Goal: Task Accomplishment & Management: Complete application form

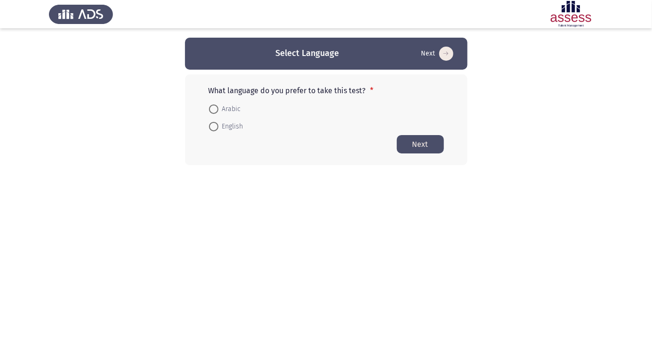
click at [213, 127] on span at bounding box center [213, 127] width 0 height 0
click at [213, 126] on input "English" at bounding box center [213, 126] width 9 height 9
radio input "true"
click at [213, 109] on span at bounding box center [213, 109] width 0 height 0
click at [213, 109] on input "Arabic" at bounding box center [213, 109] width 9 height 9
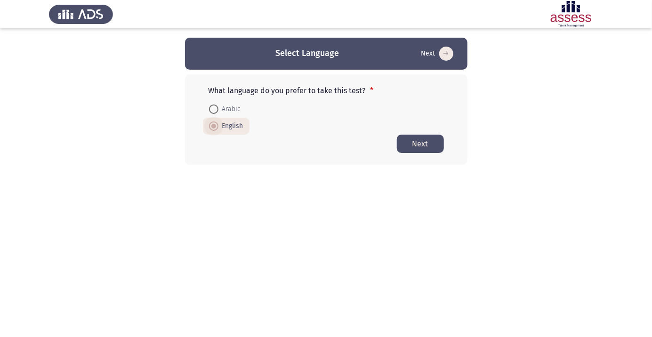
radio input "true"
click at [422, 151] on button "Next" at bounding box center [420, 144] width 47 height 18
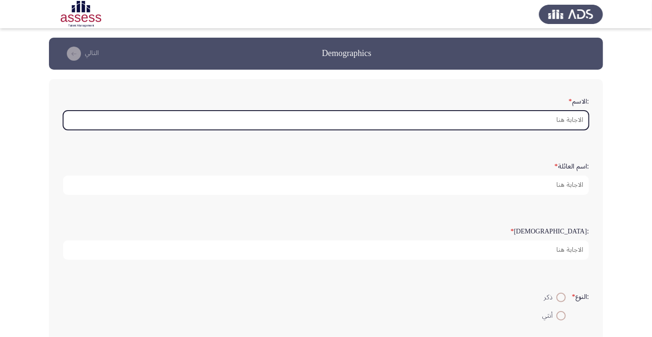
click at [555, 122] on input ":الاسم *" at bounding box center [326, 120] width 526 height 19
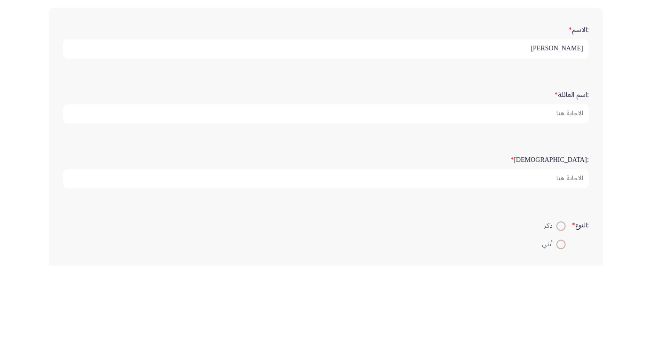
type input "[PERSON_NAME]"
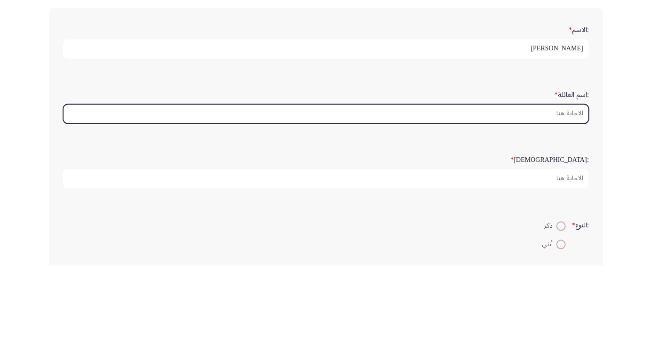
click at [570, 186] on input ":اسم العائلة *" at bounding box center [326, 185] width 526 height 19
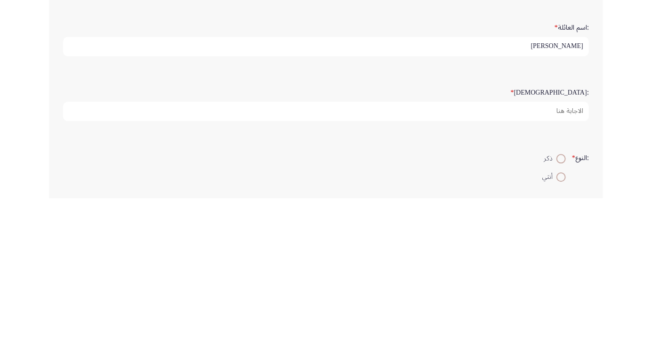
type input "[PERSON_NAME]"
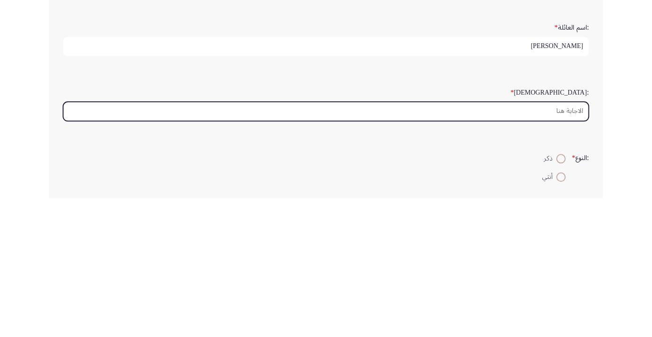
click at [574, 251] on input ":السن *" at bounding box center [326, 250] width 526 height 19
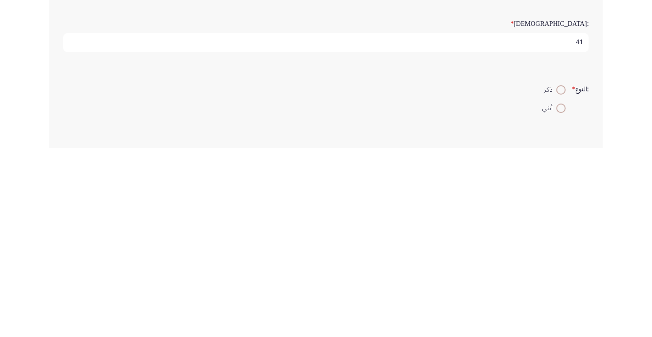
type input "41"
click at [561, 279] on span at bounding box center [561, 279] width 0 height 0
click at [560, 277] on input "ذكر" at bounding box center [560, 278] width 9 height 9
radio input "true"
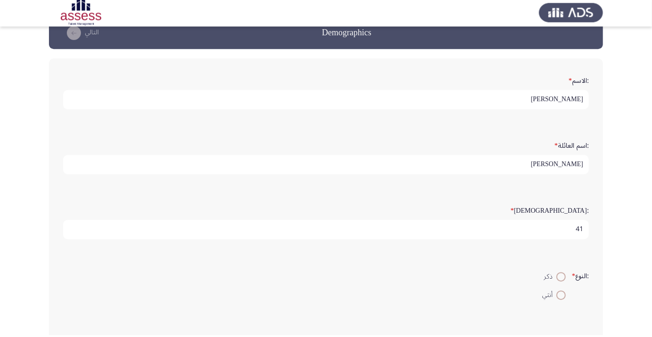
scroll to position [19, 0]
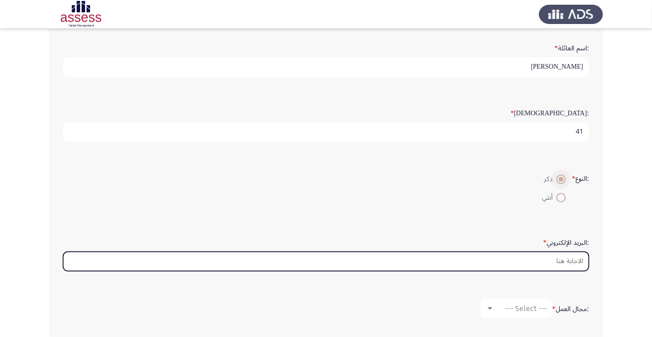
click at [573, 262] on input ":البريد الإلكتروني *" at bounding box center [326, 261] width 526 height 19
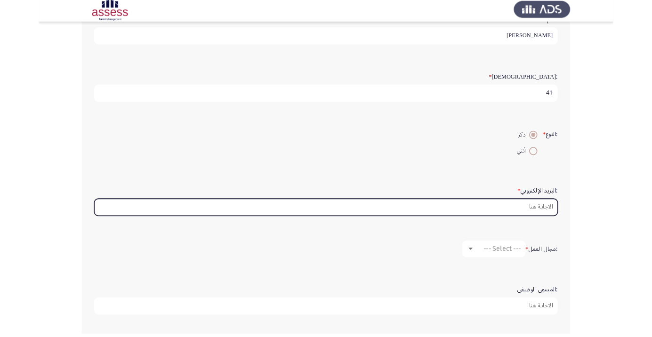
scroll to position [141, 0]
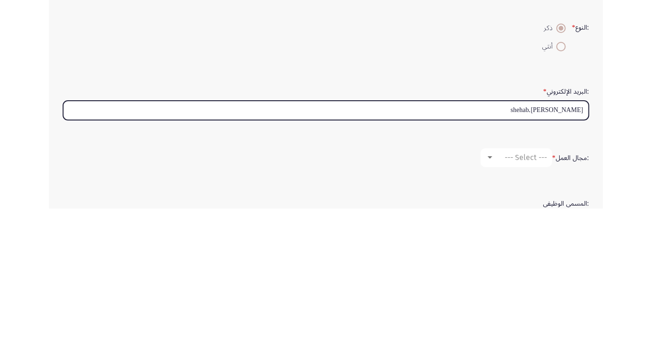
click at [580, 239] on input "Mahmoud.shehab" at bounding box center [326, 238] width 526 height 19
click at [580, 245] on input "Mahmoud.shehab" at bounding box center [326, 238] width 526 height 19
click at [507, 233] on input "Mahmoud.shehab" at bounding box center [326, 238] width 526 height 19
click at [588, 234] on input "Mahmoud.shehab" at bounding box center [326, 238] width 526 height 19
type input "Mahmoud.shehab"
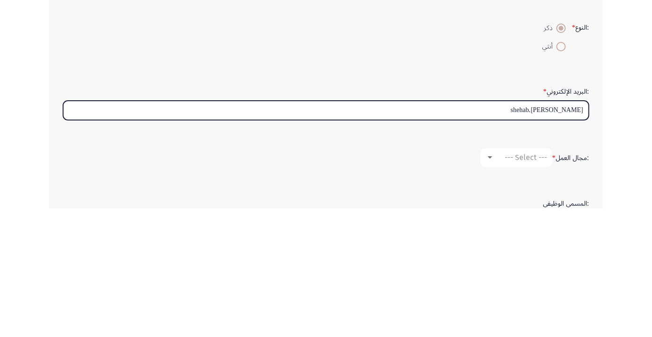
click at [559, 239] on input "Mahmoud.shehab" at bounding box center [326, 238] width 526 height 19
click at [561, 240] on input "Mahmoud.shehab" at bounding box center [326, 238] width 526 height 19
click at [564, 239] on input "Mahmoud.shehab" at bounding box center [326, 238] width 526 height 19
click at [569, 236] on input "Mahmoud.shehab" at bounding box center [326, 238] width 526 height 19
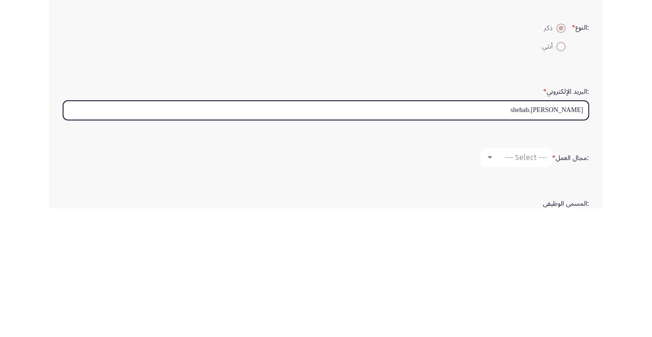
click at [568, 238] on input "Mahmoud.shehab" at bounding box center [326, 238] width 526 height 19
click at [565, 237] on input "Mahmoud.shehab" at bounding box center [326, 238] width 526 height 19
click at [566, 237] on input "Mahmoud.shehab" at bounding box center [326, 238] width 526 height 19
click at [562, 234] on input "Mahmoud.shehab" at bounding box center [326, 238] width 526 height 19
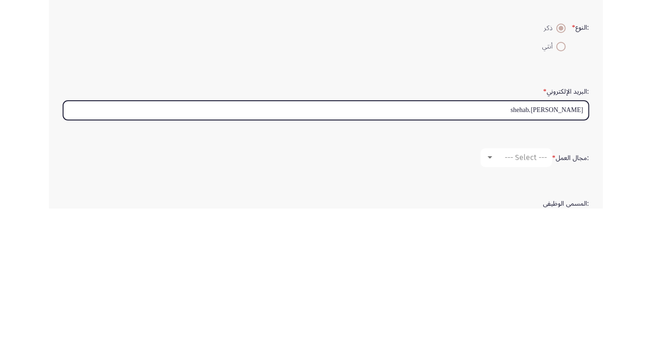
click at [563, 238] on input "Mahmoud.shehab" at bounding box center [326, 238] width 526 height 19
type input "M"
type input "m"
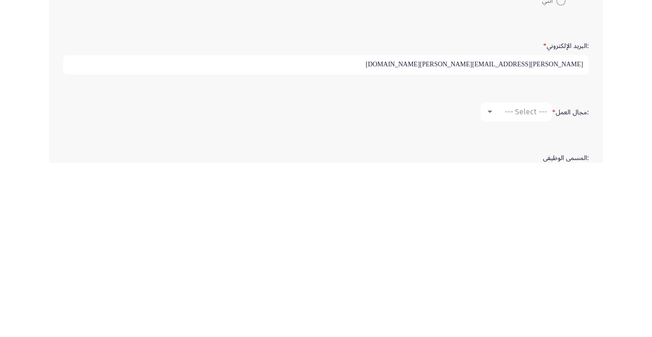
type input "Mahmoud.shehab@ibnsina-pharma.com"
click at [546, 288] on span "--- Select ---" at bounding box center [526, 286] width 42 height 9
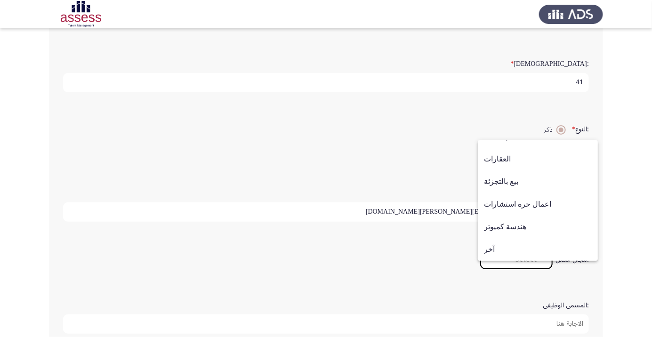
scroll to position [168, 0]
click at [518, 193] on span "بيع بالتجزئة" at bounding box center [538, 181] width 108 height 23
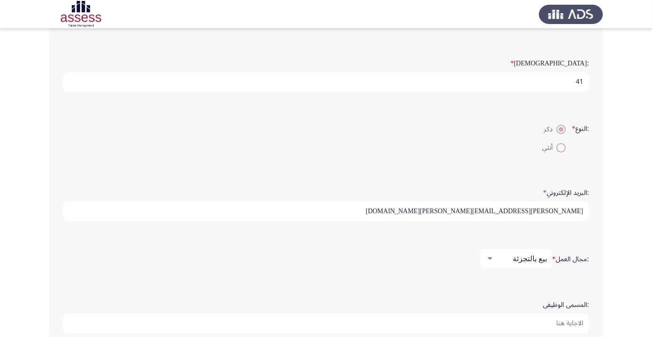
click at [577, 320] on input ":المسمى الوظيفى" at bounding box center [326, 323] width 526 height 19
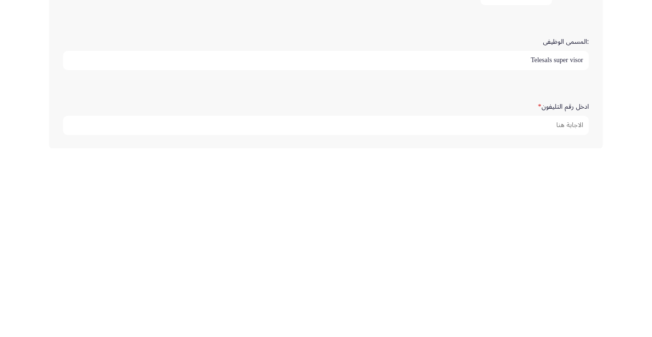
scroll to position [250, 0]
type input "Telesals super visor"
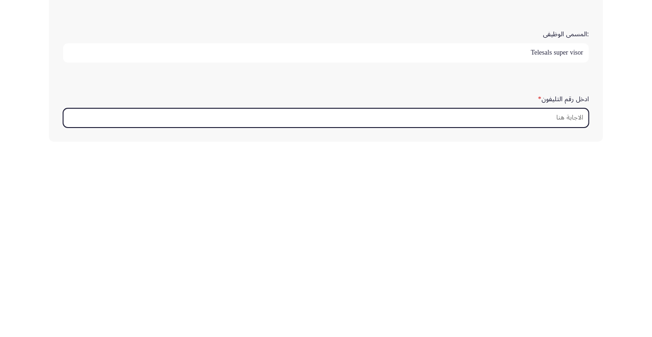
click at [577, 306] on input "ادخل رقم التليفون *" at bounding box center [326, 306] width 526 height 19
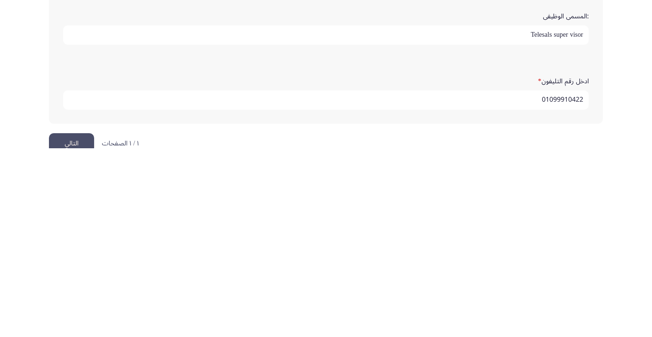
scroll to position [287, 0]
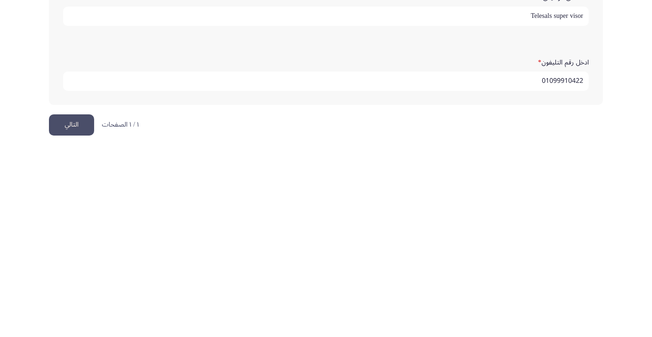
type input "01099910422"
click at [66, 314] on button "التالي" at bounding box center [71, 313] width 45 height 21
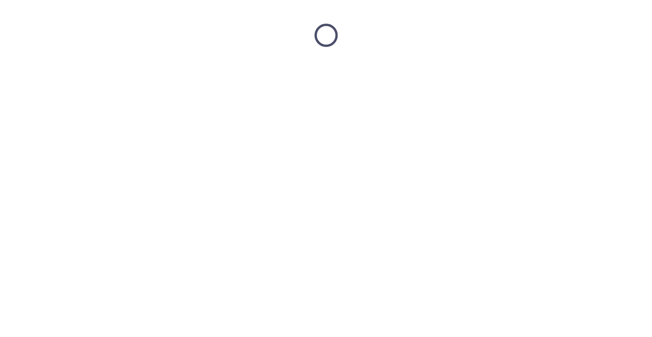
scroll to position [0, 0]
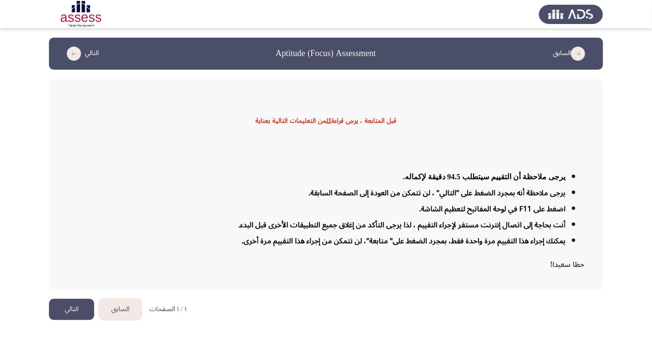
click at [67, 320] on button "التالي" at bounding box center [71, 309] width 45 height 21
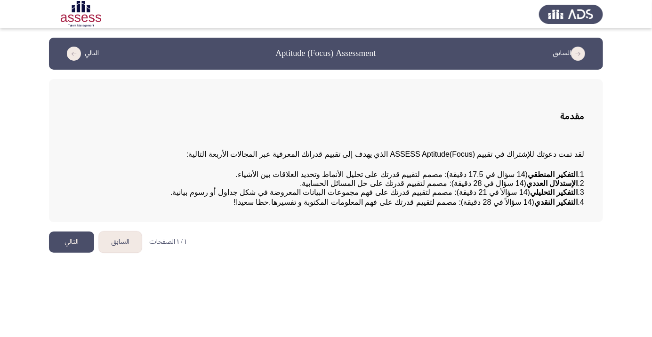
click at [594, 178] on div "مقدمة لقد تمت دعوتك للإشتراك في تقييم (ASSESS Aptitude(Focus الذي يهدف إلى تقيي…" at bounding box center [326, 150] width 554 height 143
click at [68, 253] on button "التالي" at bounding box center [71, 242] width 45 height 21
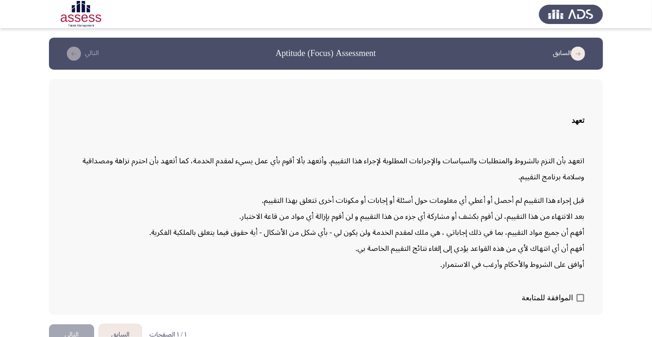
click at [578, 315] on div "تعهد اتعهد بأن التزم بالشروط والمتطلبات والسياسات والإجراءات المطلوبة لإجراء هذ…" at bounding box center [326, 197] width 554 height 236
click at [592, 315] on div "تعهد اتعهد بأن التزم بالشروط والمتطلبات والسياسات والإجراءات المطلوبة لإجراء هذ…" at bounding box center [326, 197] width 554 height 236
click at [589, 315] on div "تعهد اتعهد بأن التزم بالشروط والمتطلبات والسياسات والإجراءات المطلوبة لإجراء هذ…" at bounding box center [326, 197] width 554 height 236
click at [579, 302] on span at bounding box center [581, 298] width 8 height 8
click at [580, 302] on input "الموافقة للمتابعة" at bounding box center [580, 302] width 0 height 0
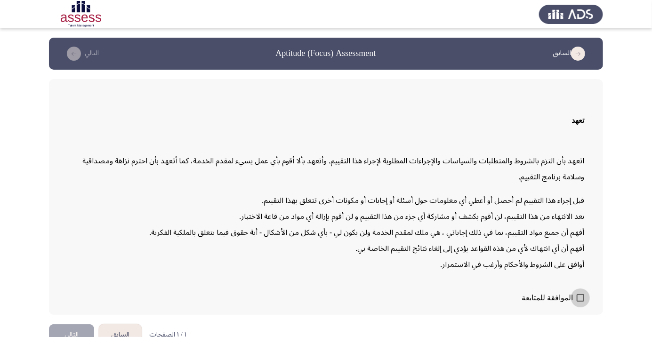
checkbox input "true"
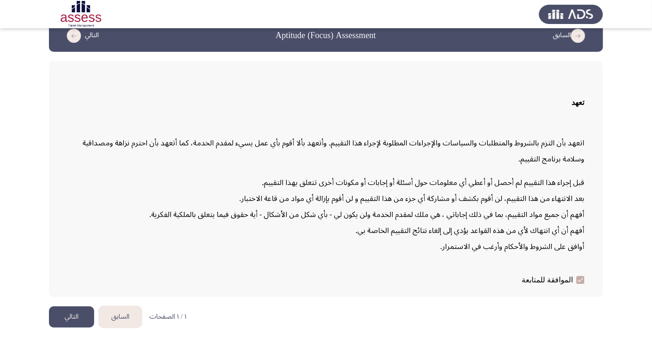
click at [88, 328] on button "التالي" at bounding box center [71, 316] width 45 height 21
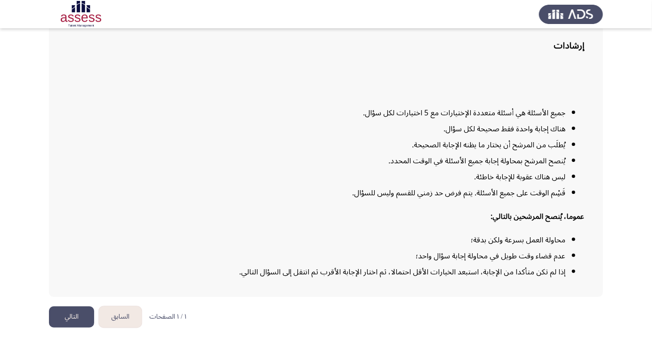
scroll to position [76, 0]
click at [68, 328] on button "التالي" at bounding box center [71, 316] width 45 height 21
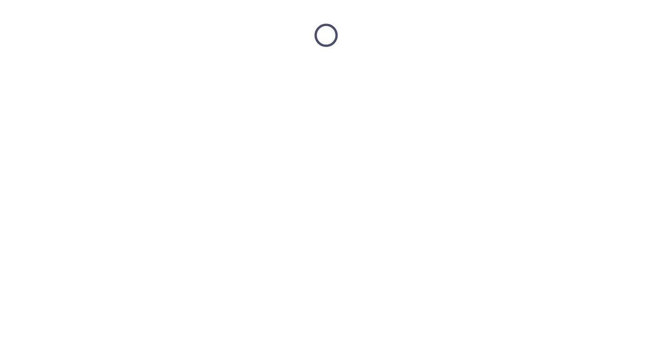
scroll to position [0, 0]
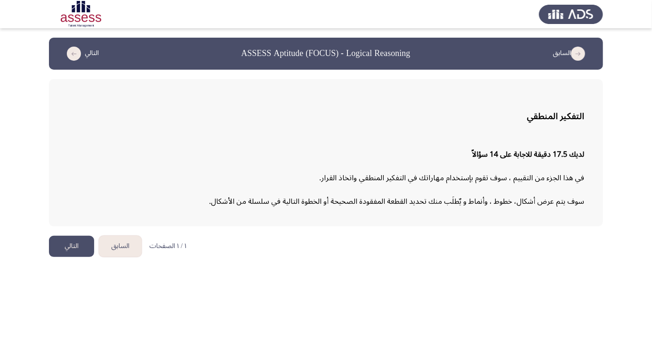
click at [75, 250] on button "التالي" at bounding box center [71, 246] width 45 height 21
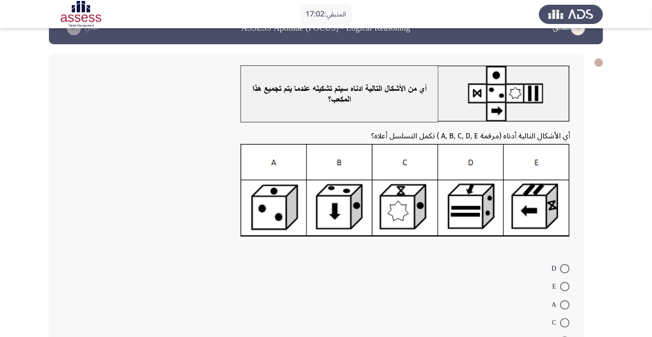
scroll to position [52, 0]
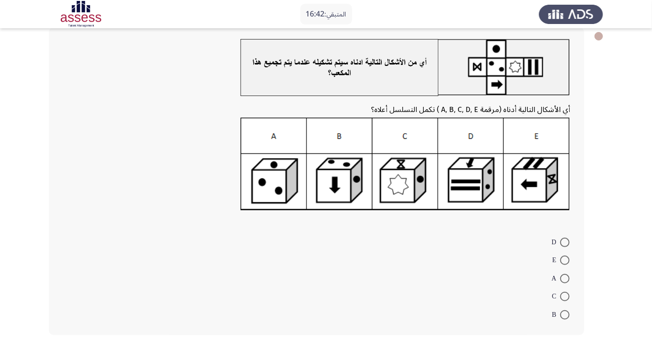
click at [565, 278] on span at bounding box center [564, 278] width 9 height 9
click at [565, 278] on input "A" at bounding box center [564, 278] width 9 height 9
radio input "true"
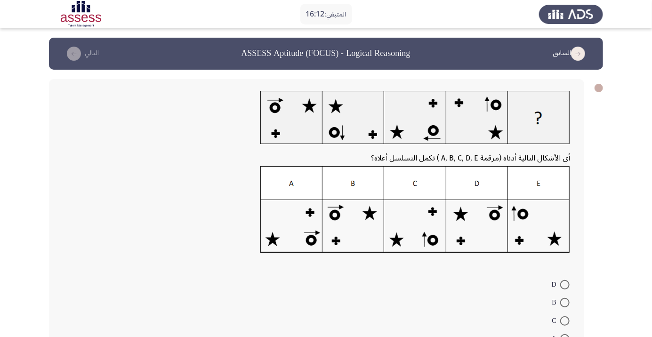
click at [485, 227] on img at bounding box center [415, 209] width 310 height 87
click at [565, 284] on span at bounding box center [564, 284] width 9 height 9
click at [565, 284] on input "D" at bounding box center [564, 284] width 9 height 9
radio input "true"
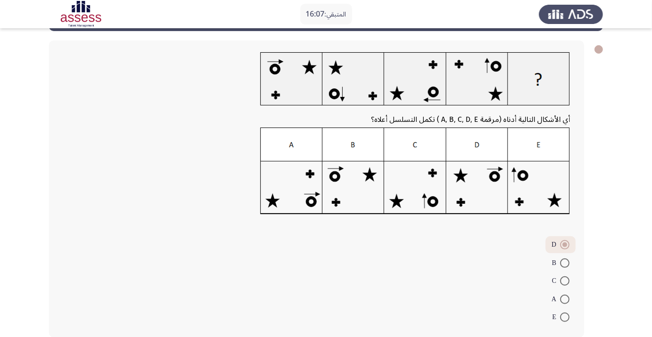
scroll to position [39, 0]
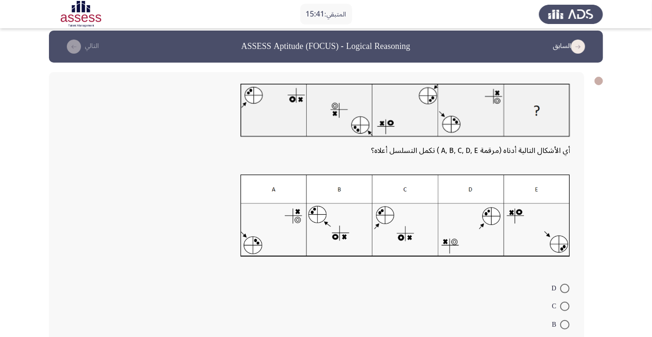
scroll to position [8, 0]
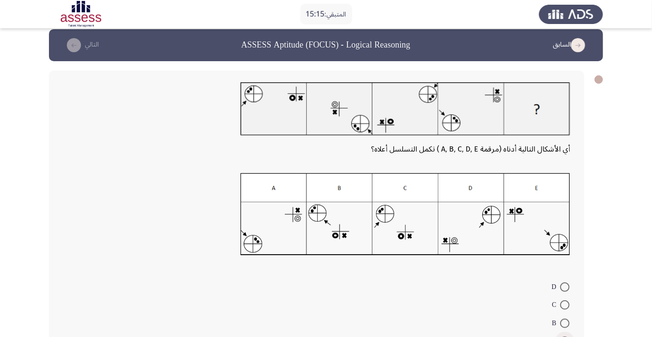
click at [565, 337] on span at bounding box center [564, 341] width 9 height 9
click at [565, 337] on input "E" at bounding box center [564, 341] width 9 height 9
radio input "true"
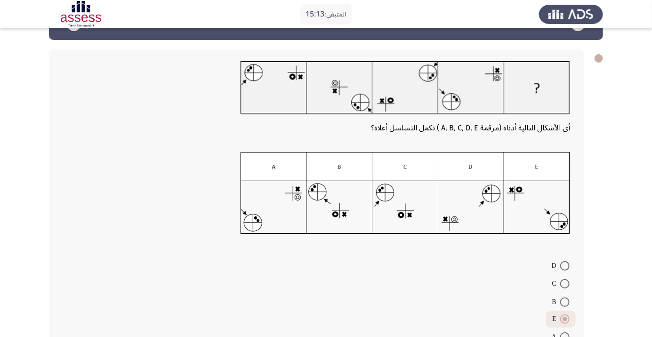
scroll to position [52, 0]
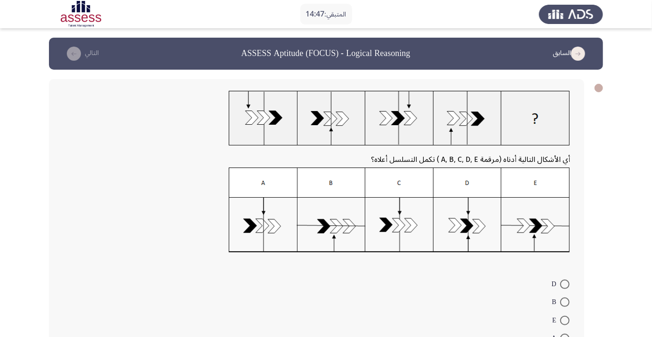
click at [64, 54] on button "التالي" at bounding box center [80, 53] width 41 height 15
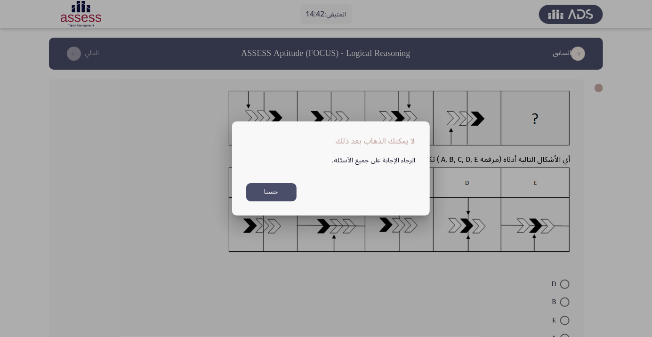
click at [271, 320] on div at bounding box center [326, 168] width 652 height 337
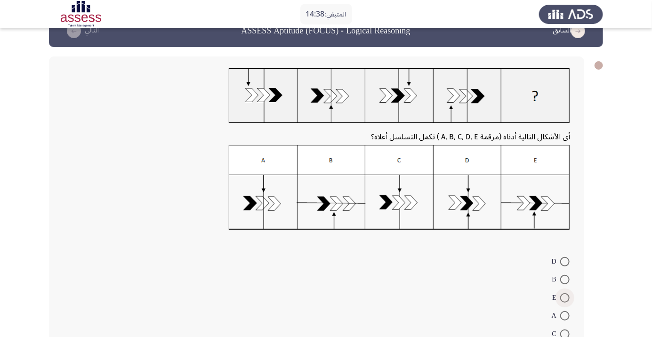
scroll to position [34, 0]
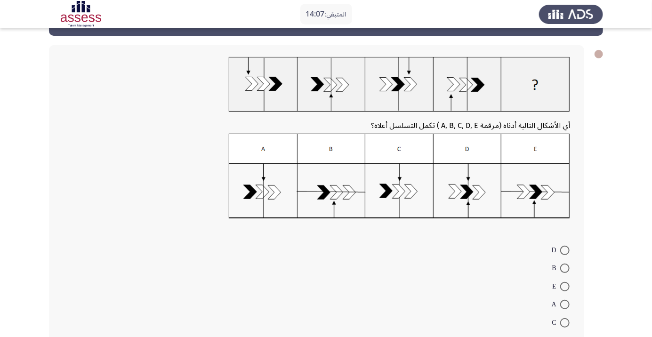
click at [565, 326] on span at bounding box center [564, 322] width 9 height 9
click at [565, 326] on input "C" at bounding box center [564, 322] width 9 height 9
radio input "true"
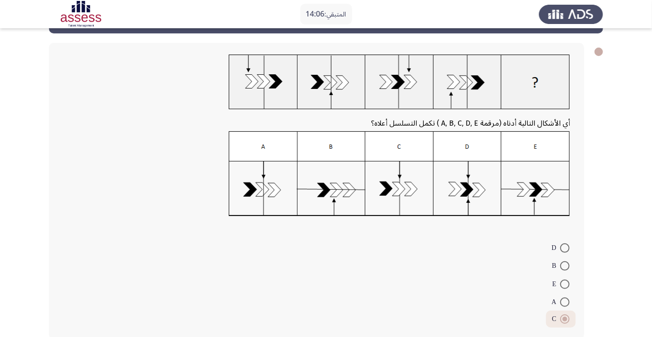
scroll to position [40, 0]
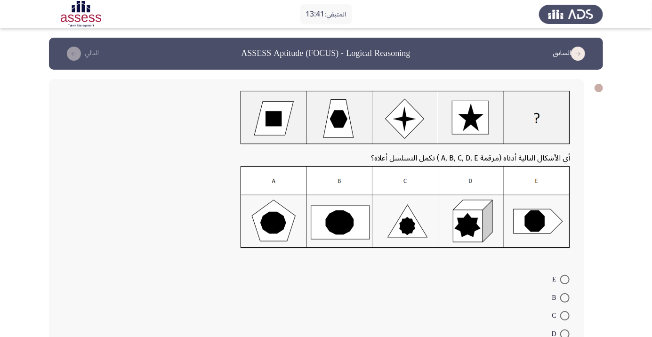
click at [444, 337] on form "E B C D A" at bounding box center [316, 315] width 507 height 91
click at [440, 333] on form "E B C D A" at bounding box center [316, 315] width 507 height 91
click at [49, 49] on header "السابق ASSESS Aptitude (FOCUS) - Logical Reasoning التالي" at bounding box center [326, 54] width 554 height 32
click at [565, 298] on span at bounding box center [564, 297] width 9 height 9
click at [565, 298] on input "B" at bounding box center [564, 297] width 9 height 9
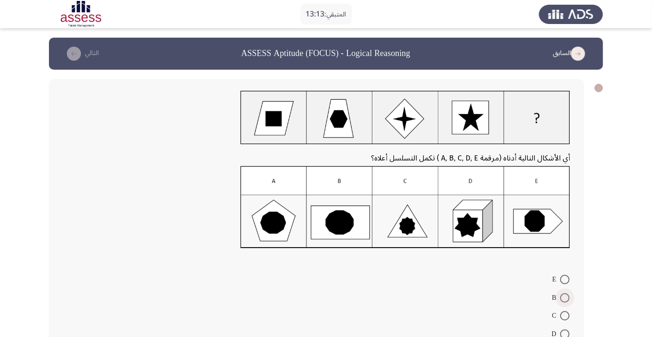
radio input "true"
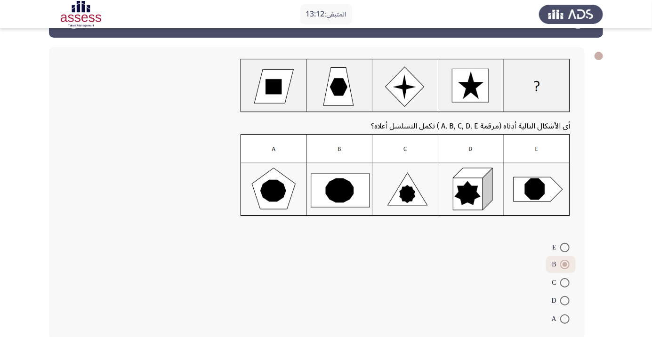
scroll to position [36, 0]
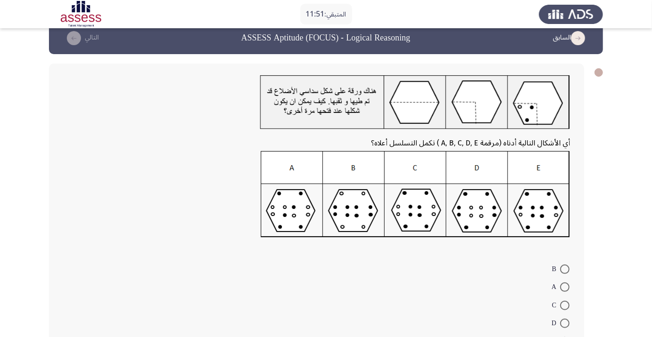
scroll to position [16, 0]
click at [64, 151] on div at bounding box center [316, 197] width 507 height 92
click at [565, 286] on span at bounding box center [564, 286] width 9 height 9
click at [565, 286] on input "A" at bounding box center [564, 286] width 9 height 9
radio input "true"
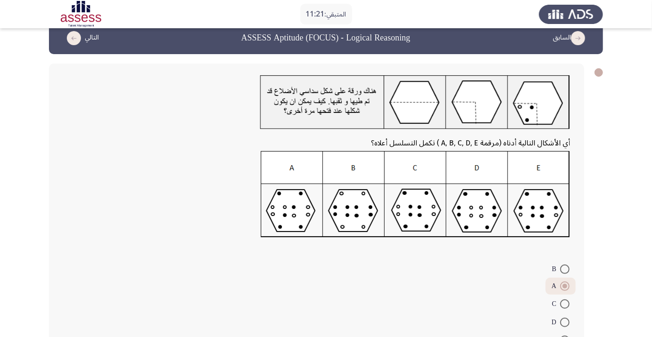
scroll to position [41, 0]
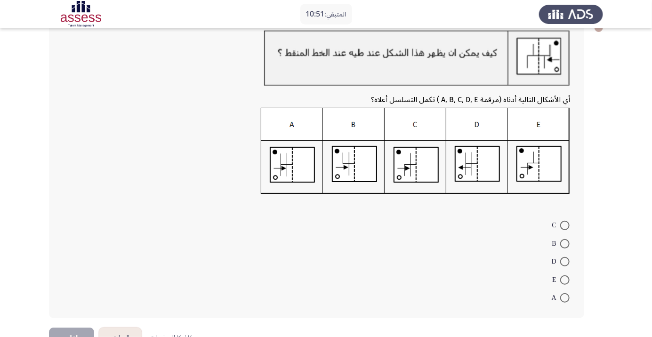
scroll to position [40, 0]
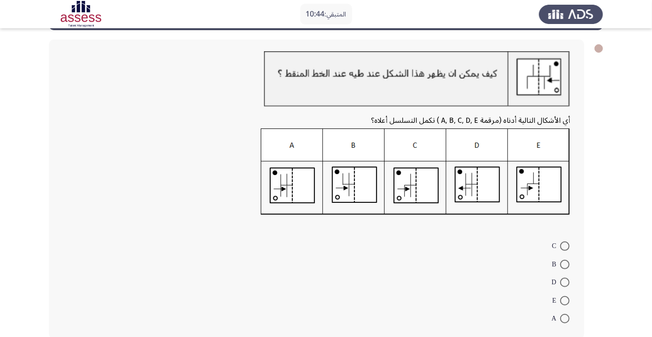
click at [565, 246] on span at bounding box center [564, 246] width 9 height 9
click at [565, 246] on input "C" at bounding box center [564, 246] width 9 height 9
radio input "true"
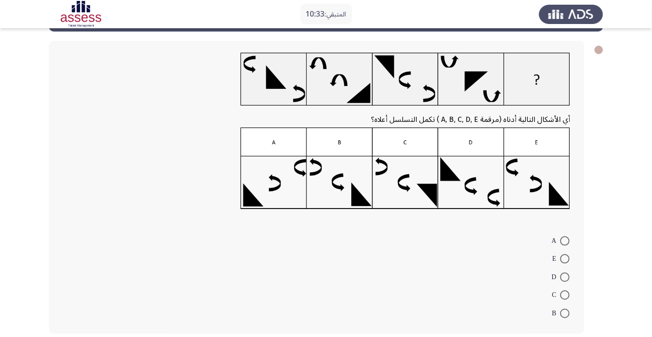
scroll to position [38, 0]
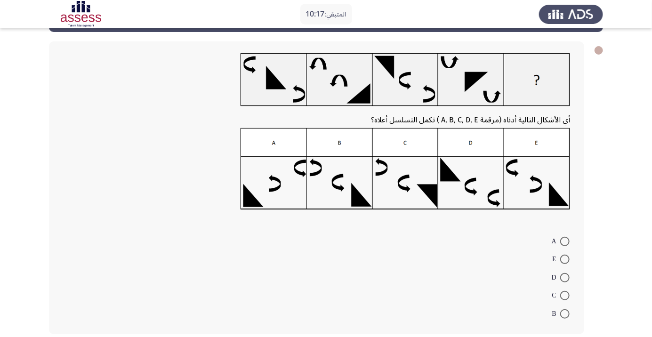
click at [569, 287] on mat-radio-button "C" at bounding box center [561, 295] width 30 height 18
click at [565, 277] on span at bounding box center [564, 277] width 9 height 9
click at [565, 277] on input "D" at bounding box center [564, 277] width 9 height 9
radio input "true"
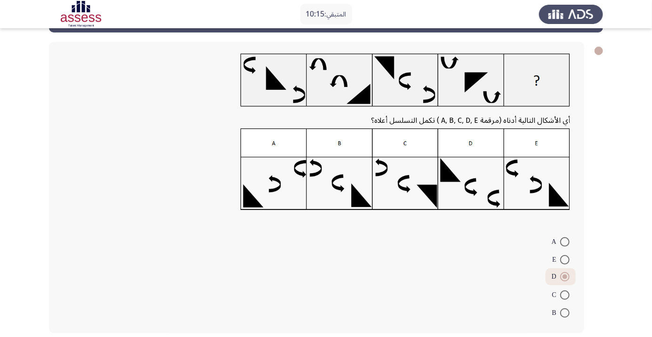
scroll to position [35, 0]
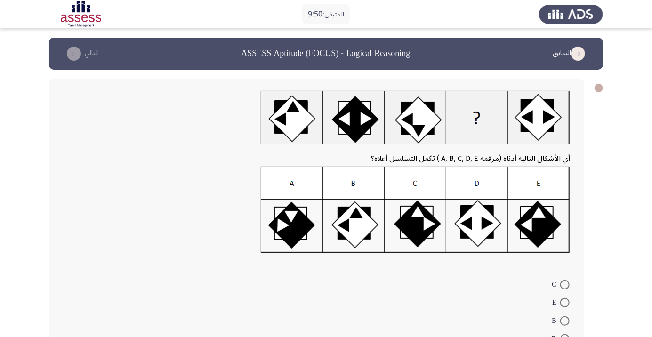
click at [565, 284] on span at bounding box center [564, 284] width 9 height 9
click at [565, 284] on input "C" at bounding box center [564, 284] width 9 height 9
radio input "true"
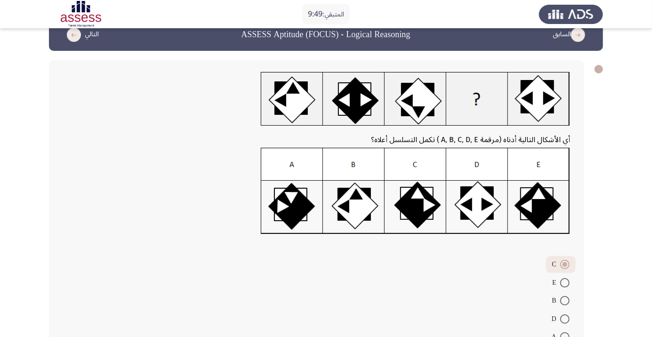
scroll to position [41, 0]
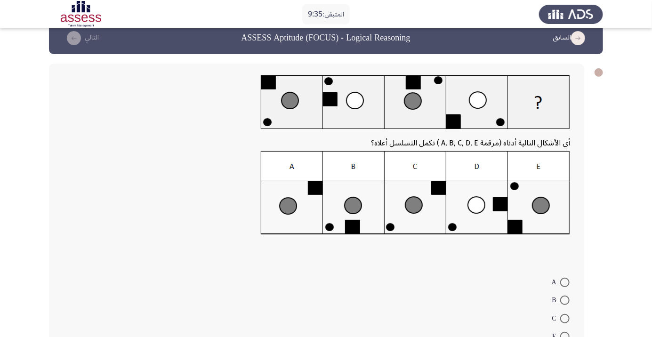
scroll to position [16, 0]
click at [569, 320] on span at bounding box center [564, 318] width 9 height 9
click at [569, 320] on input "C" at bounding box center [564, 318] width 9 height 9
radio input "true"
click at [565, 335] on span at bounding box center [564, 335] width 9 height 9
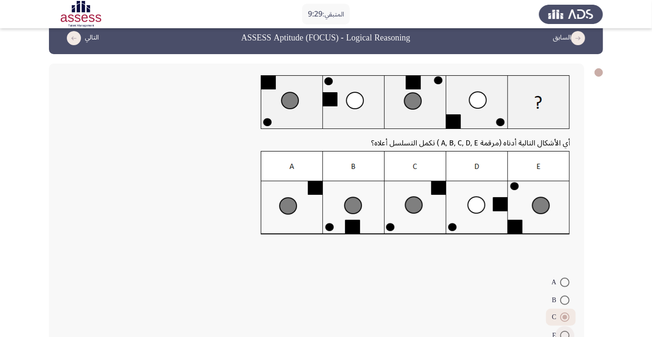
click at [565, 335] on input "E" at bounding box center [564, 335] width 9 height 9
radio input "true"
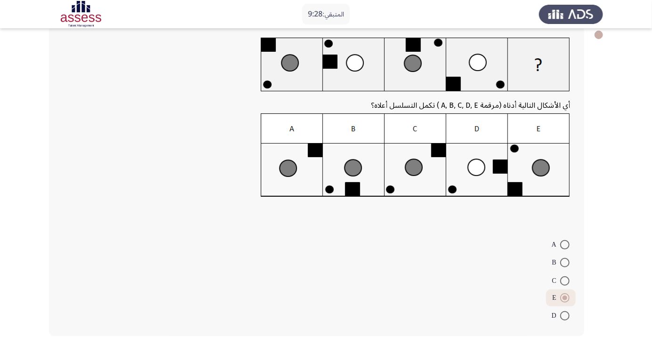
scroll to position [54, 0]
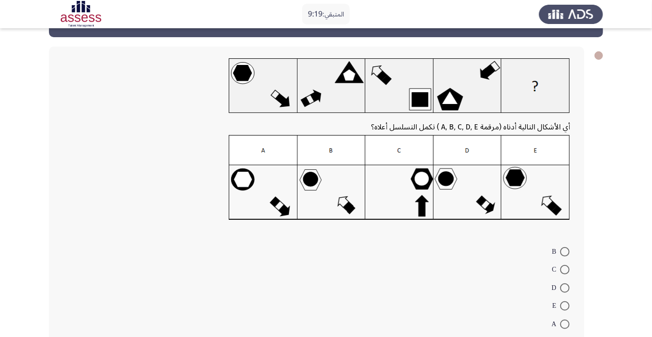
scroll to position [29, 0]
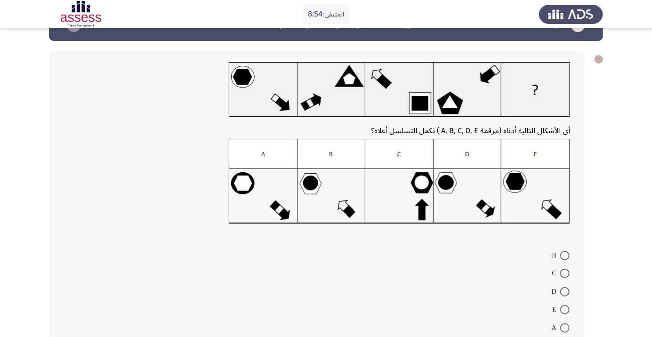
click at [40, 127] on app-assessment-container "المتبقي: 8:54 السابق ASSESS Aptitude (FOCUS) - Logical Reasoning التالي أي الأش…" at bounding box center [326, 183] width 652 height 349
click at [569, 306] on span at bounding box center [564, 309] width 9 height 9
click at [569, 306] on input "E" at bounding box center [564, 309] width 9 height 9
radio input "true"
click at [565, 330] on span at bounding box center [564, 326] width 9 height 9
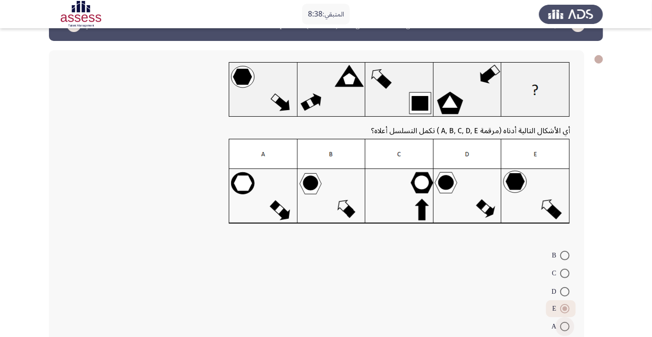
click at [565, 330] on input "A" at bounding box center [564, 326] width 9 height 9
radio input "true"
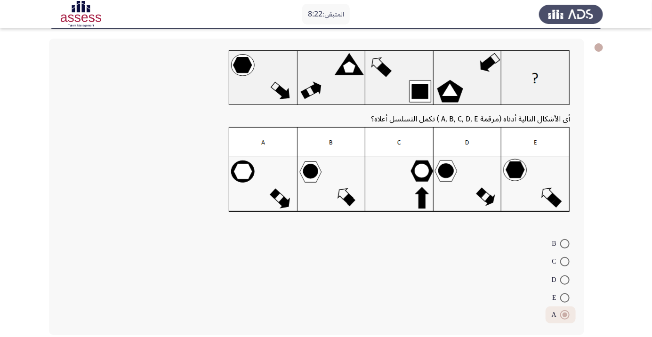
scroll to position [40, 0]
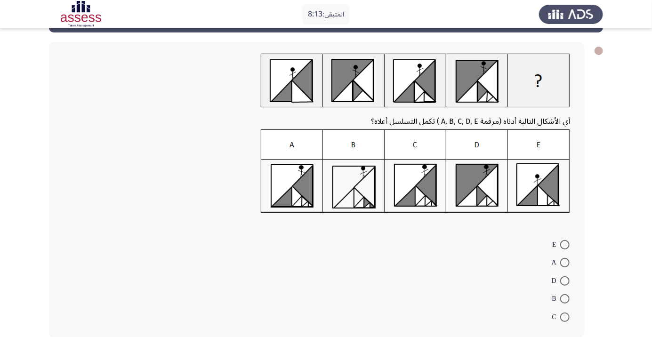
scroll to position [39, 0]
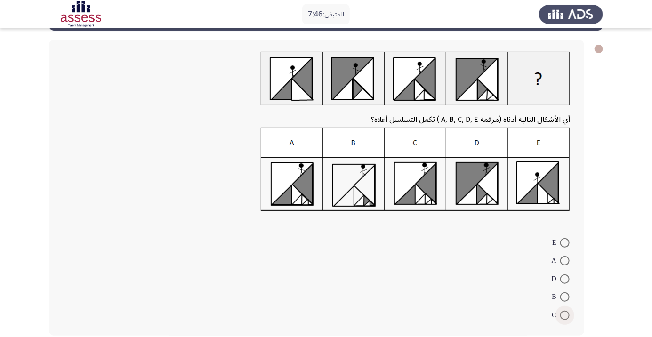
click at [565, 318] on span at bounding box center [564, 315] width 9 height 9
click at [565, 318] on input "C" at bounding box center [564, 315] width 9 height 9
radio input "true"
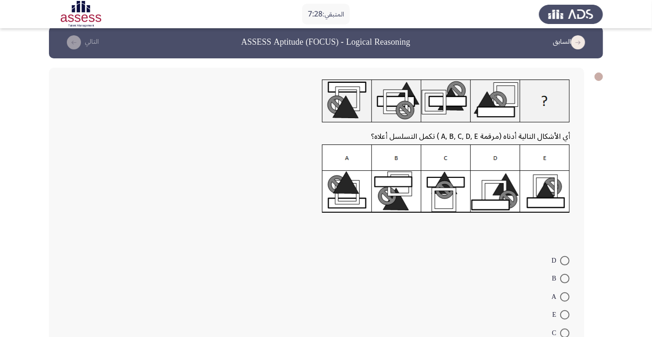
scroll to position [0, 0]
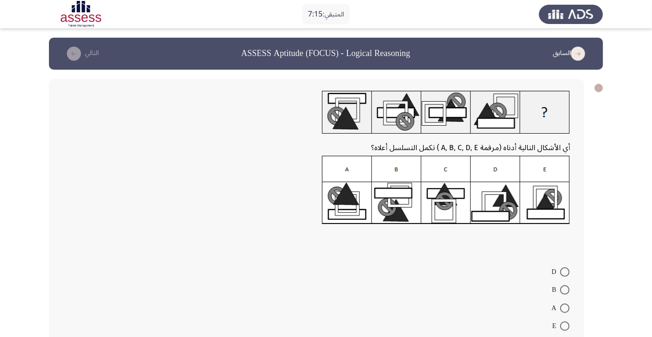
click at [567, 300] on mat-radio-button "A" at bounding box center [561, 307] width 30 height 18
click at [565, 290] on span at bounding box center [564, 289] width 9 height 9
click at [565, 290] on input "B" at bounding box center [564, 289] width 9 height 9
radio input "true"
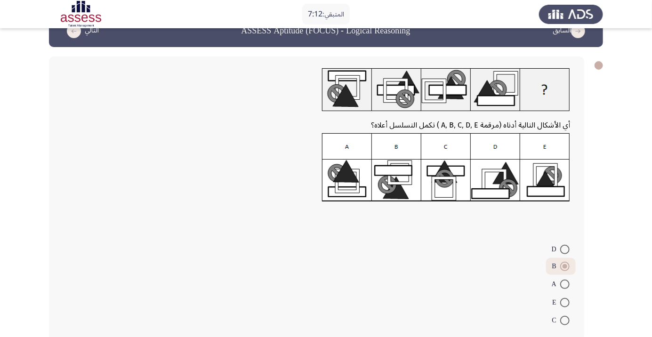
scroll to position [28, 0]
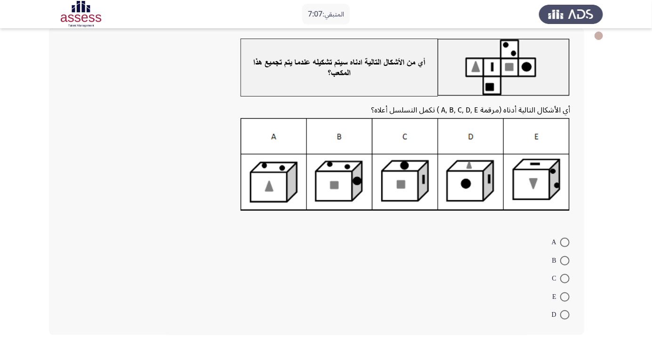
scroll to position [56, 0]
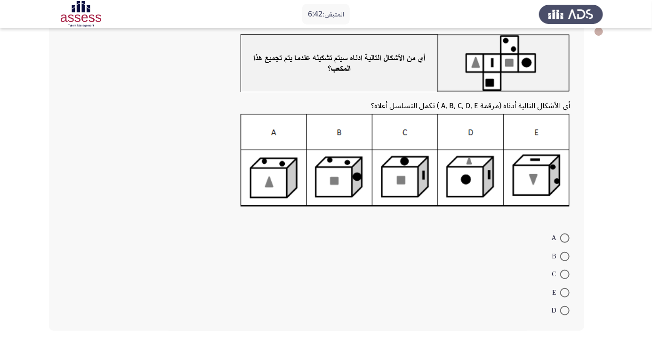
click at [56, 200] on div "أي الأشكال التالية أدناه (مرقمة A, B, C, D, E ) تكمل التسلسل أعلاه؟ A B C E D" at bounding box center [316, 177] width 535 height 308
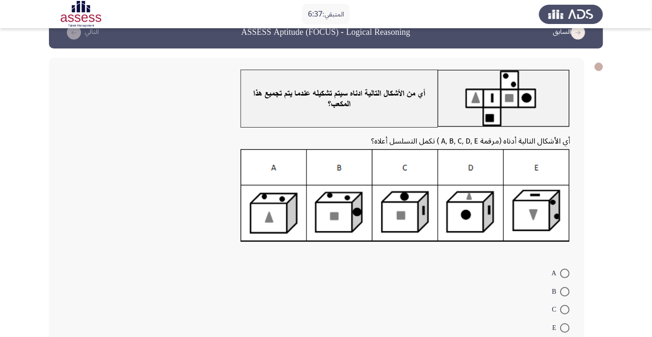
scroll to position [24, 0]
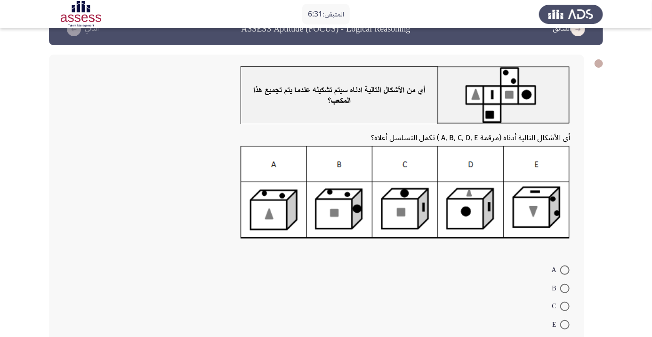
click at [565, 288] on span at bounding box center [564, 288] width 9 height 9
click at [565, 288] on input "B" at bounding box center [564, 288] width 9 height 9
radio input "true"
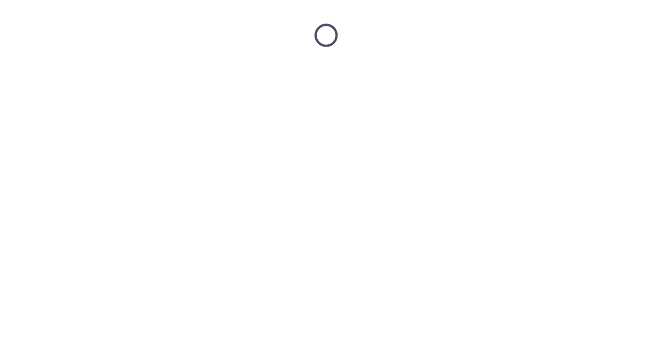
scroll to position [0, 0]
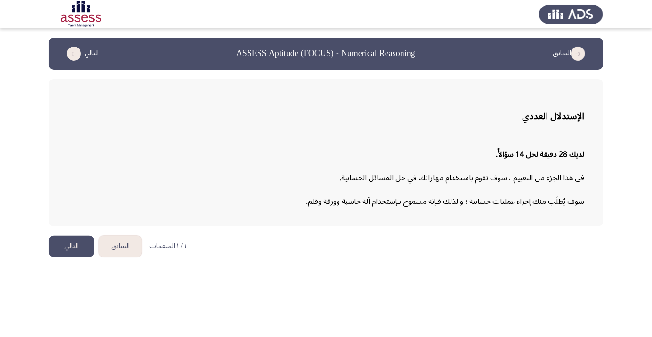
click at [64, 245] on button "التالي" at bounding box center [71, 246] width 45 height 21
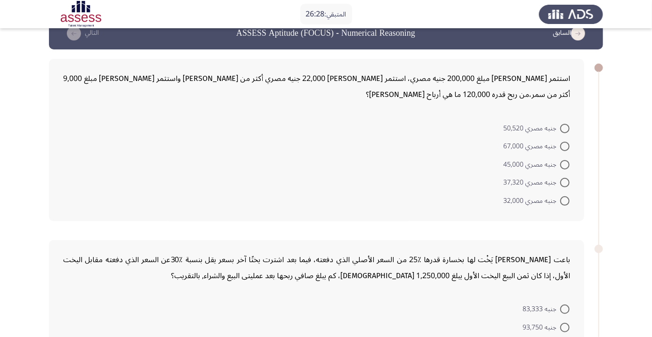
scroll to position [22, 0]
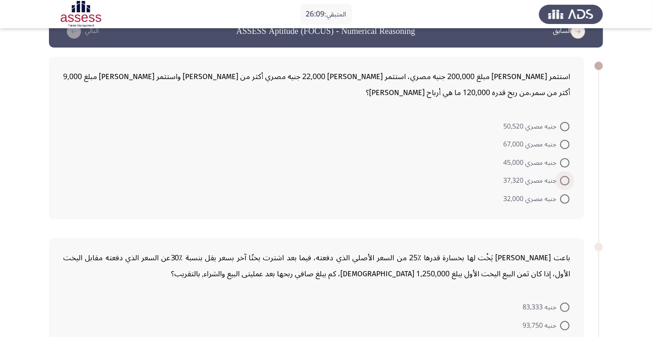
click at [565, 180] on span at bounding box center [564, 180] width 9 height 9
click at [565, 180] on input "جنيه مصري 37,320" at bounding box center [564, 180] width 9 height 9
radio input "true"
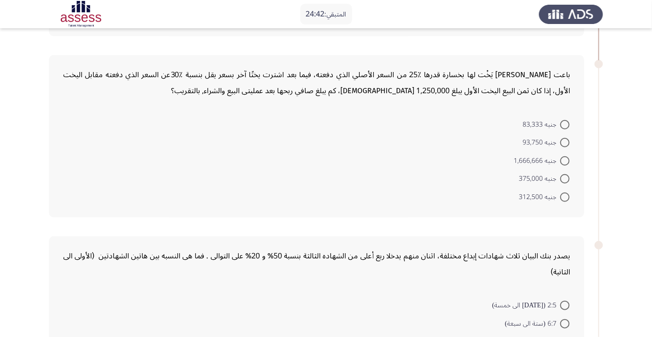
scroll to position [200, 0]
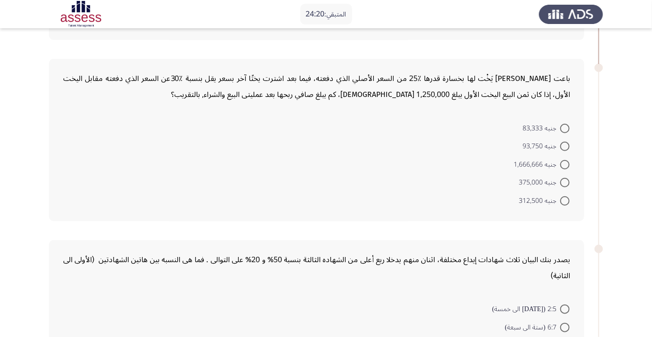
click at [565, 182] on span at bounding box center [564, 182] width 9 height 9
click at [565, 182] on input "جنيه 375,000" at bounding box center [564, 182] width 9 height 9
radio input "true"
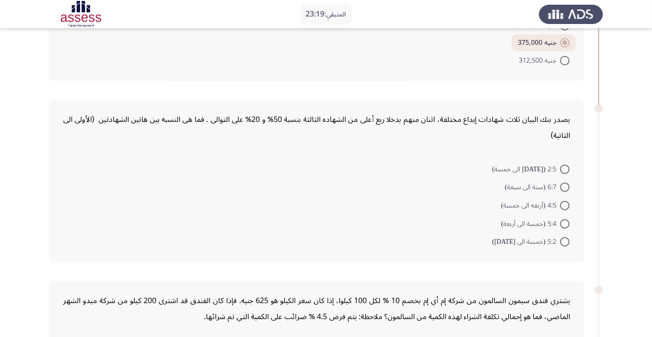
scroll to position [339, 0]
click at [565, 222] on span at bounding box center [564, 223] width 9 height 9
click at [565, 222] on input "5:4 (خمسة الى أربعة)" at bounding box center [564, 223] width 9 height 9
radio input "true"
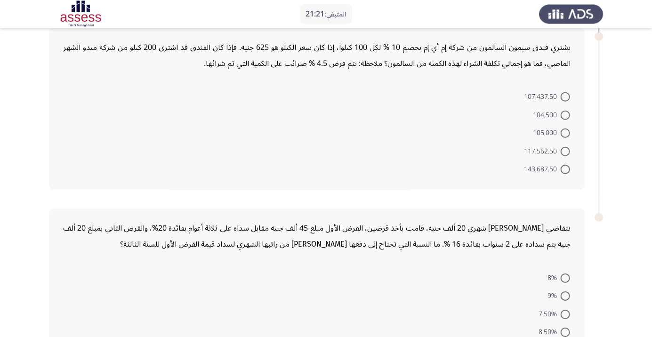
scroll to position [591, 0]
click at [403, 257] on div "تتقاضي مريم راتب شهري 20 ألف جنيه، قامت بأخذ قرضين، القرض الأول مبلغ 45 ألف جني…" at bounding box center [316, 290] width 535 height 162
click at [565, 150] on span at bounding box center [564, 151] width 9 height 9
click at [565, 150] on input "117,562.50" at bounding box center [564, 151] width 9 height 9
radio input "true"
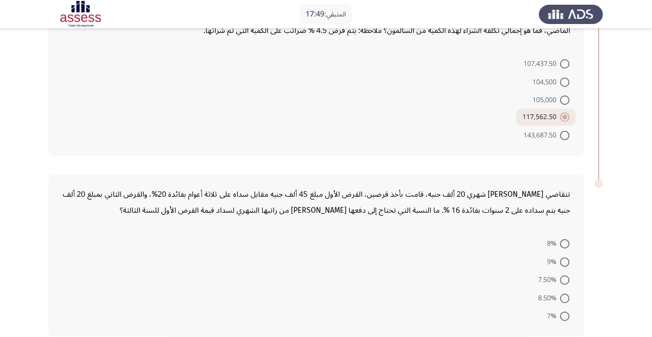
scroll to position [624, 0]
click at [565, 260] on span at bounding box center [564, 262] width 9 height 9
click at [565, 260] on input "9%" at bounding box center [564, 262] width 9 height 9
radio input "true"
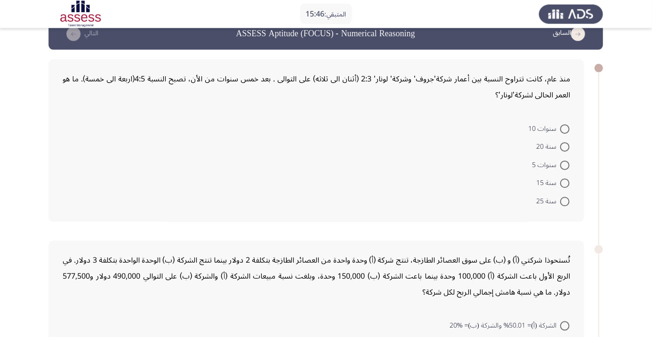
scroll to position [22, 0]
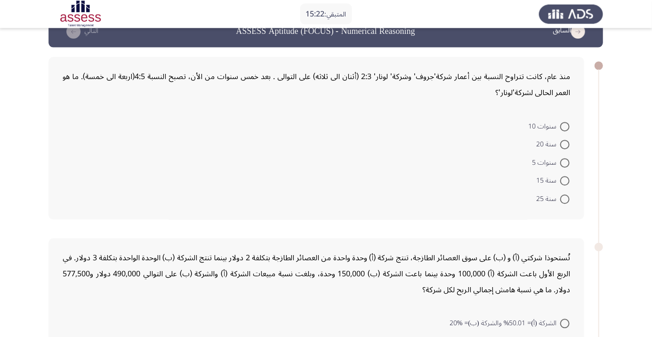
click at [565, 162] on span at bounding box center [564, 162] width 9 height 9
click at [565, 162] on input "سنوات 5" at bounding box center [564, 162] width 9 height 9
radio input "true"
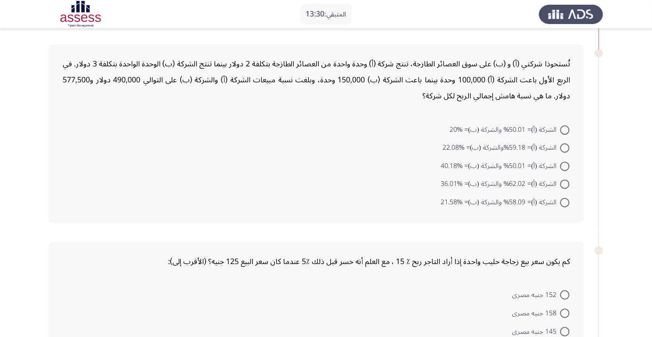
scroll to position [226, 0]
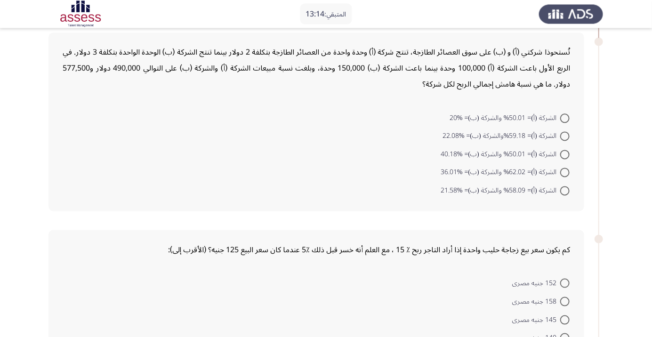
click at [567, 171] on span at bounding box center [564, 172] width 9 height 9
click at [567, 171] on input "الشركة (أ)= 62.02% والشركة (ب)= %36.01" at bounding box center [564, 172] width 9 height 9
radio input "true"
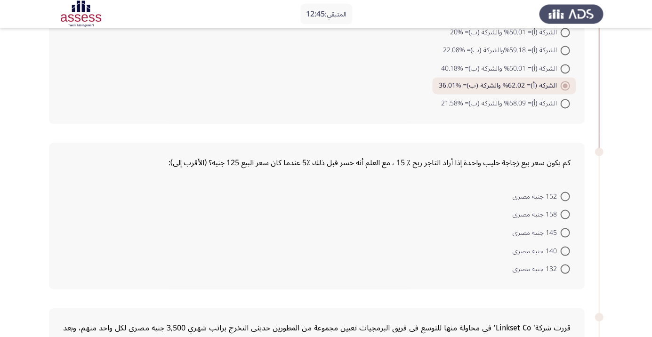
scroll to position [314, 0]
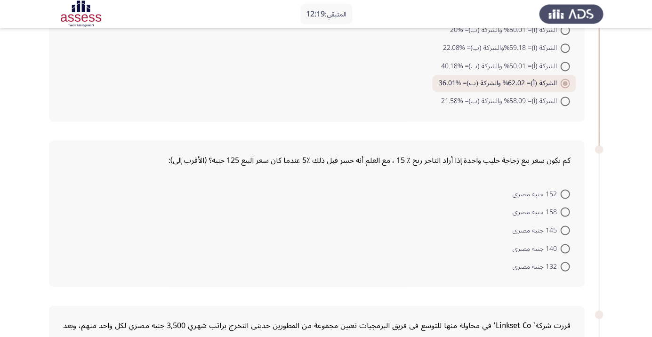
click at [414, 251] on form "152 جنيه مصرى 158 جنيه مصرى 145 جنيه مصرى 140 جنيه مصرى 132 جنيه مصرى" at bounding box center [316, 230] width 507 height 91
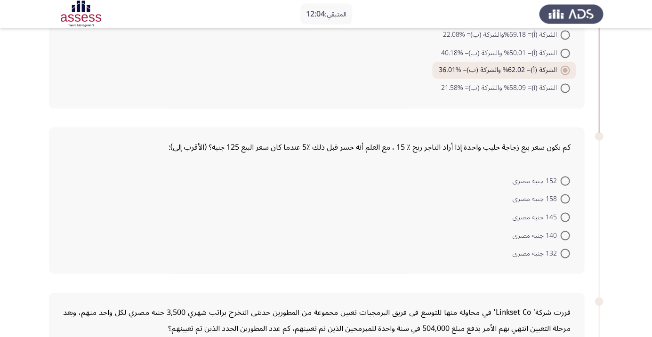
scroll to position [328, 0]
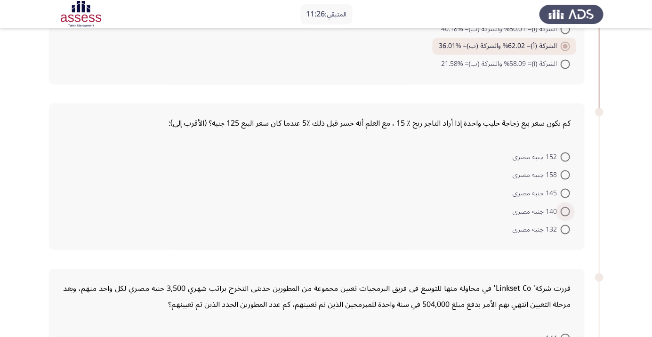
click at [565, 209] on span at bounding box center [564, 211] width 9 height 9
click at [565, 209] on input "140 جنيه مصرى" at bounding box center [564, 211] width 9 height 9
radio input "true"
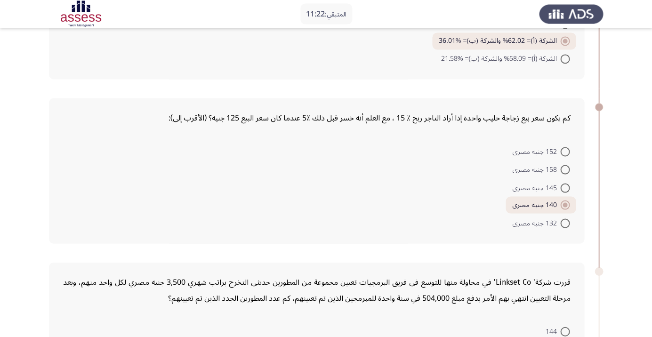
scroll to position [366, 0]
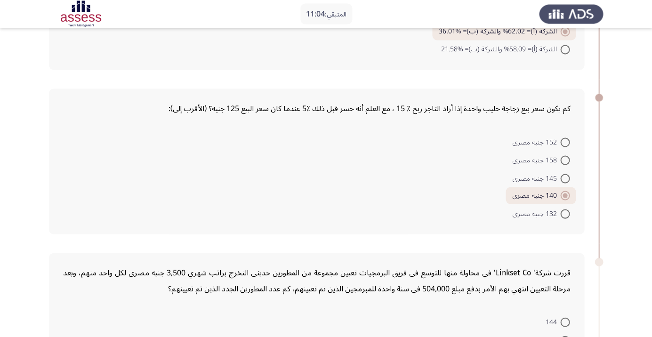
click at [567, 142] on span at bounding box center [564, 142] width 9 height 9
click at [567, 142] on input "152 جنيه مصرى" at bounding box center [564, 142] width 9 height 9
radio input "true"
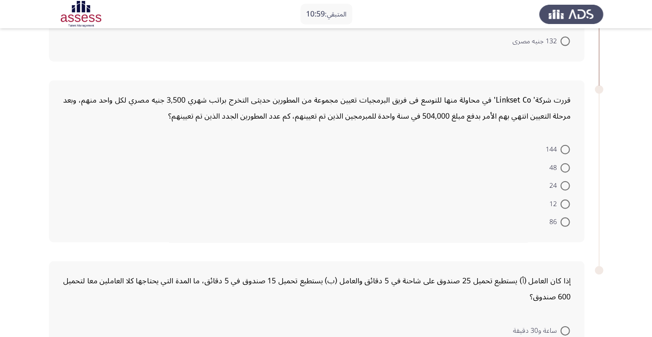
scroll to position [538, 0]
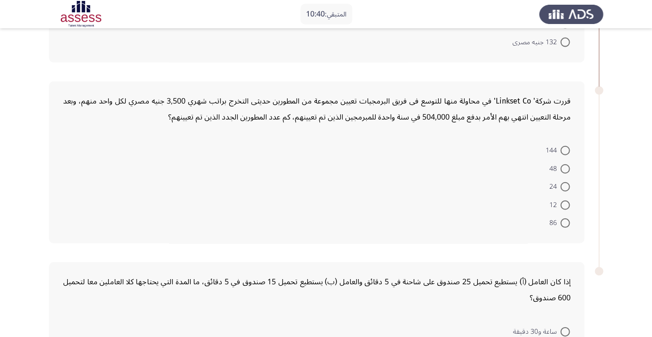
click at [565, 149] on span at bounding box center [564, 150] width 9 height 9
click at [565, 149] on input "144" at bounding box center [564, 150] width 9 height 9
radio input "true"
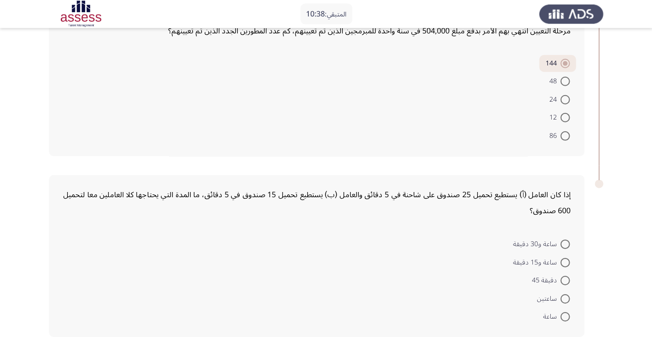
scroll to position [624, 0]
click at [565, 242] on span at bounding box center [564, 243] width 9 height 9
click at [565, 242] on input "ساعة و30 دقيقة" at bounding box center [564, 243] width 9 height 9
radio input "true"
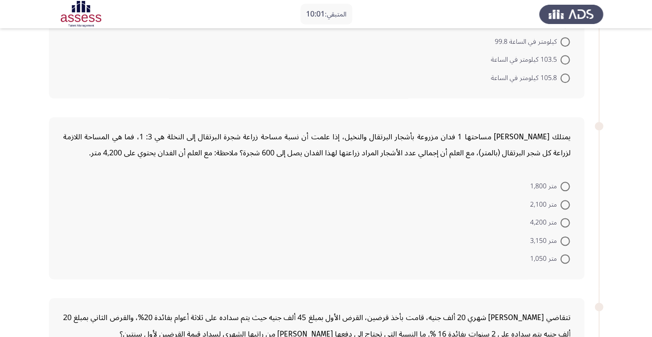
scroll to position [0, 0]
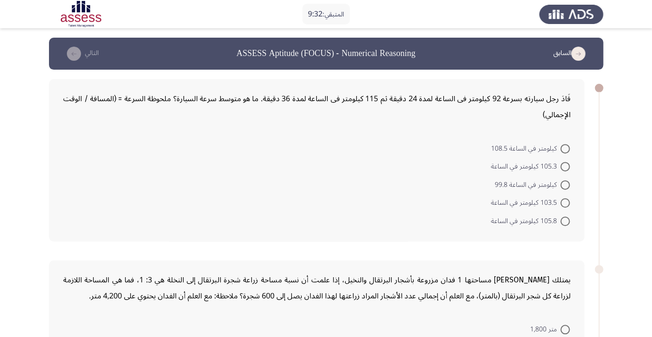
click at [565, 185] on span at bounding box center [564, 184] width 9 height 9
click at [565, 185] on input "كيلومتر في الساعة 99.8" at bounding box center [564, 184] width 9 height 9
radio input "true"
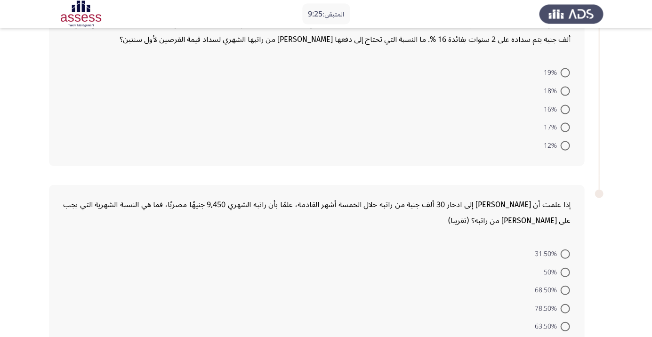
scroll to position [447, 0]
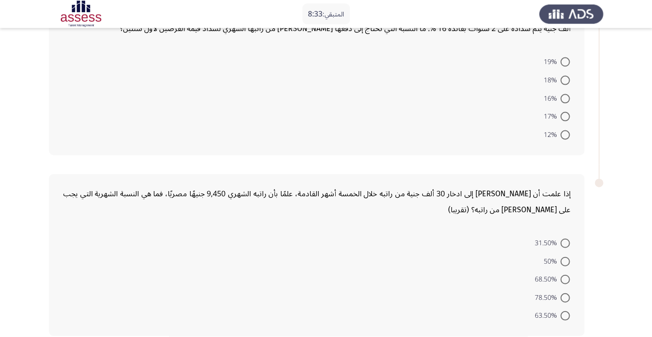
click at [565, 314] on span at bounding box center [564, 315] width 9 height 9
click at [565, 314] on input "63.50%" at bounding box center [564, 315] width 9 height 9
radio input "true"
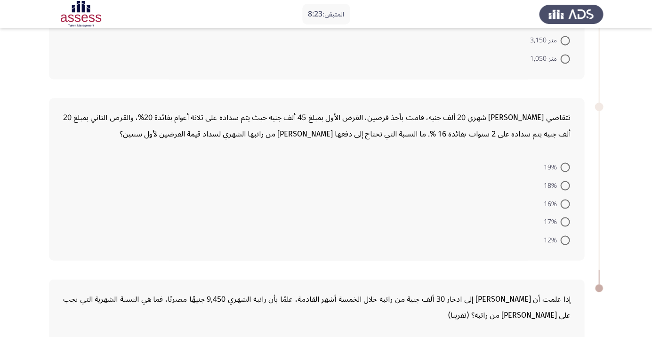
scroll to position [332, 0]
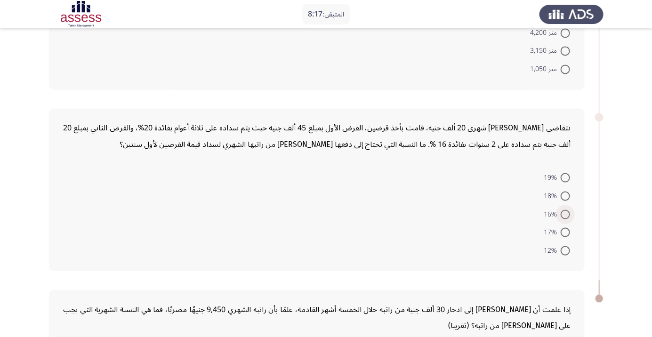
click at [565, 213] on span at bounding box center [564, 213] width 9 height 9
click at [565, 213] on input "16%" at bounding box center [564, 213] width 9 height 9
radio input "true"
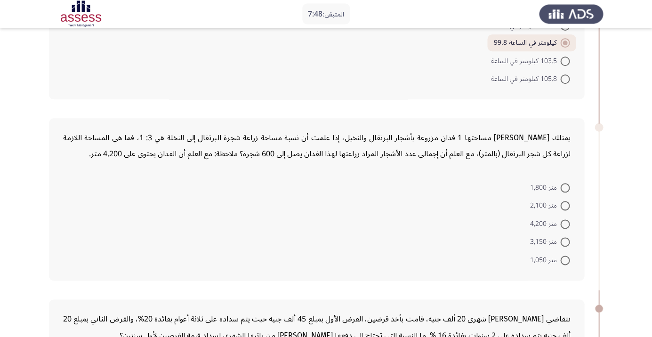
scroll to position [141, 0]
click at [565, 187] on span at bounding box center [564, 187] width 9 height 9
click at [565, 187] on input "متر 1,800" at bounding box center [564, 187] width 9 height 9
radio input "true"
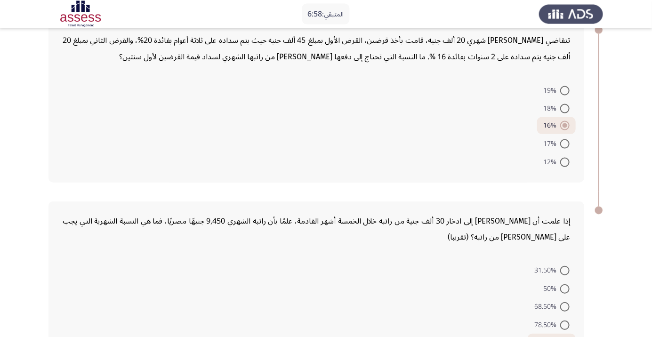
scroll to position [443, 0]
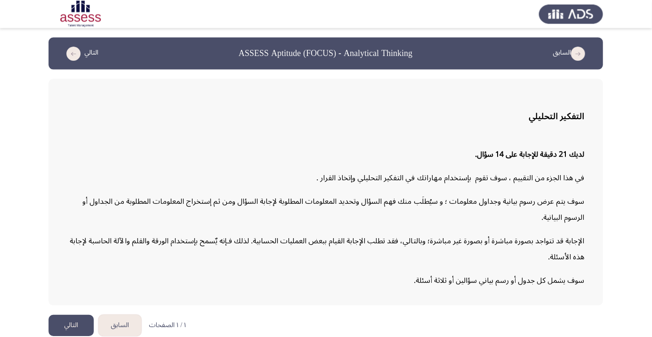
click at [62, 336] on button "التالي" at bounding box center [71, 325] width 45 height 21
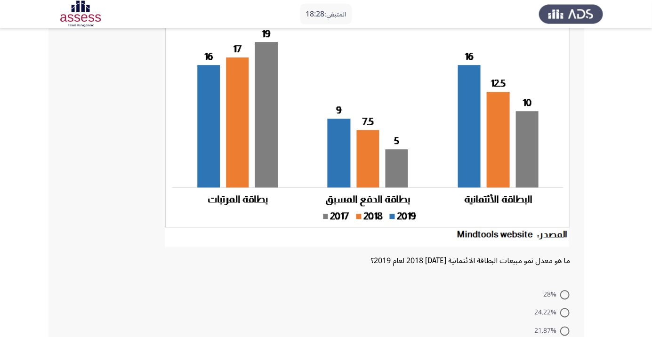
scroll to position [82, 0]
click at [564, 309] on span at bounding box center [564, 312] width 9 height 9
click at [564, 309] on input "24.22%" at bounding box center [564, 312] width 9 height 9
radio input "true"
click at [565, 294] on span at bounding box center [564, 294] width 9 height 9
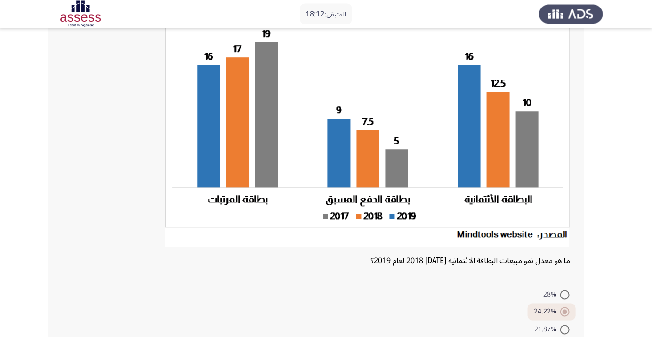
click at [565, 294] on input "28%" at bounding box center [564, 294] width 9 height 9
radio input "true"
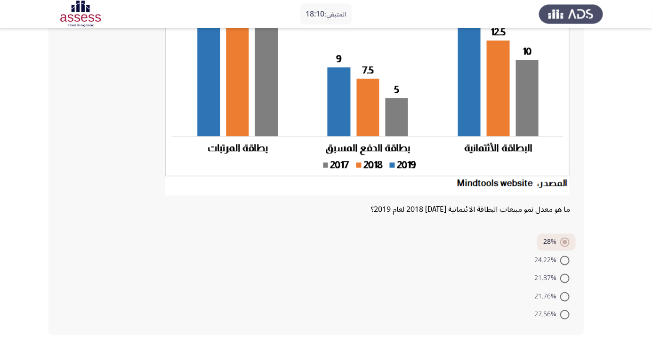
scroll to position [133, 0]
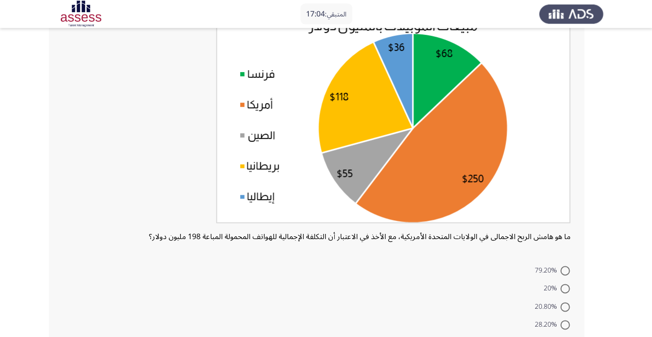
scroll to position [80, 0]
click at [565, 289] on span at bounding box center [564, 288] width 9 height 9
click at [565, 289] on input "20%" at bounding box center [564, 288] width 9 height 9
radio input "true"
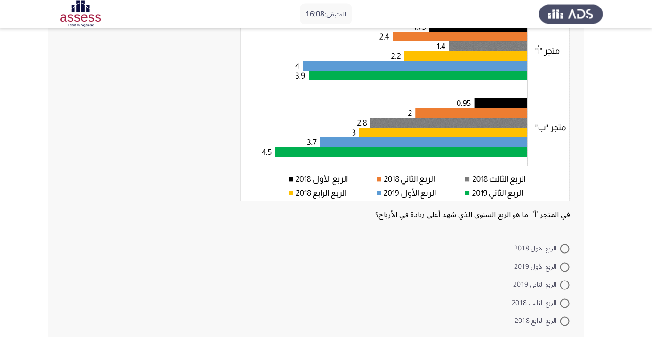
scroll to position [108, 0]
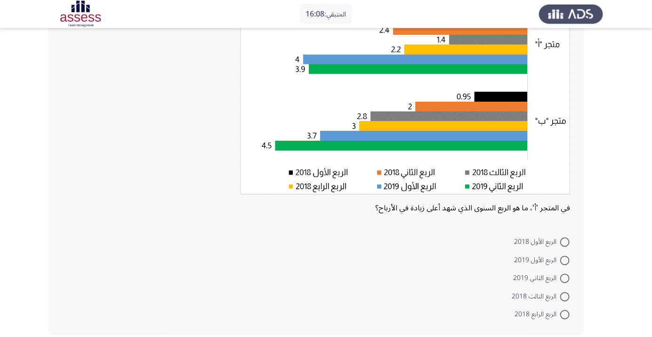
click at [575, 292] on mat-radio-button "الربع الثالث 2018" at bounding box center [541, 296] width 70 height 18
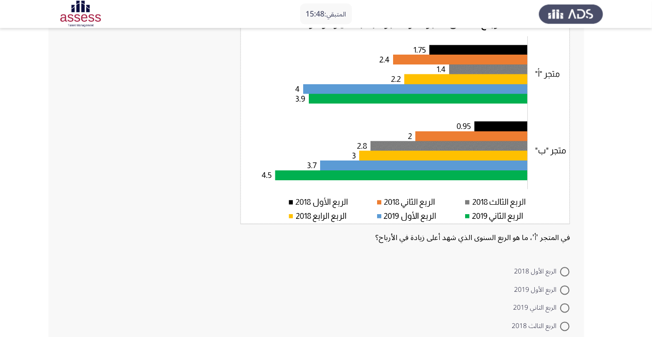
scroll to position [79, 0]
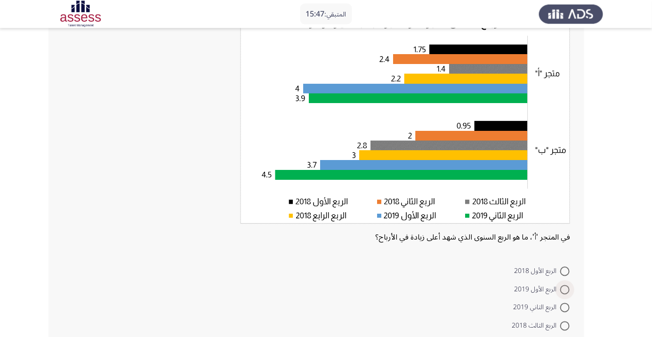
click at [562, 290] on span at bounding box center [564, 289] width 9 height 9
click at [562, 290] on input "الربع الأول 2019" at bounding box center [564, 289] width 9 height 9
radio input "true"
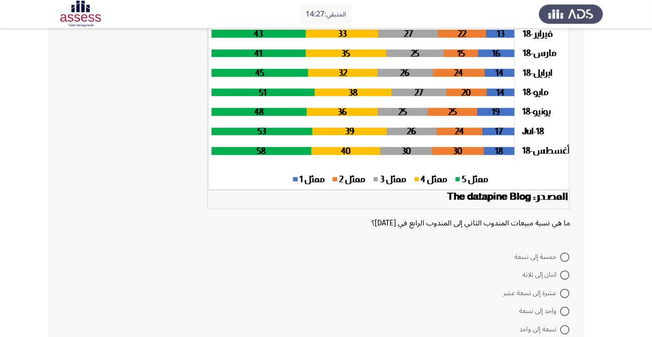
scroll to position [108, 0]
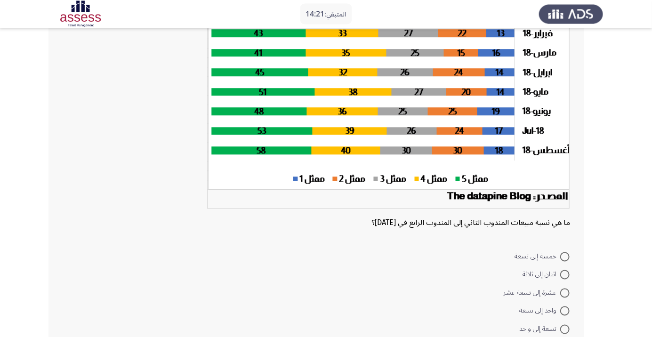
click at [565, 292] on span at bounding box center [564, 293] width 9 height 9
click at [565, 292] on input "عشرة إلى تسعة عشر" at bounding box center [564, 293] width 9 height 9
radio input "true"
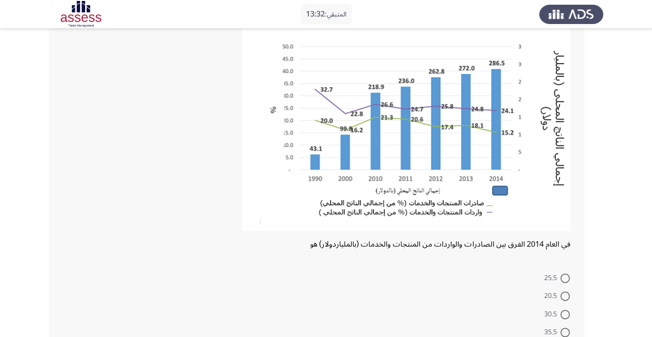
scroll to position [64, 0]
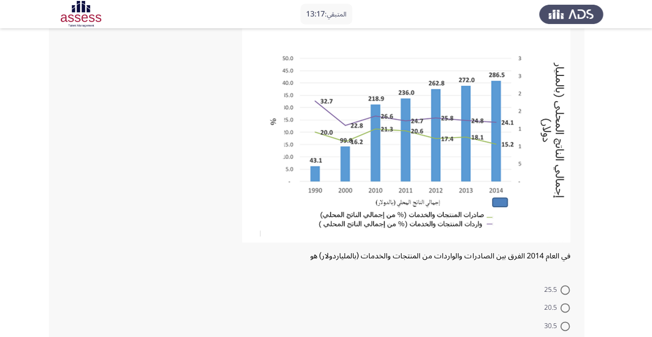
click at [567, 288] on span at bounding box center [564, 289] width 9 height 9
click at [567, 288] on input "25.5" at bounding box center [564, 289] width 9 height 9
radio input "true"
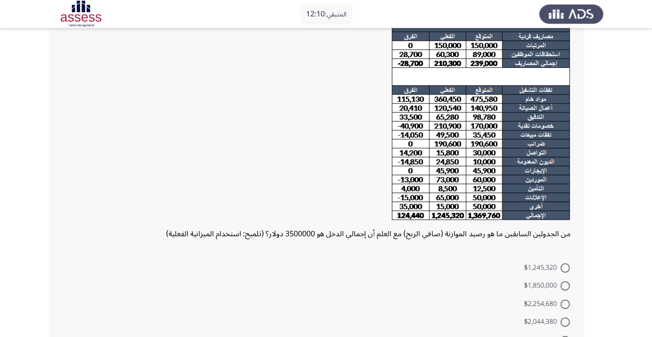
scroll to position [77, 0]
click at [565, 304] on span at bounding box center [564, 304] width 9 height 9
click at [565, 304] on input "$2,254,680" at bounding box center [564, 304] width 9 height 9
radio input "true"
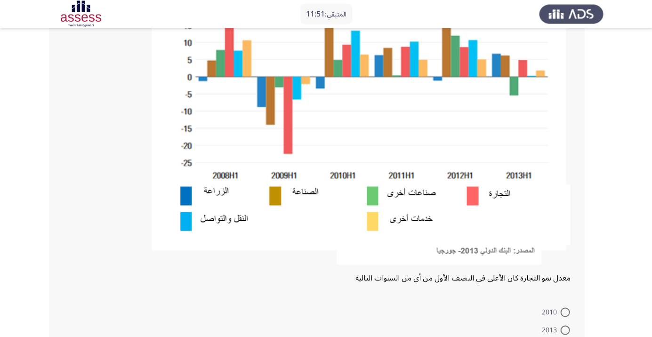
scroll to position [175, 0]
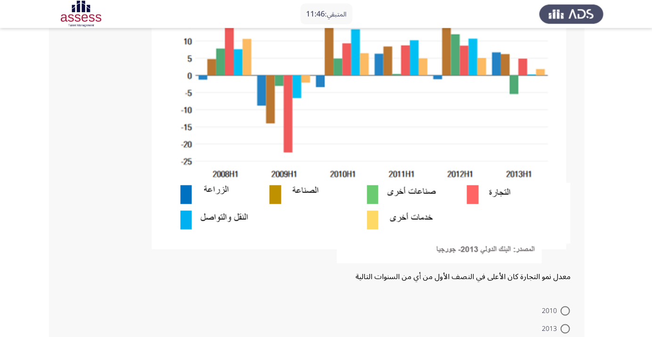
click at [83, 219] on div at bounding box center [316, 92] width 507 height 353
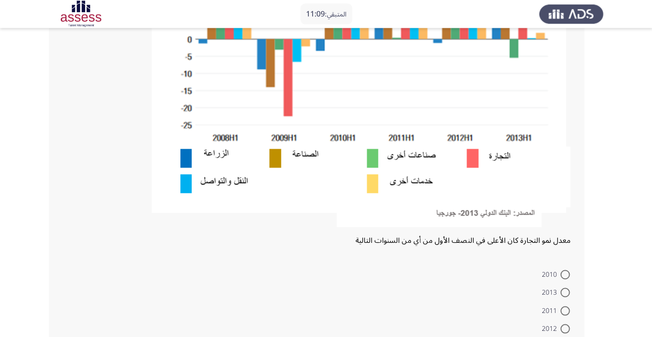
scroll to position [243, 0]
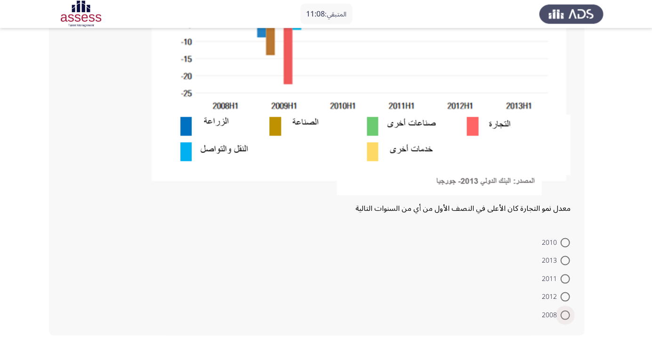
click at [568, 314] on span at bounding box center [564, 315] width 9 height 9
click at [568, 314] on input "2008" at bounding box center [564, 315] width 9 height 9
radio input "true"
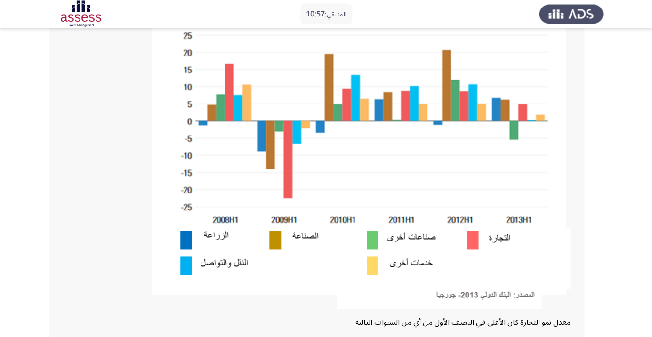
scroll to position [242, 0]
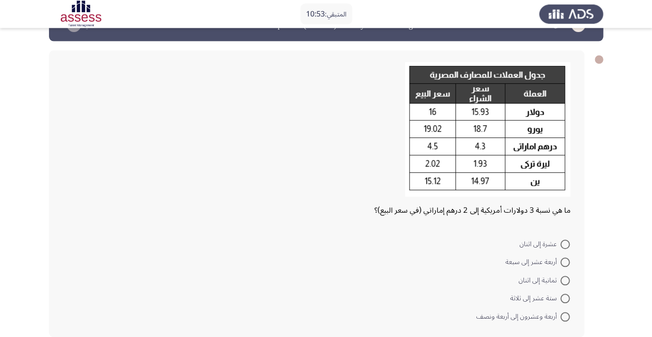
scroll to position [30, 0]
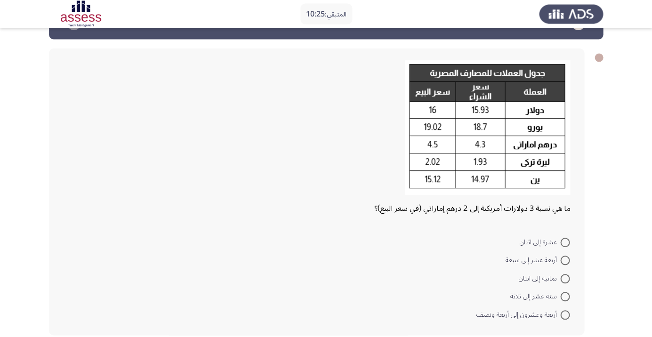
click at [556, 270] on mat-radio-button "ثمانية إلى اثنان" at bounding box center [544, 278] width 64 height 18
click at [565, 263] on span at bounding box center [564, 260] width 9 height 9
click at [565, 263] on input "أربعة عشر إلى سبعة" at bounding box center [564, 260] width 9 height 9
radio input "true"
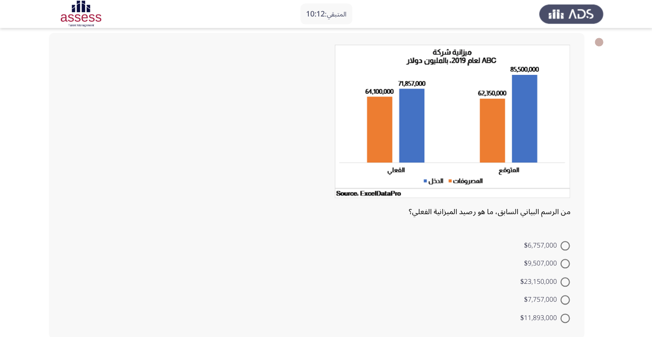
scroll to position [49, 0]
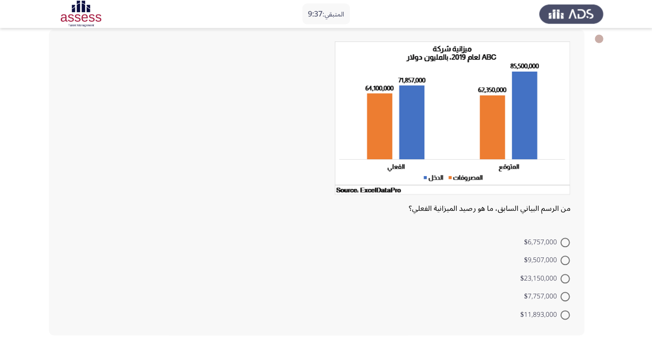
click at [565, 279] on span at bounding box center [564, 278] width 9 height 9
click at [565, 279] on input "$23,150,000" at bounding box center [564, 278] width 9 height 9
radio input "true"
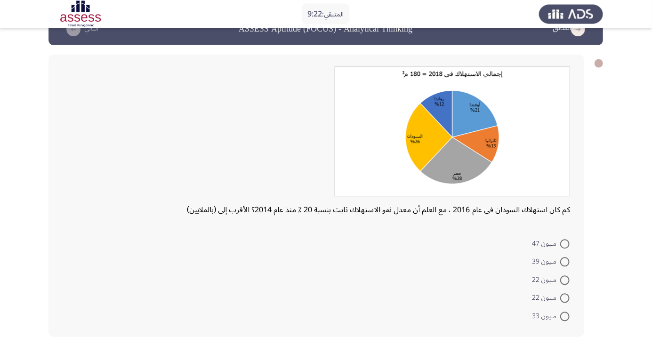
scroll to position [25, 0]
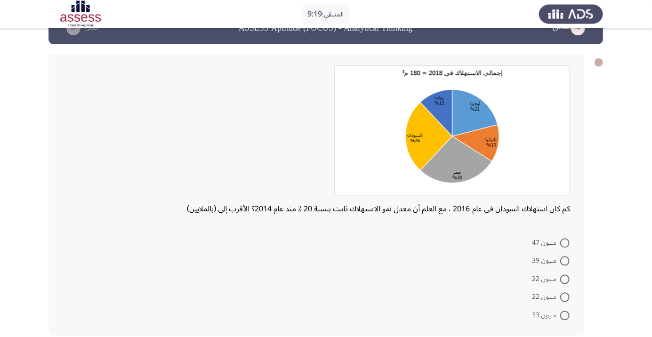
click at [567, 314] on span at bounding box center [564, 315] width 9 height 9
click at [567, 314] on input "مليون 33" at bounding box center [564, 315] width 9 height 9
radio input "true"
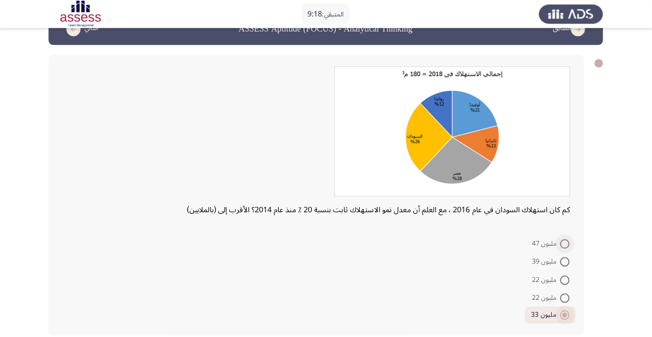
click at [565, 243] on span at bounding box center [564, 243] width 9 height 9
click at [565, 243] on input "مليون 47" at bounding box center [564, 243] width 9 height 9
radio input "true"
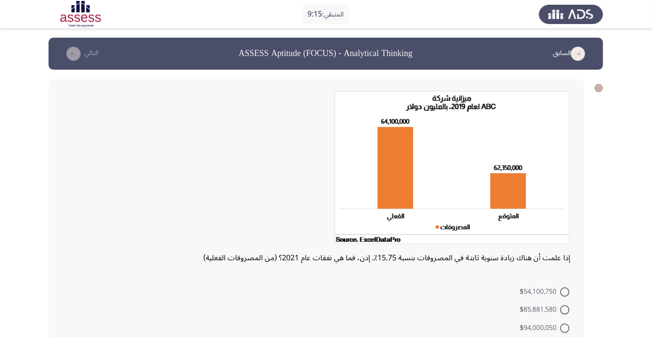
scroll to position [49, 0]
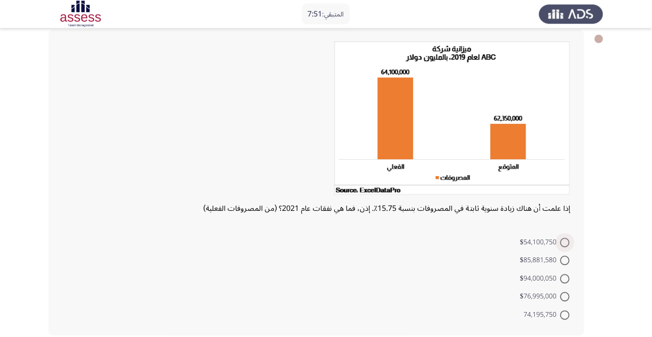
click at [565, 242] on span at bounding box center [564, 242] width 9 height 9
click at [565, 242] on input "$54,100,750" at bounding box center [564, 242] width 9 height 9
radio input "true"
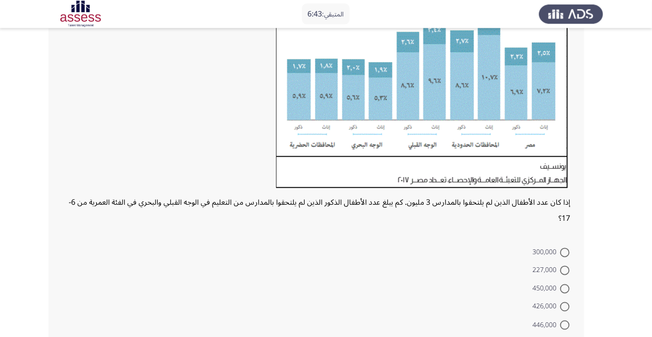
scroll to position [154, 0]
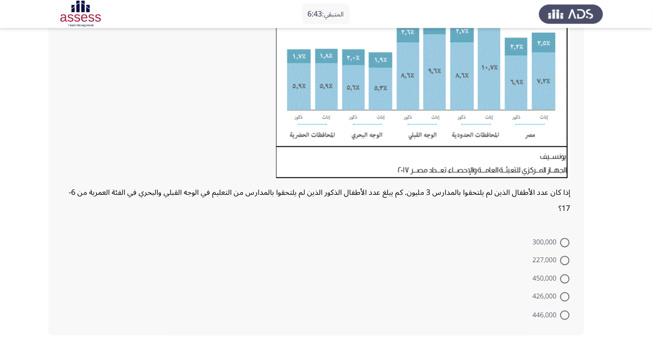
click at [58, 201] on div "إذا كان عدد الأطفال الذين لم يلتحقوا بالمدارس 3 مليون. كم يبلغ عدد الأطفال الذك…" at bounding box center [316, 130] width 535 height 411
click at [56, 205] on div "إذا كان عدد الأطفال الذين لم يلتحقوا بالمدارس 3 مليون. كم يبلغ عدد الأطفال الذك…" at bounding box center [316, 130] width 535 height 411
click at [565, 260] on span at bounding box center [564, 260] width 9 height 9
click at [565, 260] on input "227,000" at bounding box center [564, 260] width 9 height 9
radio input "true"
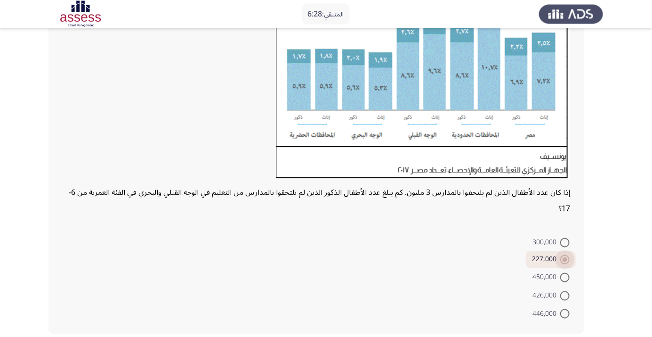
scroll to position [153, 0]
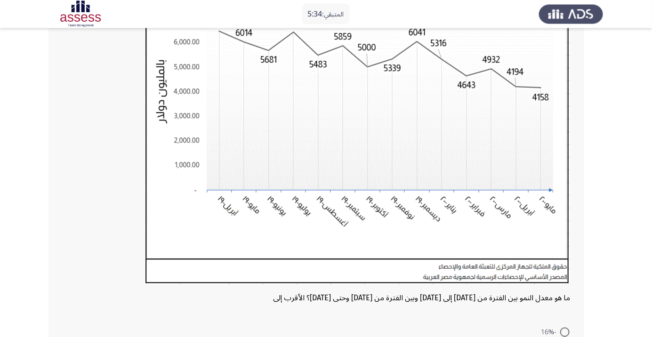
scroll to position [229, 0]
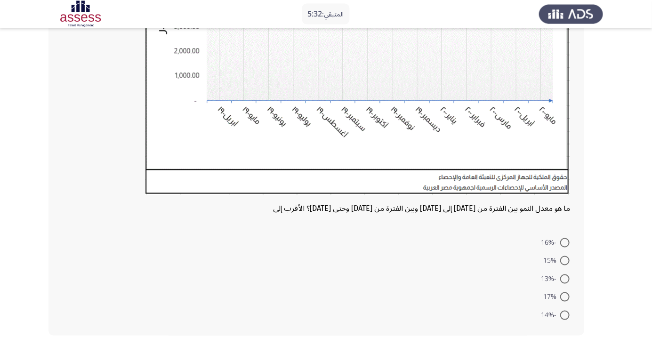
click at [565, 278] on span at bounding box center [564, 278] width 9 height 9
click at [565, 278] on input "-13%" at bounding box center [564, 278] width 9 height 9
radio input "true"
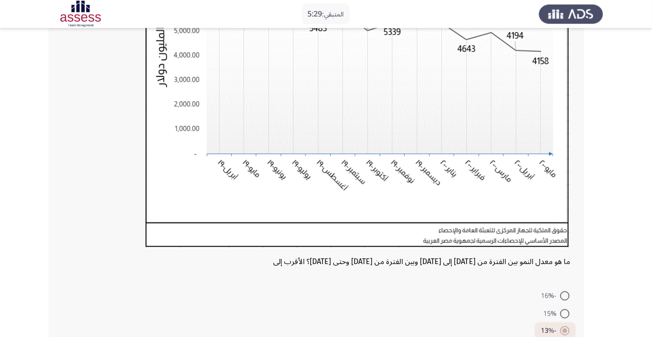
scroll to position [228, 0]
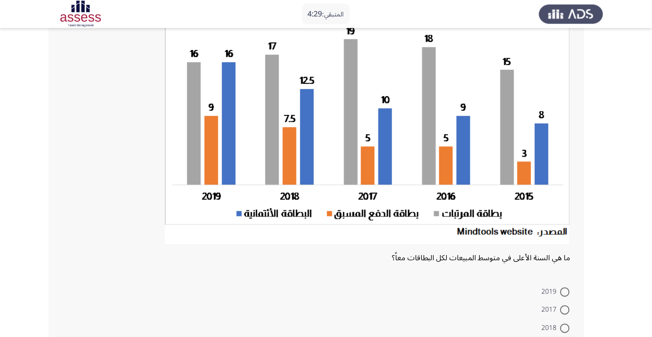
scroll to position [134, 0]
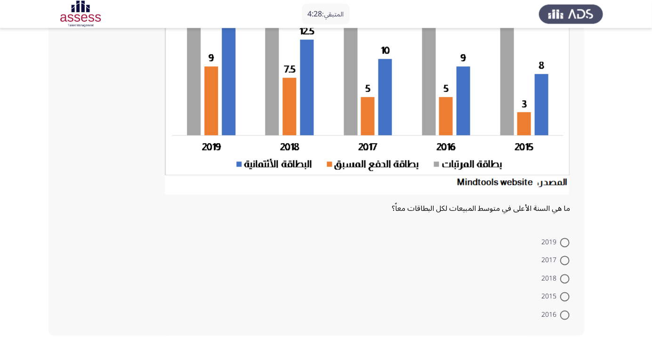
click at [561, 317] on span at bounding box center [564, 315] width 9 height 9
click at [561, 317] on input "2016" at bounding box center [564, 315] width 9 height 9
radio input "true"
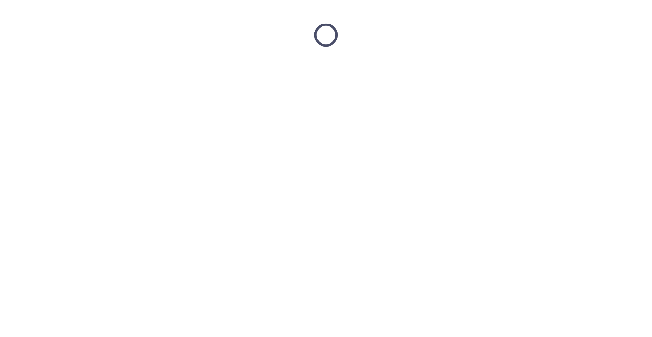
scroll to position [0, 0]
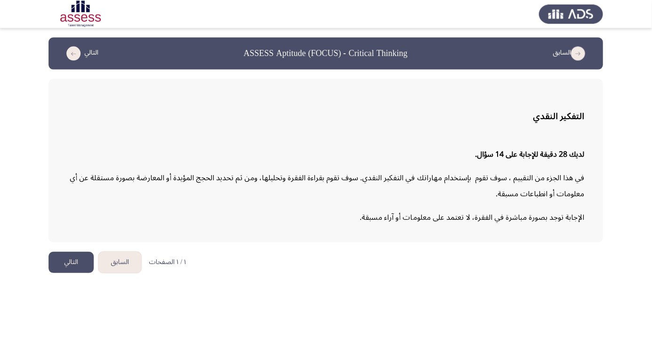
click at [64, 265] on button "التالي" at bounding box center [71, 262] width 45 height 21
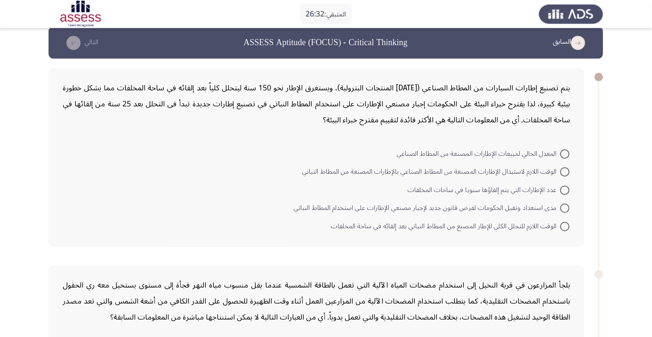
scroll to position [11, 0]
click at [565, 225] on span at bounding box center [564, 226] width 9 height 9
click at [565, 225] on input "الوقت اللازم للتحلل الكلي للإطار المصنع من المطاط النباتي بعد إلقائه في ساحة ال…" at bounding box center [564, 226] width 9 height 9
radio input "true"
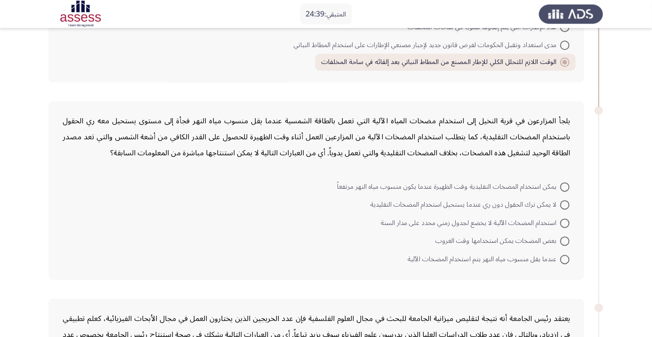
scroll to position [177, 0]
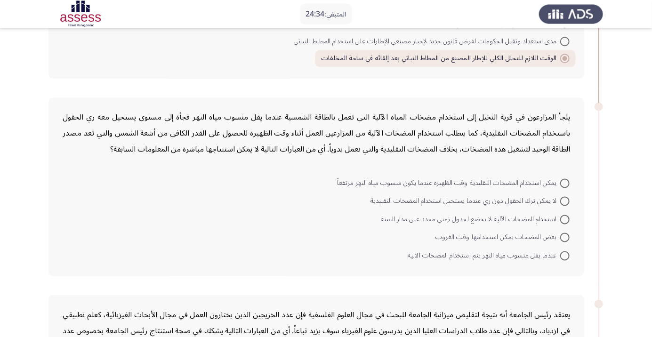
click at [565, 201] on span at bounding box center [564, 201] width 9 height 9
click at [565, 201] on input "لا يمكن ترك الحقول دون ري عندما يستحيل استخدام المضخات التقليدية" at bounding box center [564, 201] width 9 height 9
radio input "true"
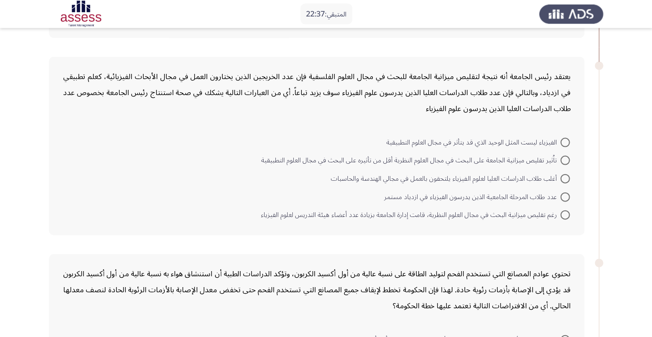
scroll to position [414, 0]
click at [565, 177] on span at bounding box center [564, 178] width 9 height 9
click at [565, 177] on input "أغلب طلاب الدراسات العليا لعلوم الفيزياء يلتحقون بالعمل في مجالي الهندسة والحاس…" at bounding box center [564, 178] width 9 height 9
radio input "true"
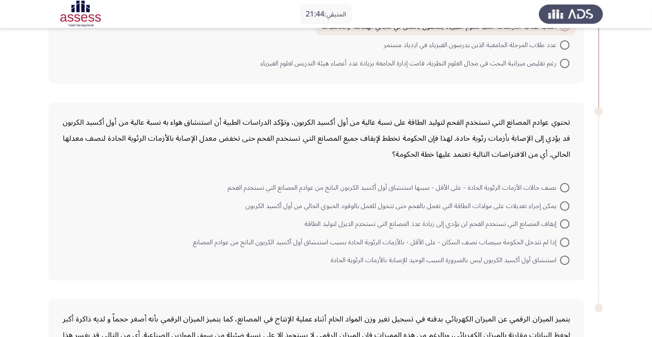
scroll to position [565, 0]
click at [565, 204] on span at bounding box center [564, 205] width 9 height 9
click at [565, 204] on input "يمكن إجراء تعديلات على مولدات الطاقة التي تعمل بالفحم حتى تتحول للعمل بالوقود ا…" at bounding box center [564, 205] width 9 height 9
radio input "true"
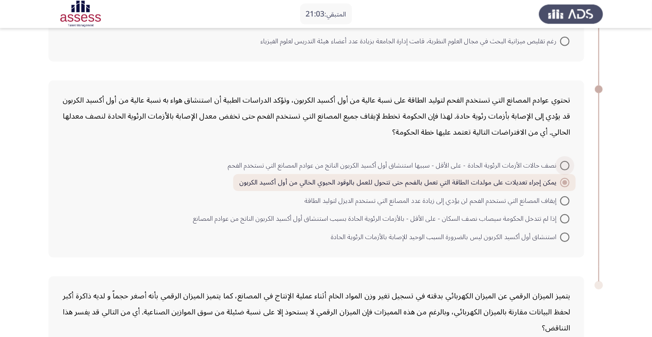
scroll to position [587, 0]
click at [386, 221] on span "إذا لم تتدخل الحكومة سيصاب نصف السكان - على الأقل - بالأزمات الرئوية الحادة بسب…" at bounding box center [376, 218] width 367 height 11
click at [560, 221] on input "إذا لم تتدخل الحكومة سيصاب نصف السكان - على الأقل - بالأزمات الرئوية الحادة بسب…" at bounding box center [564, 218] width 9 height 9
radio input "true"
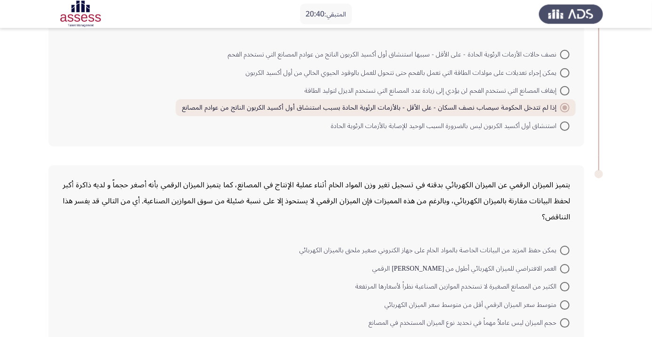
scroll to position [704, 0]
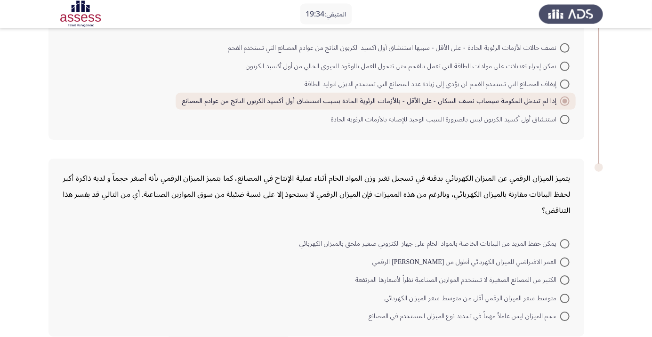
click at [464, 267] on span "العمر الافتراضي للميزان الكهربائي أطول من عمر نظيره الرقمي" at bounding box center [466, 262] width 187 height 11
click at [560, 267] on input "العمر الافتراضي للميزان الكهربائي أطول من عمر نظيره الرقمي" at bounding box center [564, 262] width 9 height 9
radio input "true"
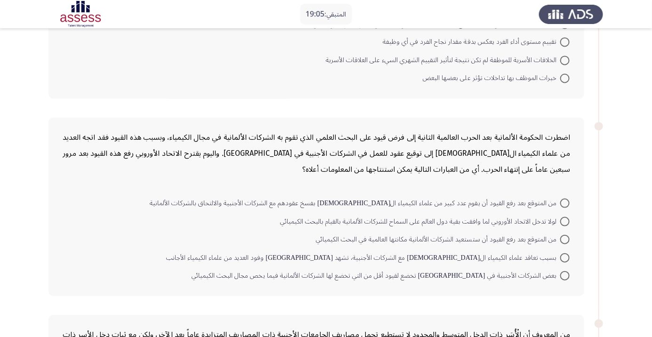
scroll to position [0, 0]
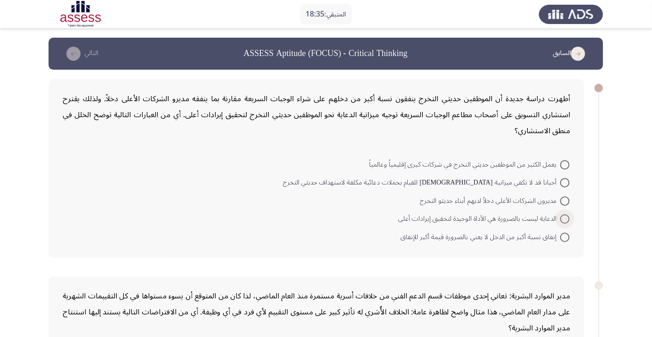
click at [484, 224] on span "الدعاية ليست بالضرورة هي الأداة الوحيدة لتحقيق إيرادات أعلى" at bounding box center [479, 218] width 161 height 11
click at [560, 224] on input "الدعاية ليست بالضرورة هي الأداة الوحيدة لتحقيق إيرادات أعلى" at bounding box center [564, 218] width 9 height 9
radio input "true"
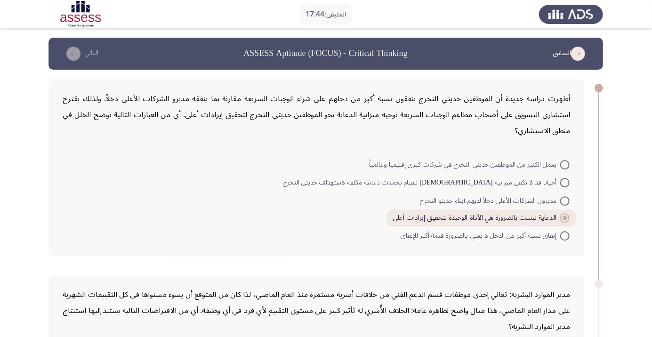
click at [565, 200] on span at bounding box center [564, 200] width 9 height 9
click at [565, 200] on input "مديرون الشركات الأعلى دخلاً لديهم أبناء حديثو التخرج" at bounding box center [564, 200] width 9 height 9
radio input "true"
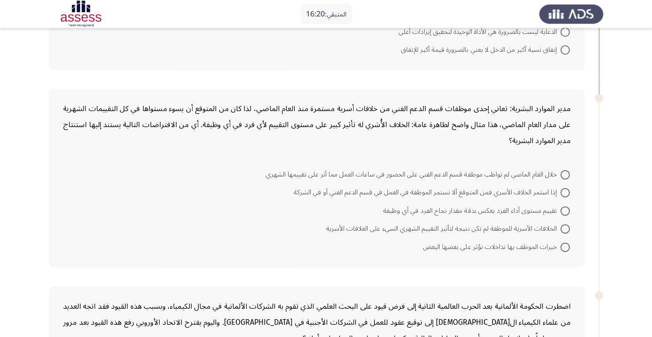
scroll to position [186, 0]
click at [565, 210] on span at bounding box center [564, 210] width 9 height 9
click at [565, 210] on input "تقييم مستوى أداء الفرد يعكس بدقة مقدار نجاح الفرد في أي وظيفة" at bounding box center [564, 210] width 9 height 9
radio input "true"
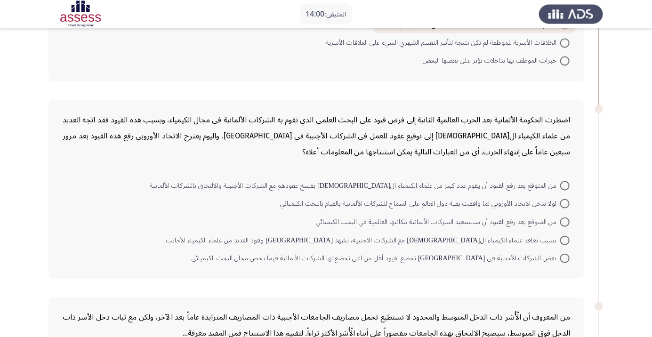
scroll to position [371, 0]
click at [562, 185] on span at bounding box center [564, 184] width 9 height 9
click at [562, 185] on input "من المتوقع بعد رفع القيود أن يقوم عدد كبير من علماء الكيمياء الألمان بفسخ عقوده…" at bounding box center [564, 184] width 9 height 9
radio input "true"
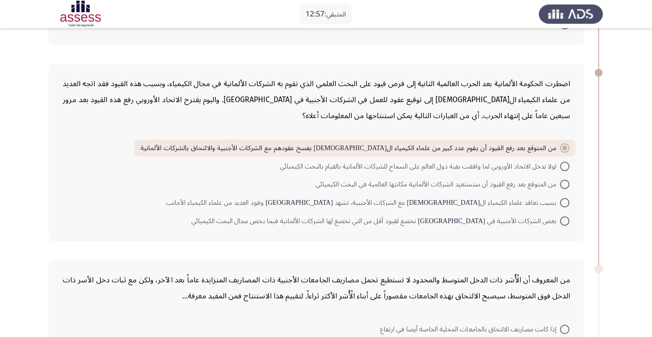
scroll to position [407, 0]
click at [565, 201] on span at bounding box center [564, 202] width 9 height 9
click at [565, 201] on input "بسبب تعاقد علماء الكيمياء الألمان مع الشركات الأجنبية، تشهد ألمانيا وفود العديد…" at bounding box center [564, 202] width 9 height 9
radio input "true"
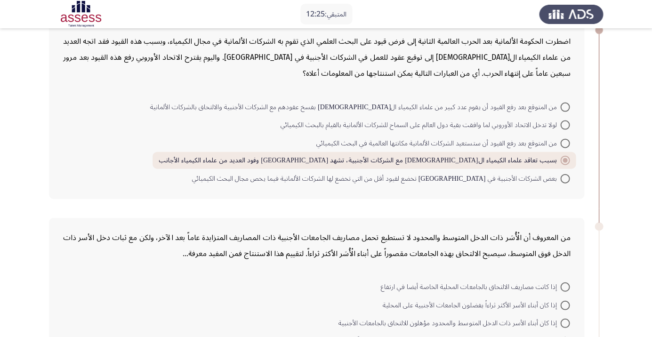
scroll to position [449, 0]
click at [565, 177] on span at bounding box center [564, 178] width 9 height 9
click at [565, 177] on input "بعض الشركات الأجنبية في ألمانيا تخضع لقيود أقل من التي تخضع لها الشركات الألمان…" at bounding box center [564, 178] width 9 height 9
radio input "true"
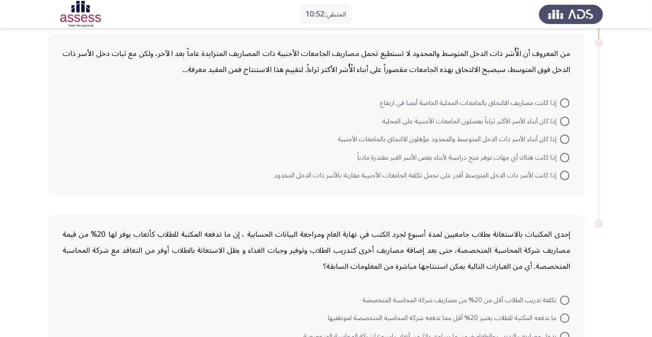
scroll to position [633, 0]
click at [565, 102] on span at bounding box center [564, 103] width 9 height 9
click at [565, 102] on input "إذا كانت مصاريف الالتحاق بالجامعات المحلية الخاصة أيضا في ارتفاع" at bounding box center [564, 103] width 9 height 9
radio input "true"
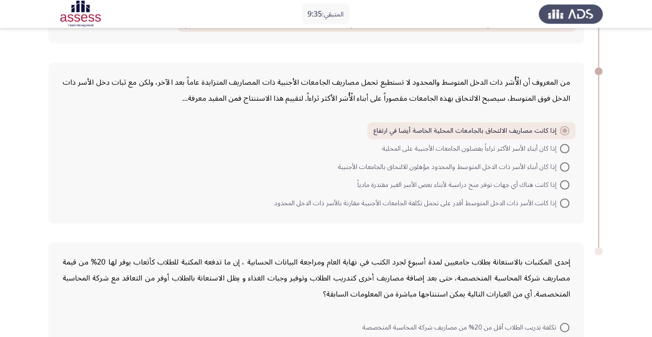
scroll to position [605, 0]
click at [49, 190] on div "من المعروف أن الْأُسَر ذات الدخل المتوسط والمحدود لا تستطيع تحمل مصاريف الجامعا…" at bounding box center [316, 142] width 535 height 161
click at [568, 184] on span at bounding box center [564, 183] width 9 height 9
click at [568, 184] on input "إذا كانت هناك أي جهات توفر منح دراسية لأبناء بعض الأسر الغير مقتدرة مادياً" at bounding box center [564, 183] width 9 height 9
radio input "true"
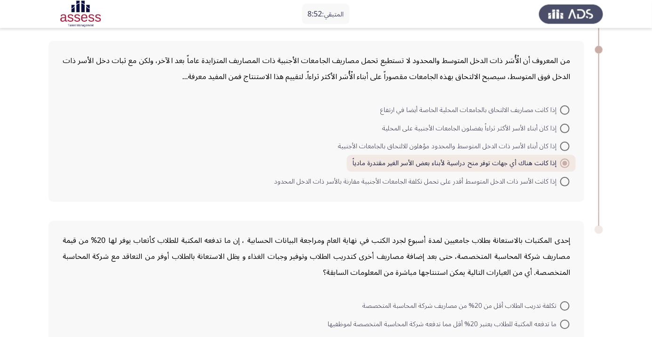
scroll to position [688, 0]
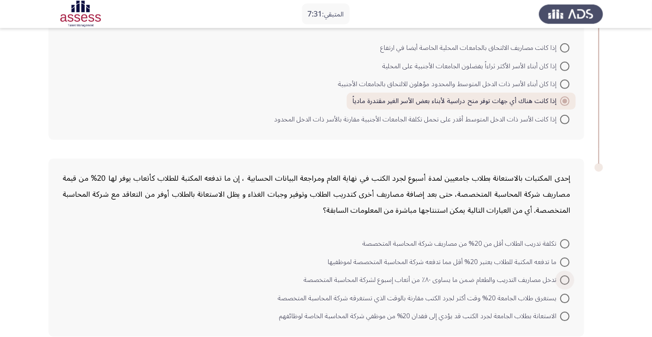
click at [565, 279] on span at bounding box center [564, 279] width 9 height 9
click at [565, 279] on input "تدخل مصاريف التدريب والطعام ضمن ما يساوى ٨٠٪ من أتعاب إسبوع لشركة المحاسبة المت…" at bounding box center [564, 279] width 9 height 9
radio input "true"
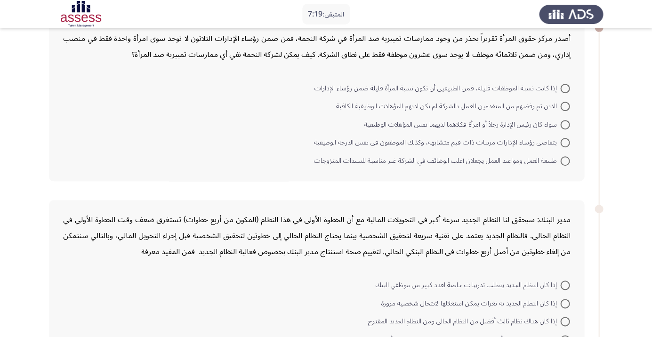
scroll to position [0, 0]
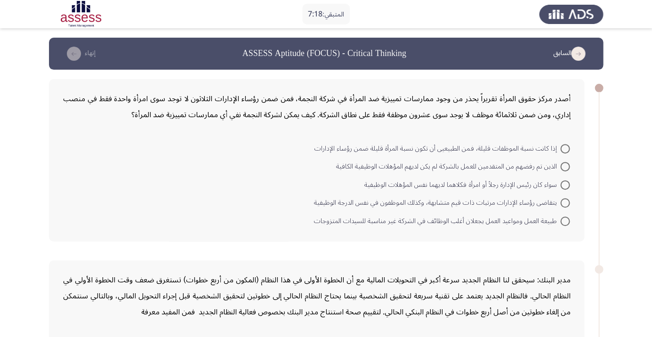
click at [596, 136] on div "أصدر مركز حقوق المرأة تقريراً يحذر من وجود ممارسات تمييزية ضد المرأة في شركة ال…" at bounding box center [326, 160] width 554 height 181
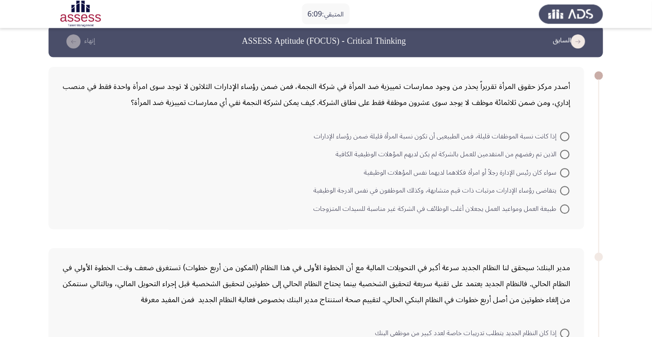
scroll to position [13, 0]
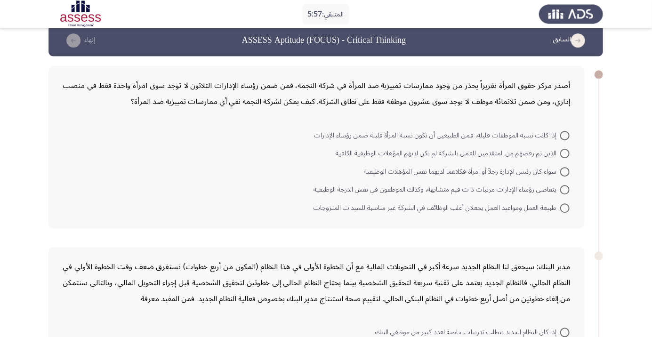
click at [565, 207] on span at bounding box center [564, 207] width 9 height 9
click at [565, 207] on input "طبيعة العمل ومواعيد العمل يجعلان أغلب الوظائف في الشركة غير مناسبة للسيدات المت…" at bounding box center [564, 207] width 9 height 9
radio input "true"
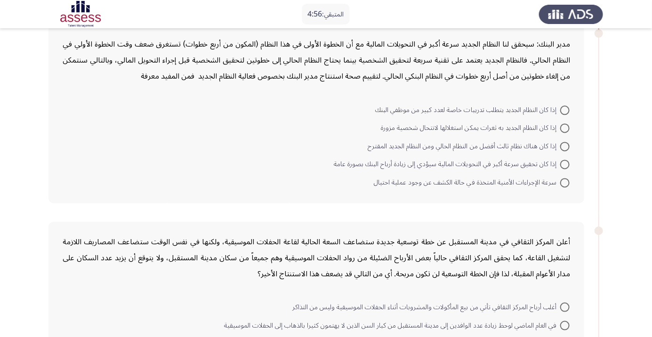
scroll to position [222, 0]
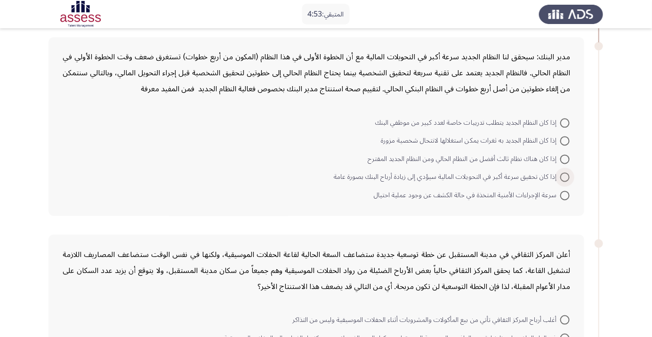
click at [565, 176] on span at bounding box center [564, 176] width 9 height 9
click at [565, 176] on input "إذا كان تحقيق سرعة أكبر في التحويلات المالية سيؤدي إلى زيادة أرباح البنك بصورة …" at bounding box center [564, 176] width 9 height 9
radio input "true"
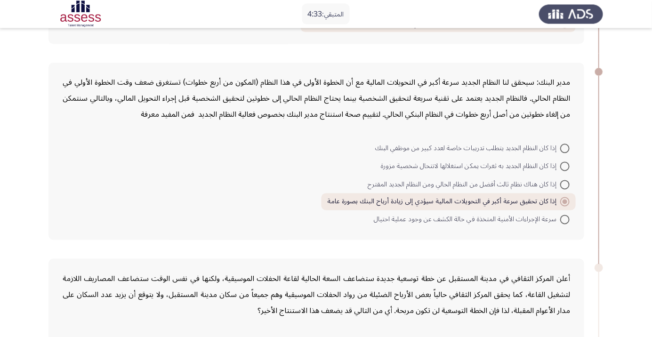
scroll to position [196, 0]
click at [565, 218] on span at bounding box center [564, 219] width 9 height 9
click at [565, 218] on input "سرعة الإجراءات الأمنية المتخذة في حالة الكشف عن وجود عملية احتيال" at bounding box center [564, 219] width 9 height 9
radio input "true"
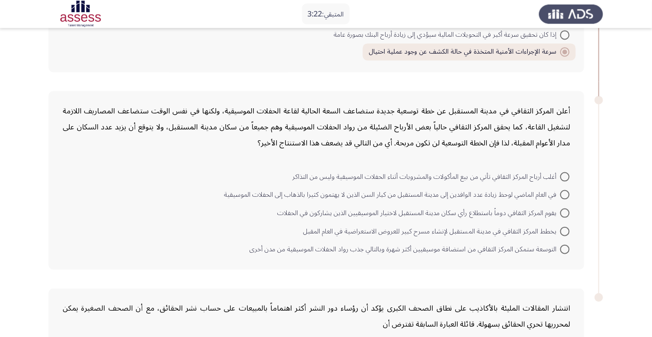
scroll to position [368, 0]
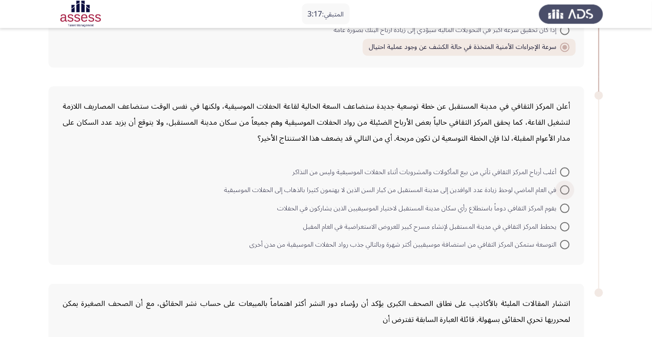
click at [562, 189] on span at bounding box center [564, 189] width 9 height 9
click at [562, 189] on input "في العام الماضي لوحظ زيادة عدد الوافدين إلى مدينة المستقبل من كبار السن الذين ل…" at bounding box center [564, 189] width 9 height 9
radio input "true"
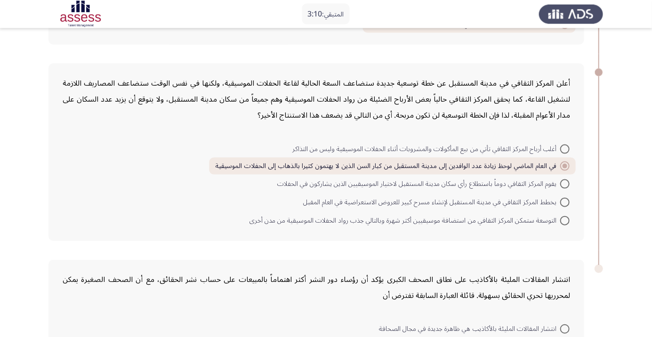
scroll to position [392, 0]
click at [569, 216] on span at bounding box center [564, 220] width 9 height 9
click at [569, 216] on input "التوسعة ستمكن المركز الثقافي من استضافة موسيقيين أكثر شهرة وبالتالي جذب رواد ال…" at bounding box center [564, 220] width 9 height 9
radio input "true"
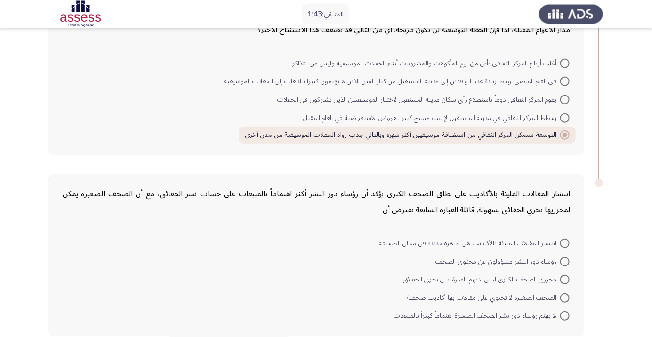
scroll to position [477, 0]
click at [565, 260] on span at bounding box center [564, 261] width 9 height 9
click at [565, 260] on input "رؤساء دور النشر مسؤولون عن محتوى الصحف" at bounding box center [564, 261] width 9 height 9
radio input "true"
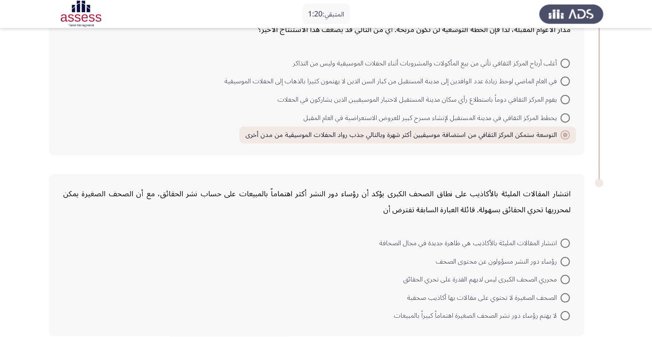
scroll to position [475, 0]
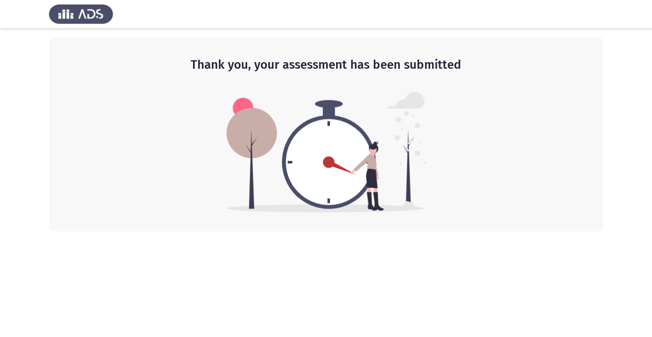
scroll to position [0, 0]
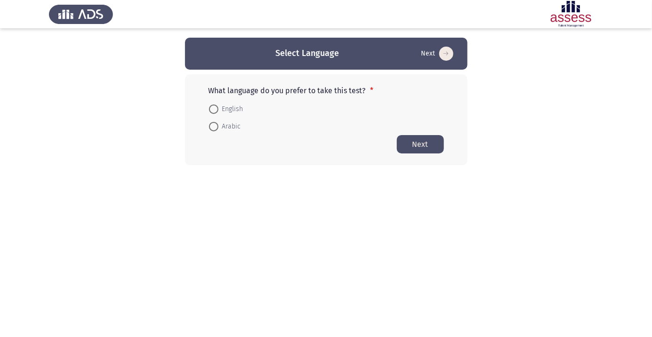
click at [213, 127] on span at bounding box center [213, 127] width 0 height 0
click at [213, 126] on input "Arabic" at bounding box center [213, 126] width 9 height 9
radio input "true"
click at [426, 149] on button "Next" at bounding box center [420, 144] width 47 height 18
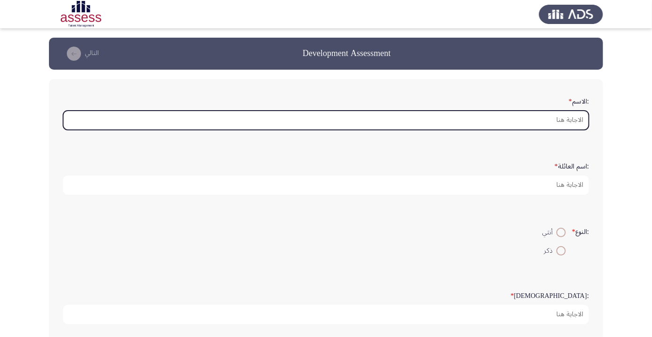
click at [424, 123] on input ":الاسم *" at bounding box center [326, 120] width 526 height 19
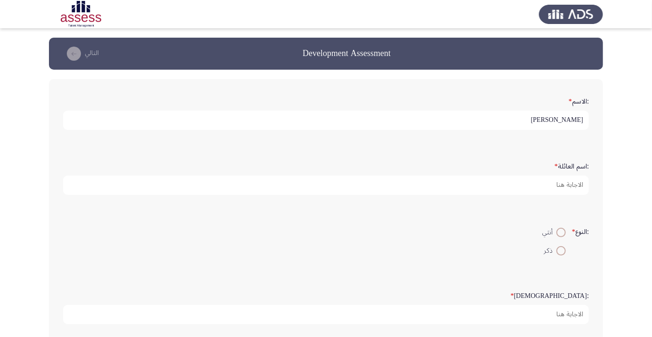
scroll to position [3, 0]
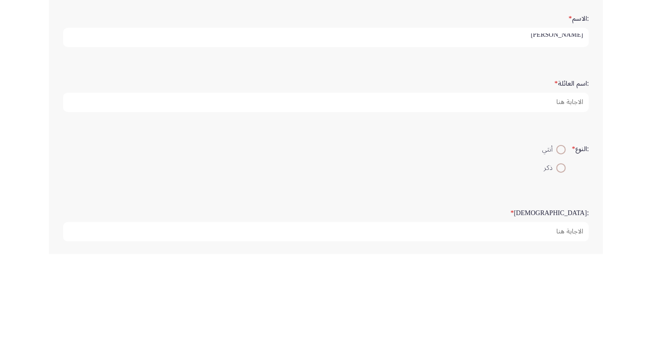
type input "[PERSON_NAME]"
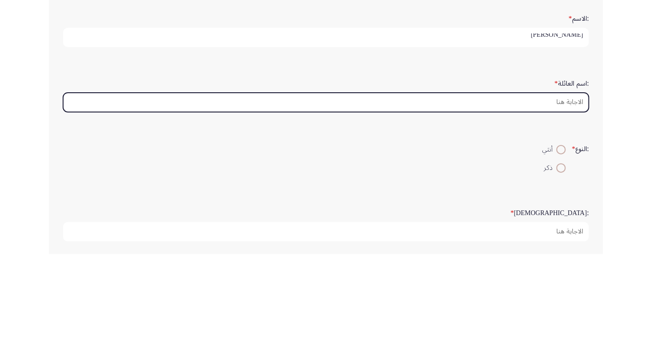
click at [361, 193] on input ":اسم العائلة *" at bounding box center [326, 185] width 526 height 19
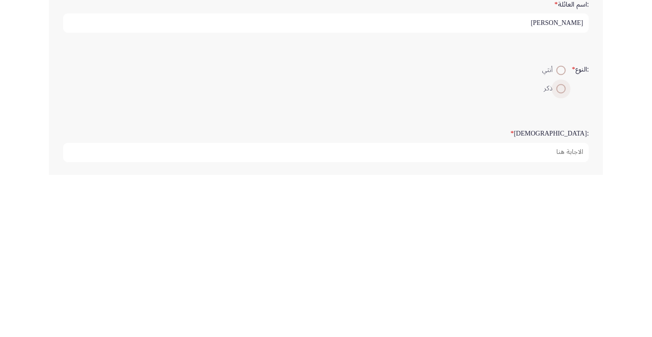
type input "[PERSON_NAME]"
click at [563, 252] on span at bounding box center [560, 250] width 9 height 9
click at [563, 252] on input "ذكر" at bounding box center [560, 250] width 9 height 9
radio input "true"
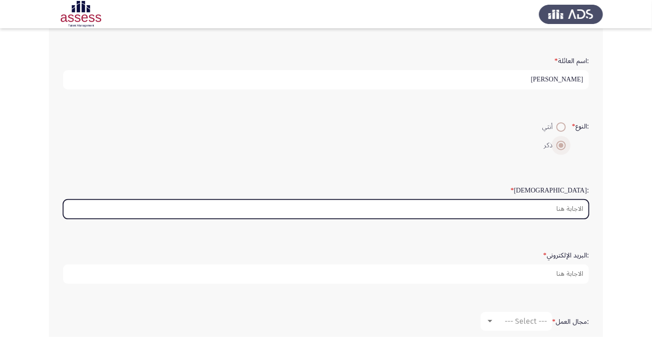
click at [440, 209] on input ":السن *" at bounding box center [326, 209] width 526 height 19
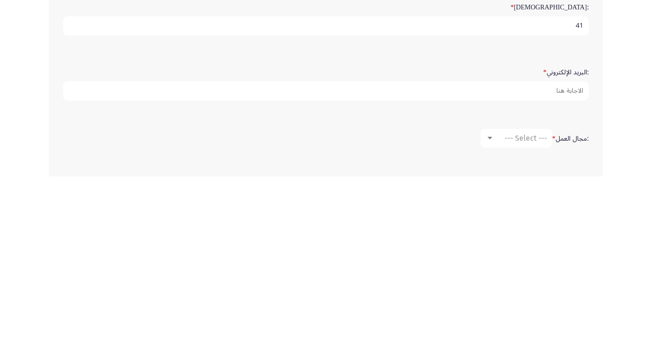
scroll to position [128, 0]
type input "41"
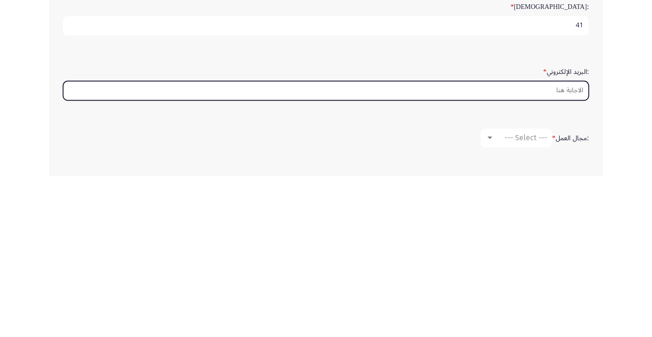
click at [374, 258] on input ":البريد الإلكتروني *" at bounding box center [326, 251] width 526 height 19
type input "Mahm"
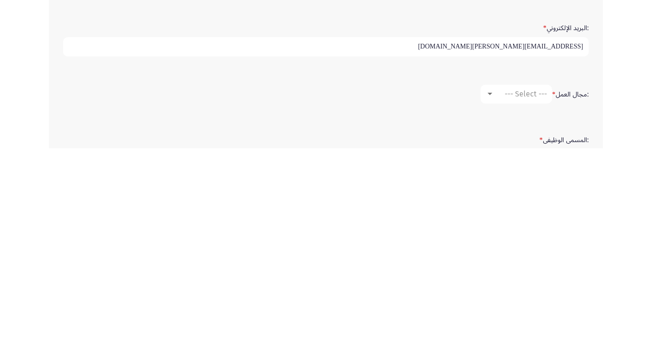
scroll to position [145, 0]
type input "[EMAIL_ADDRESS][PERSON_NAME][DOMAIN_NAME]"
click at [503, 287] on mat-select "--- Select ---" at bounding box center [517, 282] width 72 height 19
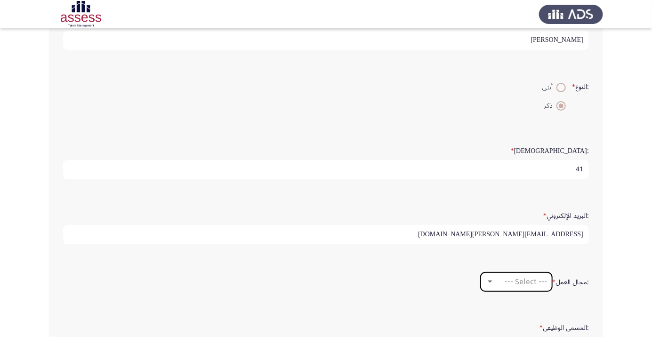
click at [540, 282] on span "--- Select ---" at bounding box center [526, 281] width 42 height 9
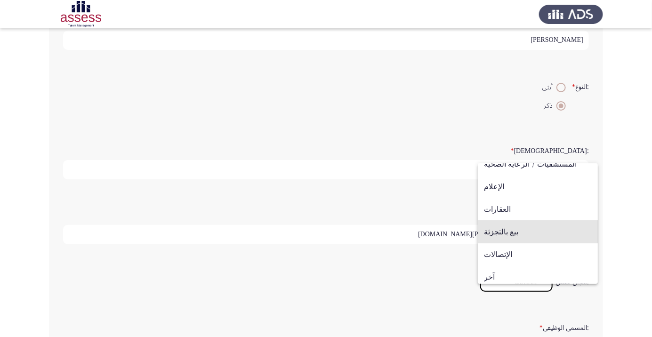
scroll to position [309, 0]
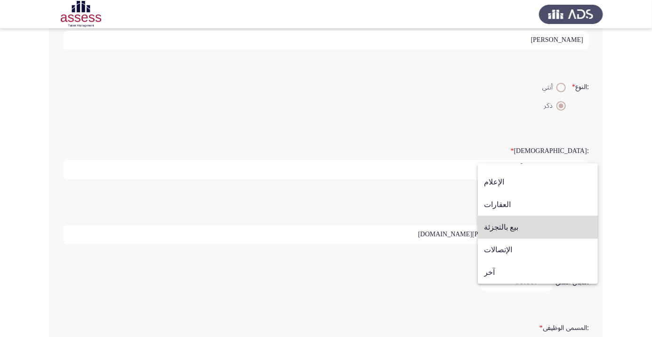
click at [565, 232] on span "بيع بالتجزئة" at bounding box center [538, 227] width 108 height 23
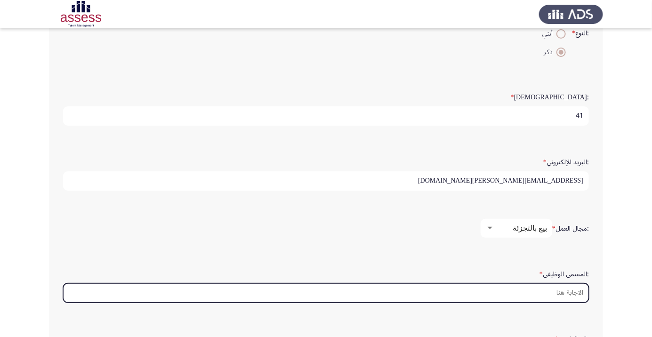
click at [580, 292] on input ":المسمى الوظيفى *" at bounding box center [326, 292] width 526 height 19
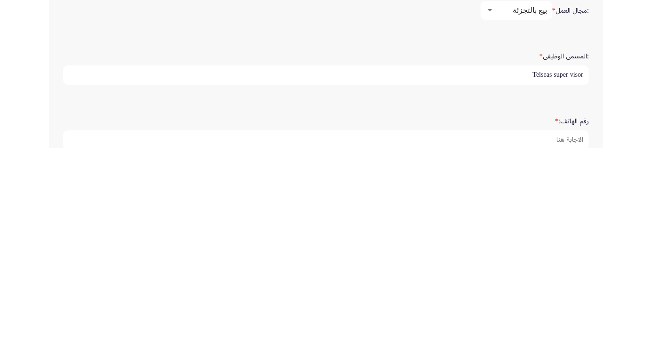
scroll to position [287, 0]
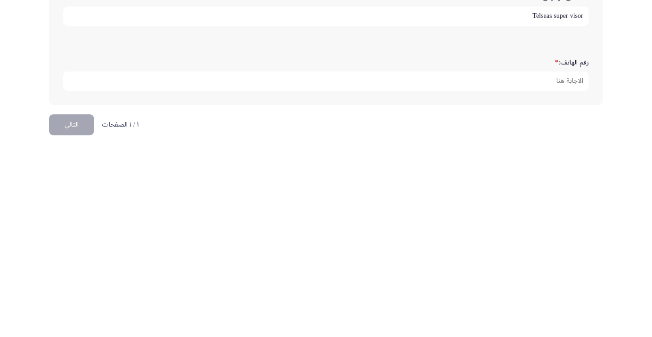
type input "Telseas super visor"
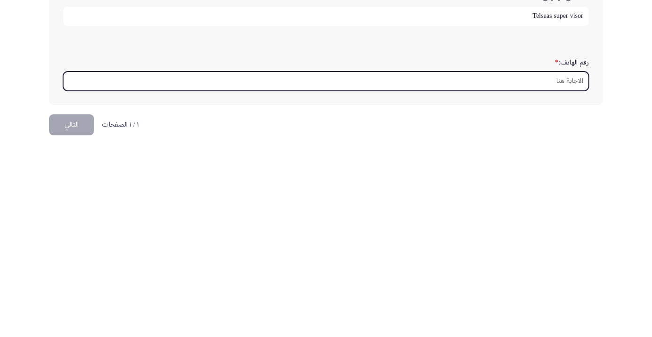
click at [398, 268] on input "رقم الهاتف: *" at bounding box center [326, 269] width 526 height 19
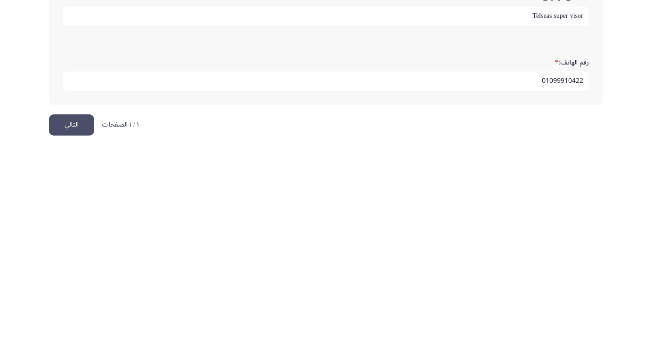
type input "01099910422"
click at [81, 319] on button "التالي" at bounding box center [71, 313] width 45 height 21
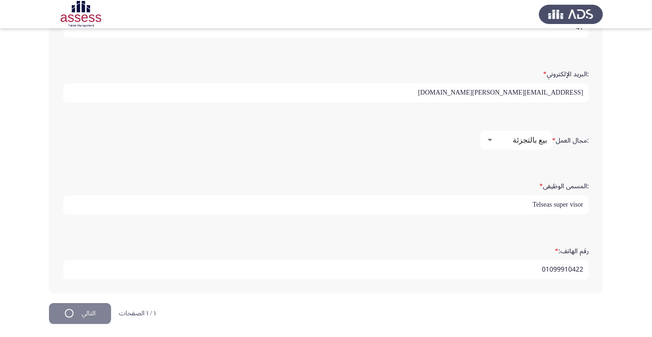
scroll to position [0, 0]
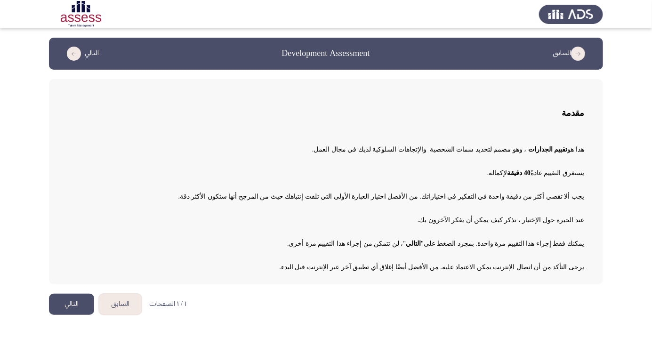
click at [0, 267] on app-assessment-container "السابق Development Assessment التالي مقدمة هذا هو تقييم الجدارات ، وهو مصمم لتح…" at bounding box center [326, 161] width 652 height 247
click at [69, 301] on button "التالي" at bounding box center [71, 304] width 45 height 21
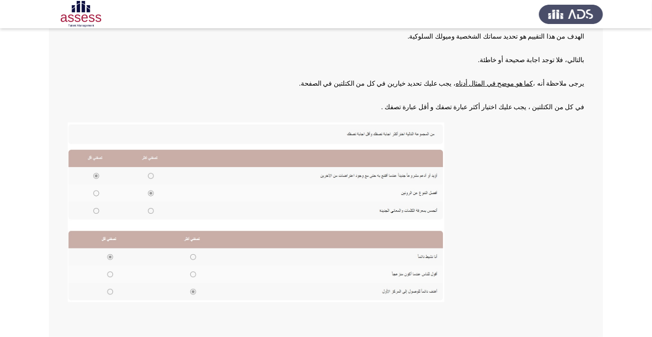
scroll to position [104, 0]
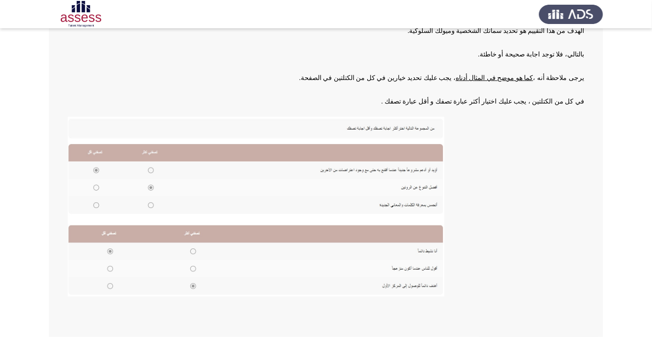
click at [150, 168] on img at bounding box center [256, 207] width 377 height 180
click at [155, 170] on img at bounding box center [256, 207] width 377 height 180
click at [150, 170] on img at bounding box center [256, 207] width 377 height 180
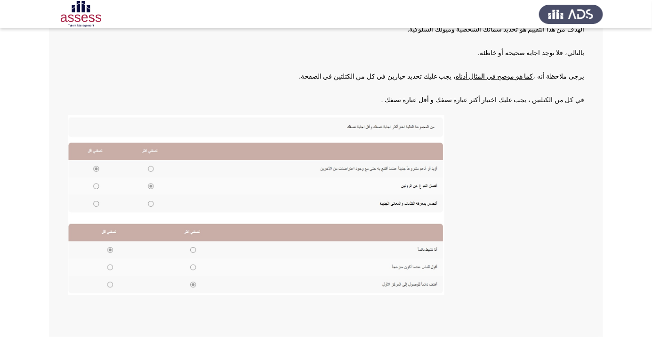
scroll to position [103, 0]
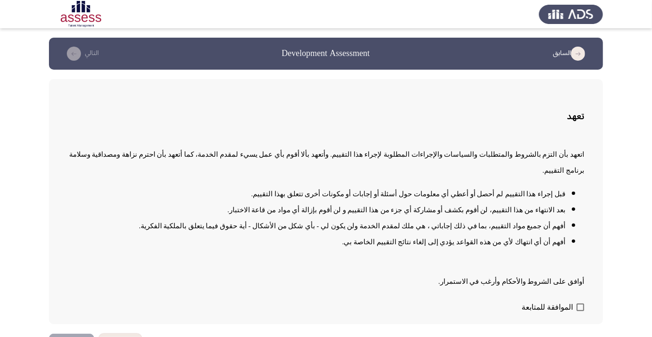
scroll to position [1, 0]
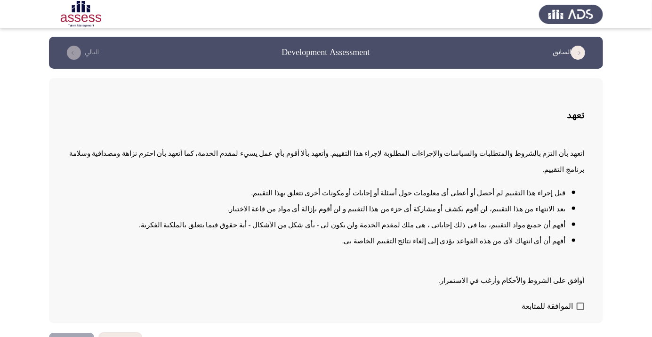
click at [582, 310] on span at bounding box center [581, 307] width 8 height 8
click at [580, 311] on input "الموافقة للمتابعة" at bounding box center [580, 310] width 0 height 0
checkbox input "true"
click at [61, 337] on button "التالي" at bounding box center [71, 343] width 45 height 21
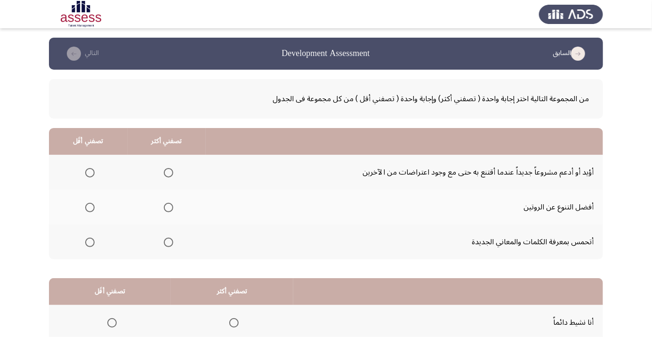
click at [165, 175] on span "Select an option" at bounding box center [168, 172] width 9 height 9
click at [165, 175] on input "Select an option" at bounding box center [168, 172] width 9 height 9
click at [90, 173] on span "Select an option" at bounding box center [90, 173] width 0 height 0
click at [89, 172] on input "Select an option" at bounding box center [89, 172] width 9 height 9
click at [164, 209] on span "Select an option" at bounding box center [168, 207] width 9 height 9
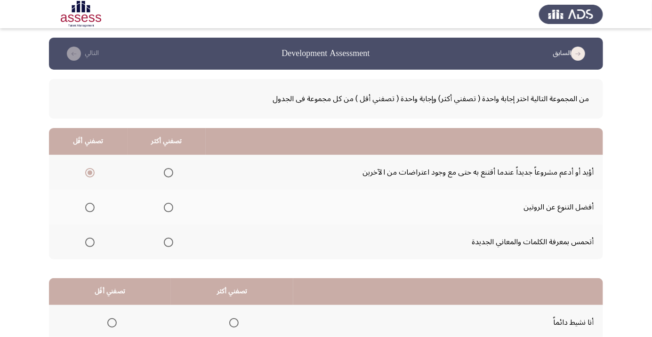
click at [164, 209] on input "Select an option" at bounding box center [168, 207] width 9 height 9
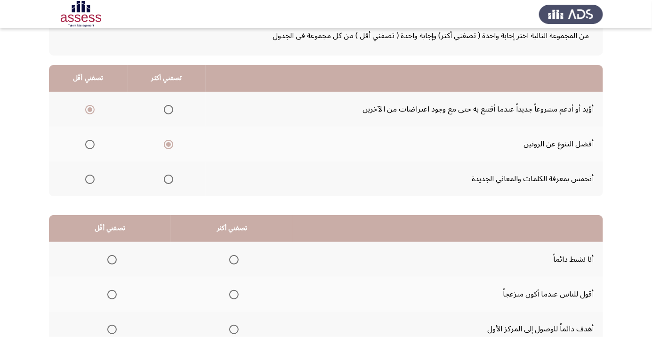
scroll to position [93, 0]
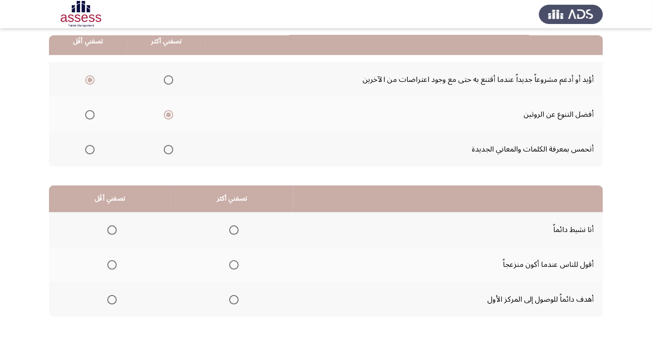
click at [89, 153] on span "Select an option" at bounding box center [89, 149] width 9 height 9
click at [89, 153] on input "Select an option" at bounding box center [89, 149] width 9 height 9
click at [90, 89] on th at bounding box center [88, 79] width 79 height 35
click at [89, 82] on span "Select an option" at bounding box center [89, 79] width 9 height 9
click at [89, 82] on input "Select an option" at bounding box center [89, 79] width 9 height 9
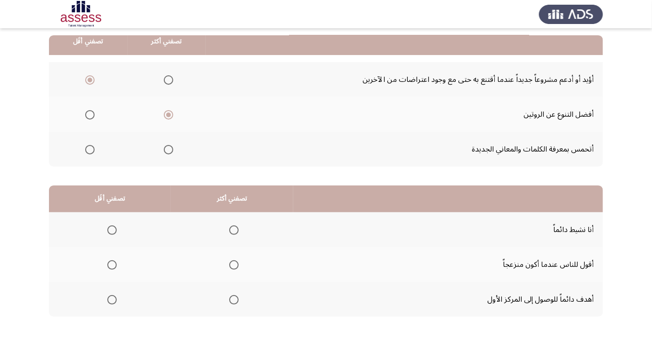
click at [112, 265] on span "Select an option" at bounding box center [112, 265] width 0 height 0
click at [111, 264] on input "Select an option" at bounding box center [111, 264] width 9 height 9
click at [226, 314] on th at bounding box center [232, 299] width 122 height 35
click at [230, 303] on span "Select an option" at bounding box center [233, 299] width 9 height 9
click at [230, 303] on input "Select an option" at bounding box center [233, 299] width 9 height 9
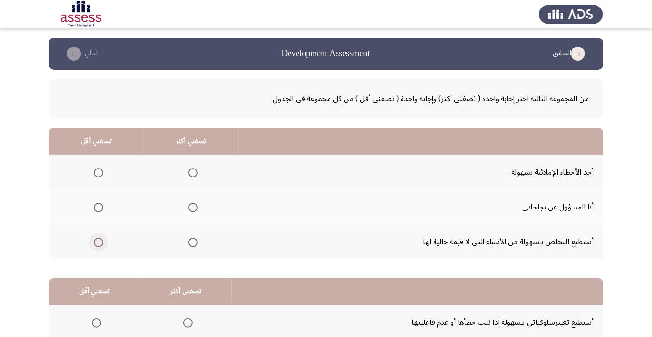
click at [97, 242] on span "Select an option" at bounding box center [98, 242] width 9 height 9
click at [97, 242] on input "Select an option" at bounding box center [98, 242] width 9 height 9
click at [193, 173] on span "Select an option" at bounding box center [193, 173] width 0 height 0
click at [191, 172] on input "Select an option" at bounding box center [192, 172] width 9 height 9
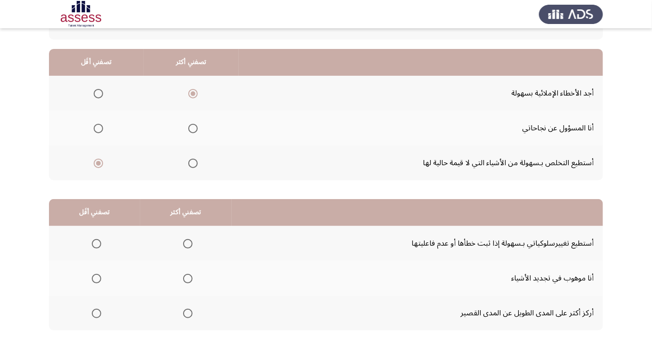
scroll to position [79, 0]
click at [185, 243] on span "Select an option" at bounding box center [187, 243] width 9 height 9
click at [185, 243] on input "Select an option" at bounding box center [187, 243] width 9 height 9
click at [97, 314] on span "Select an option" at bounding box center [97, 314] width 0 height 0
click at [96, 313] on input "Select an option" at bounding box center [96, 313] width 9 height 9
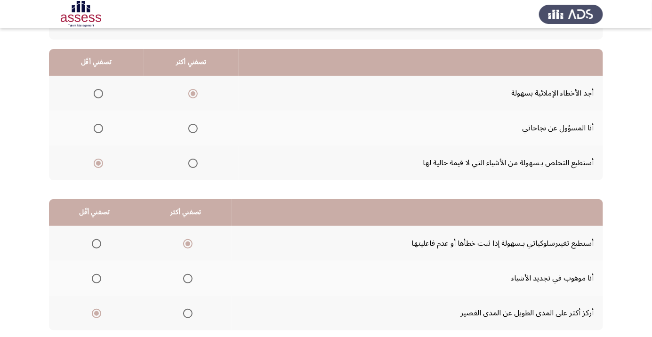
scroll to position [93, 0]
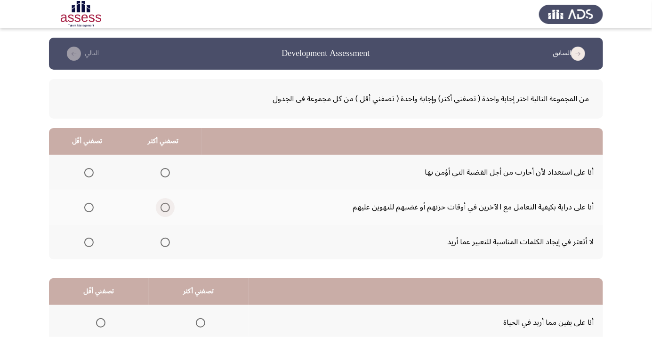
click at [164, 207] on span "Select an option" at bounding box center [165, 207] width 9 height 9
click at [164, 207] on input "Select an option" at bounding box center [165, 207] width 9 height 9
click at [157, 173] on label "Select an option" at bounding box center [163, 172] width 13 height 9
click at [161, 173] on input "Select an option" at bounding box center [165, 172] width 9 height 9
click at [89, 242] on span "Select an option" at bounding box center [89, 242] width 0 height 0
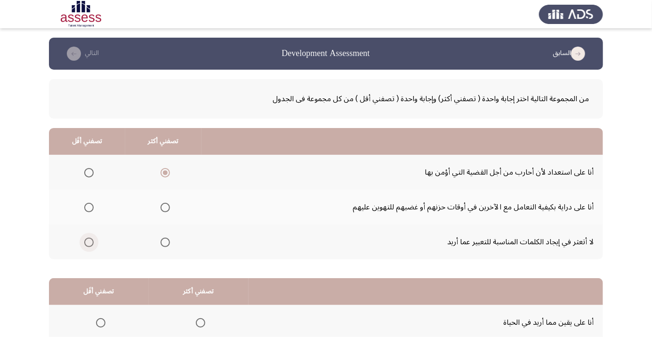
click at [89, 242] on input "Select an option" at bounding box center [88, 242] width 9 height 9
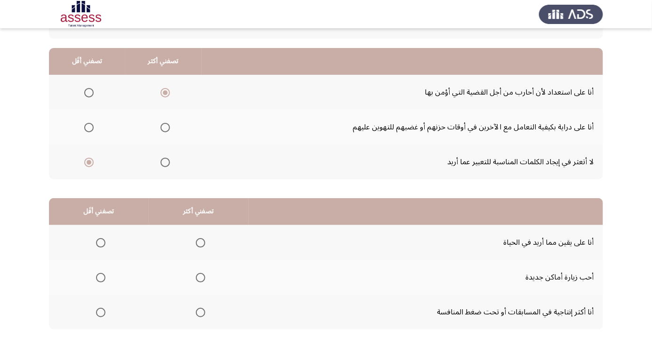
scroll to position [93, 0]
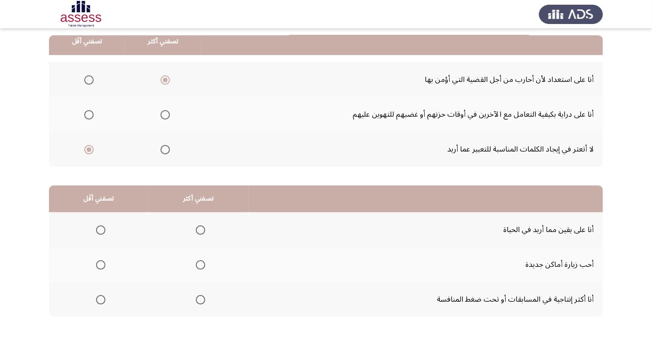
click at [199, 227] on span "Select an option" at bounding box center [200, 229] width 9 height 9
click at [199, 227] on input "Select an option" at bounding box center [200, 229] width 9 height 9
click at [97, 300] on span "Select an option" at bounding box center [100, 299] width 9 height 9
click at [97, 300] on input "Select an option" at bounding box center [100, 299] width 9 height 9
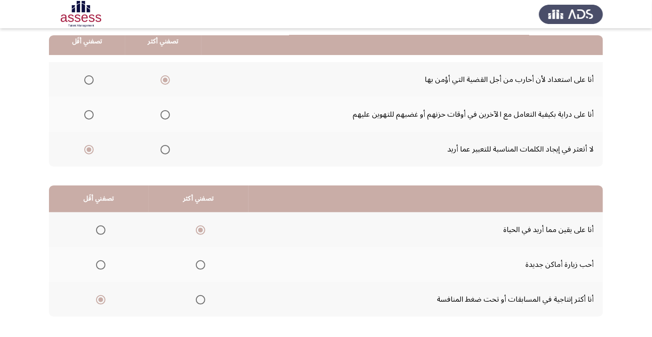
scroll to position [0, 0]
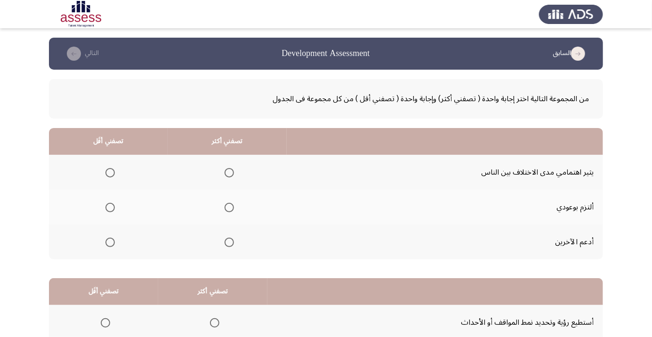
click at [230, 217] on th at bounding box center [227, 207] width 119 height 35
click at [230, 211] on span "Select an option" at bounding box center [229, 207] width 9 height 9
click at [230, 211] on input "Select an option" at bounding box center [229, 207] width 9 height 9
click at [106, 173] on span "Select an option" at bounding box center [109, 172] width 9 height 9
click at [106, 173] on input "Select an option" at bounding box center [109, 172] width 9 height 9
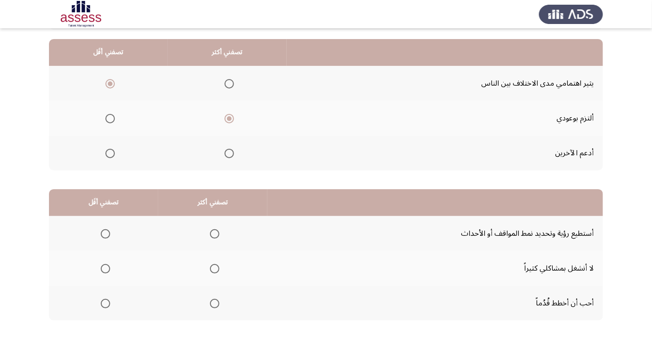
scroll to position [91, 0]
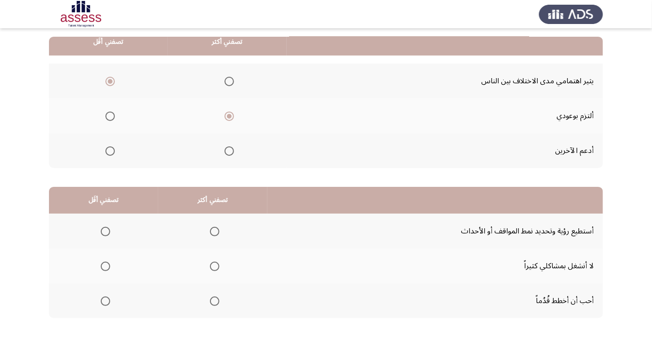
click at [1, 206] on app-assessment-container "السابق Development Assessment التالي من المجموعة التالية اختر إجابة واحدة ( تصف…" at bounding box center [326, 146] width 652 height 400
click at [216, 305] on span "Select an option" at bounding box center [214, 301] width 9 height 9
click at [216, 305] on input "Select an option" at bounding box center [214, 301] width 9 height 9
click at [105, 266] on span "Select an option" at bounding box center [105, 266] width 0 height 0
click at [105, 265] on input "Select an option" at bounding box center [105, 266] width 9 height 9
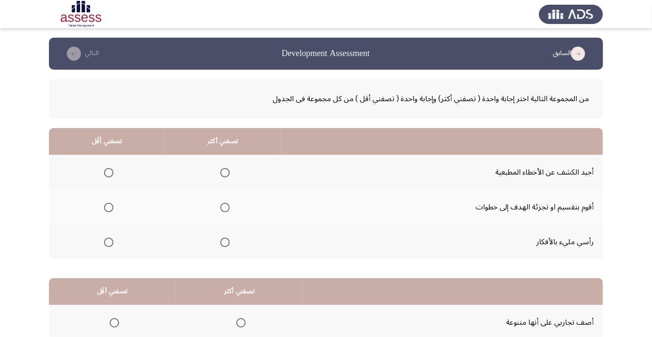
click at [225, 208] on span "Select an option" at bounding box center [225, 208] width 0 height 0
click at [223, 207] on input "Select an option" at bounding box center [224, 207] width 9 height 9
click at [108, 172] on span "Select an option" at bounding box center [108, 172] width 9 height 9
click at [108, 172] on input "Select an option" at bounding box center [108, 172] width 9 height 9
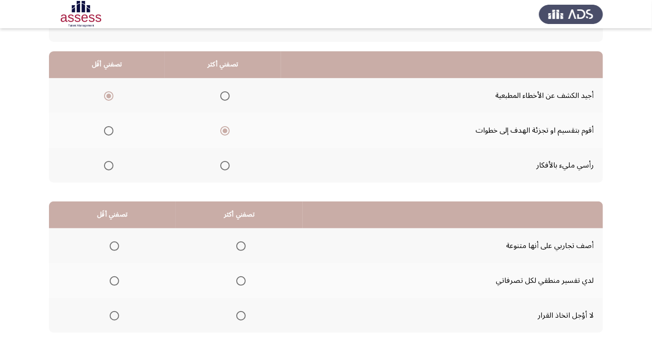
scroll to position [93, 0]
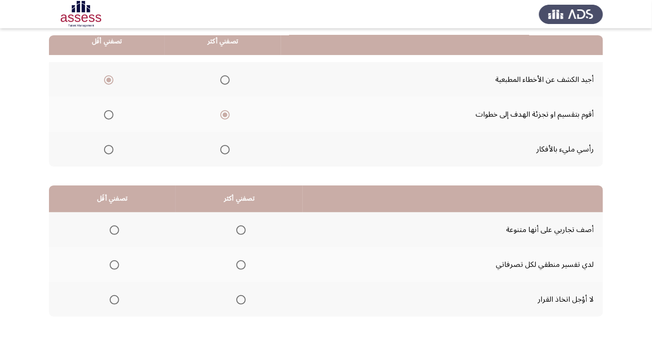
click at [114, 264] on span "Select an option" at bounding box center [114, 264] width 9 height 9
click at [114, 264] on input "Select an option" at bounding box center [114, 264] width 9 height 9
click at [237, 300] on span "Select an option" at bounding box center [240, 299] width 9 height 9
click at [237, 300] on input "Select an option" at bounding box center [240, 299] width 9 height 9
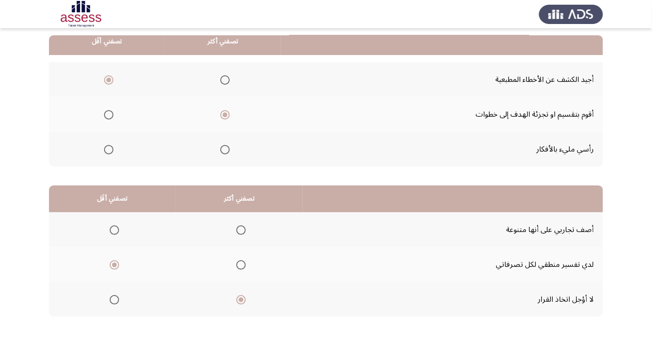
scroll to position [0, 0]
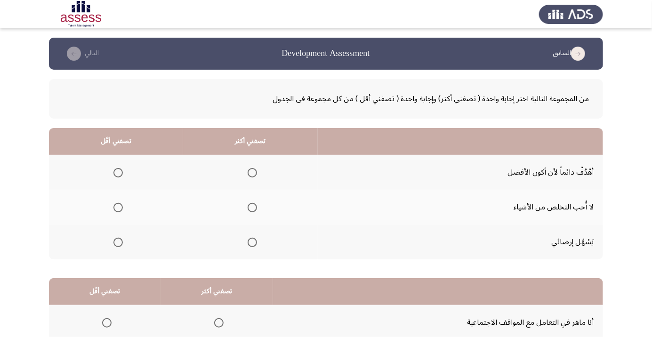
click at [252, 173] on span "Select an option" at bounding box center [252, 173] width 0 height 0
click at [252, 172] on input "Select an option" at bounding box center [252, 172] width 9 height 9
click at [113, 207] on span "Select an option" at bounding box center [117, 207] width 9 height 9
click at [113, 207] on input "Select an option" at bounding box center [117, 207] width 9 height 9
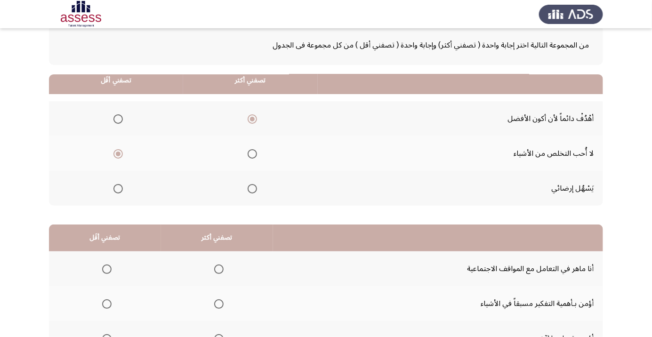
scroll to position [93, 0]
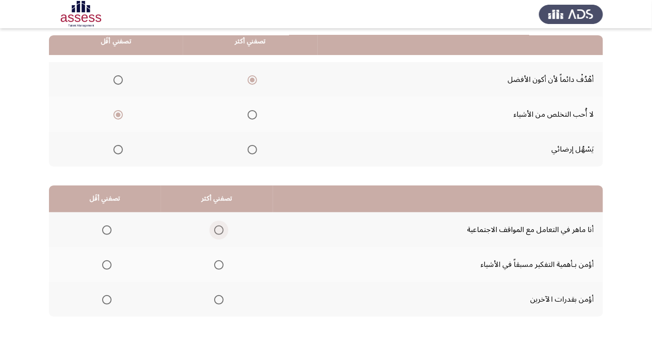
click at [218, 225] on span "Select an option" at bounding box center [218, 229] width 9 height 9
click at [218, 225] on input "Select an option" at bounding box center [218, 229] width 9 height 9
click at [221, 303] on span "Select an option" at bounding box center [218, 299] width 9 height 9
click at [221, 303] on input "Select an option" at bounding box center [218, 299] width 9 height 9
click at [107, 265] on span "Select an option" at bounding box center [107, 265] width 0 height 0
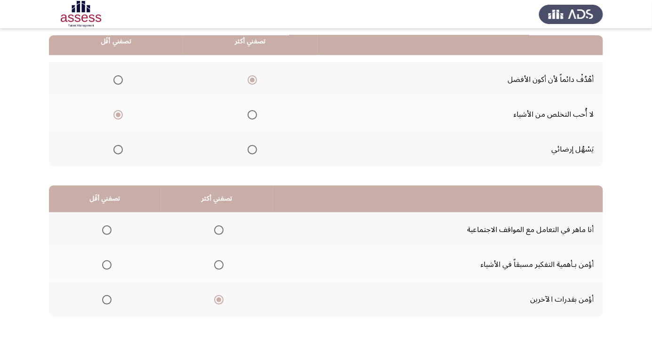
click at [106, 264] on input "Select an option" at bounding box center [106, 264] width 9 height 9
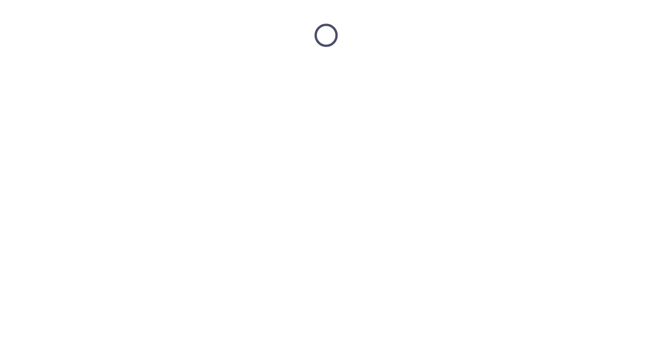
scroll to position [0, 0]
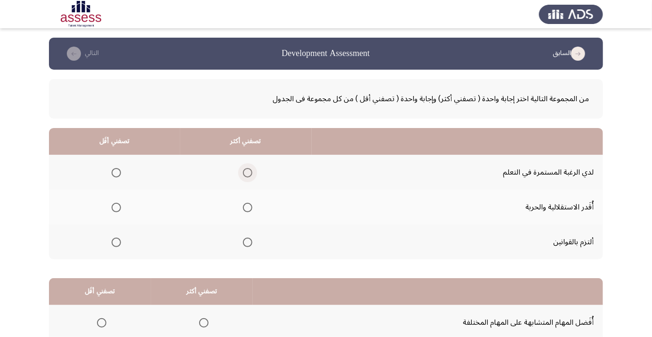
click at [246, 172] on span "Select an option" at bounding box center [247, 172] width 9 height 9
click at [246, 172] on input "Select an option" at bounding box center [247, 172] width 9 height 9
click at [116, 242] on span "Select an option" at bounding box center [116, 242] width 0 height 0
click at [116, 242] on input "Select an option" at bounding box center [116, 242] width 9 height 9
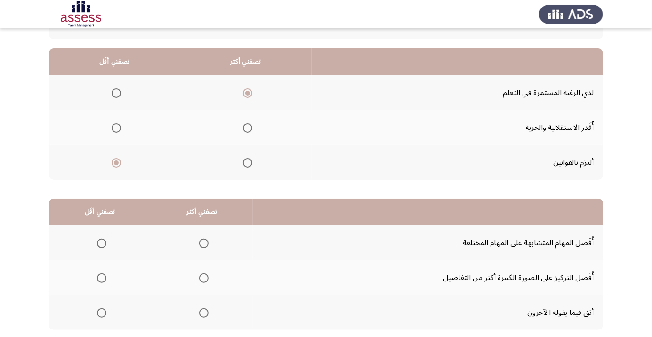
scroll to position [93, 0]
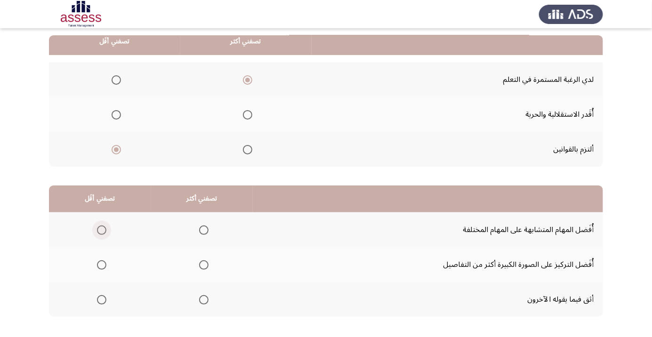
click at [101, 229] on span "Select an option" at bounding box center [101, 229] width 9 height 9
click at [101, 229] on input "Select an option" at bounding box center [101, 229] width 9 height 9
click at [203, 302] on span "Select an option" at bounding box center [203, 299] width 9 height 9
click at [203, 302] on input "Select an option" at bounding box center [203, 299] width 9 height 9
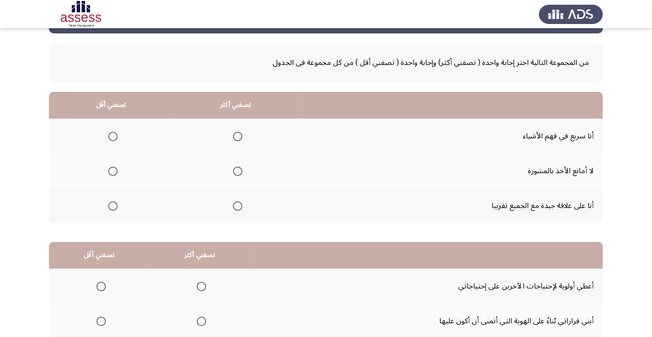
scroll to position [40, 0]
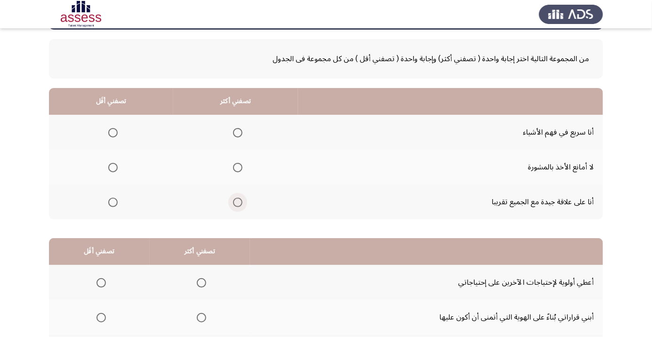
click at [237, 204] on span "Select an option" at bounding box center [237, 202] width 9 height 9
click at [237, 204] on input "Select an option" at bounding box center [237, 202] width 9 height 9
click at [113, 168] on span "Select an option" at bounding box center [113, 168] width 0 height 0
click at [112, 167] on input "Select an option" at bounding box center [112, 167] width 9 height 9
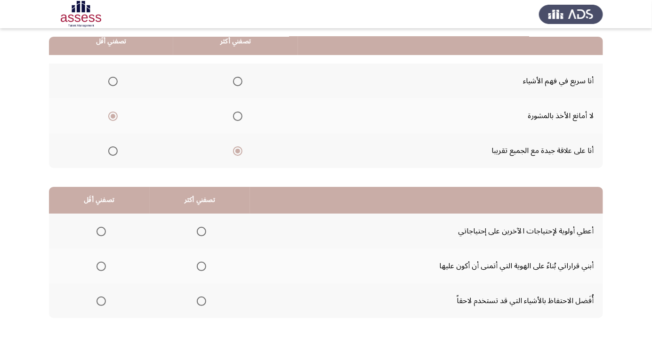
scroll to position [93, 0]
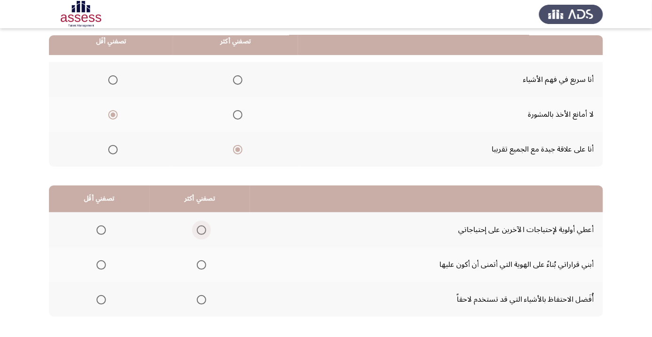
click at [193, 230] on label "Select an option" at bounding box center [199, 229] width 13 height 9
click at [197, 230] on input "Select an option" at bounding box center [201, 229] width 9 height 9
click at [97, 299] on span "Select an option" at bounding box center [101, 299] width 9 height 9
click at [97, 299] on input "Select an option" at bounding box center [101, 299] width 9 height 9
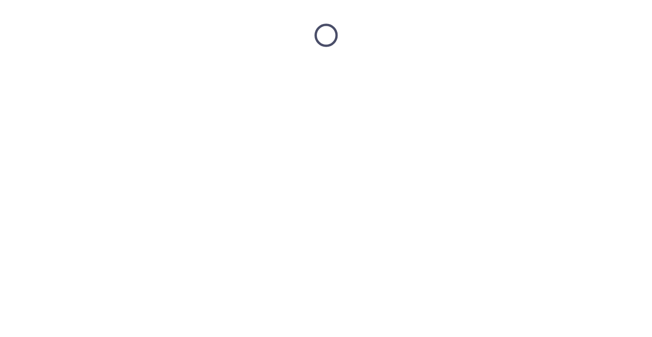
scroll to position [0, 0]
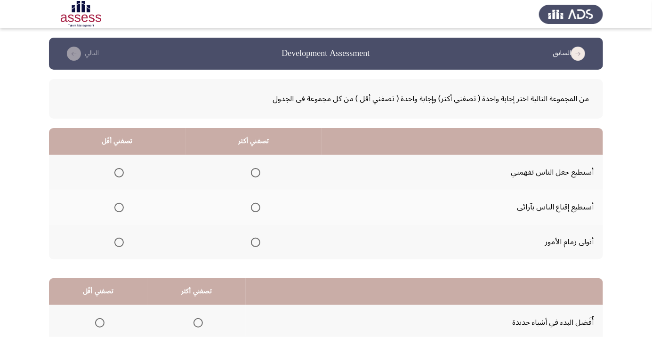
click at [257, 211] on span "Select an option" at bounding box center [255, 207] width 9 height 9
click at [257, 211] on input "Select an option" at bounding box center [255, 207] width 9 height 9
click at [119, 173] on span "Select an option" at bounding box center [119, 173] width 0 height 0
click at [118, 172] on input "Select an option" at bounding box center [118, 172] width 9 height 9
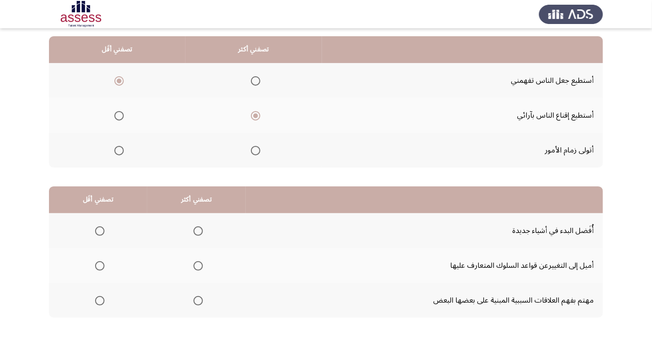
scroll to position [93, 0]
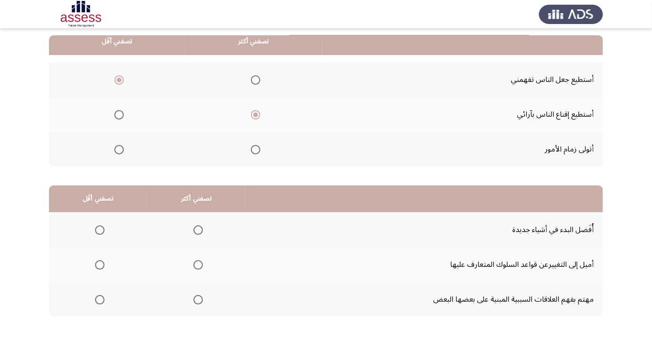
click at [200, 227] on span "Select an option" at bounding box center [197, 229] width 9 height 9
click at [200, 227] on input "Select an option" at bounding box center [197, 229] width 9 height 9
click at [100, 303] on span "Select an option" at bounding box center [99, 299] width 9 height 9
click at [100, 303] on input "Select an option" at bounding box center [99, 299] width 9 height 9
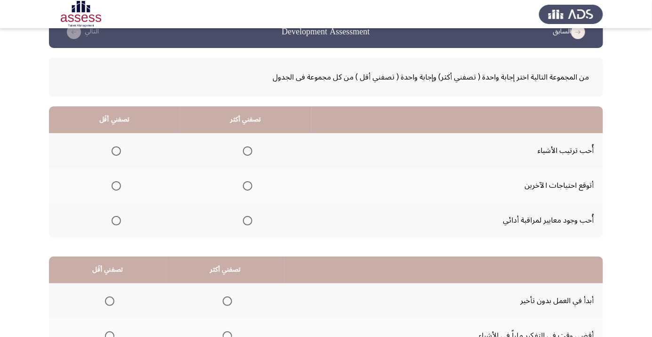
scroll to position [23, 0]
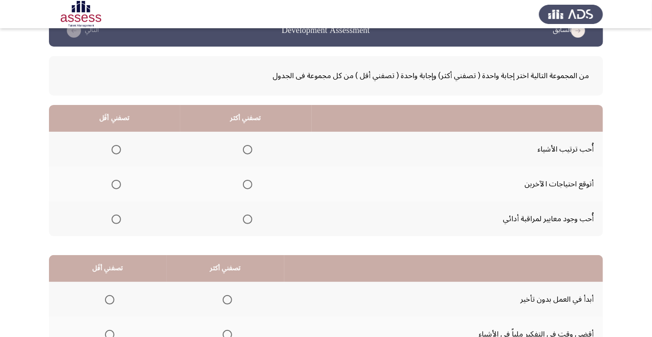
click at [248, 150] on span "Select an option" at bounding box center [248, 150] width 0 height 0
click at [246, 149] on input "Select an option" at bounding box center [247, 149] width 9 height 9
click at [115, 180] on span "Select an option" at bounding box center [116, 184] width 9 height 9
click at [115, 180] on input "Select an option" at bounding box center [116, 184] width 9 height 9
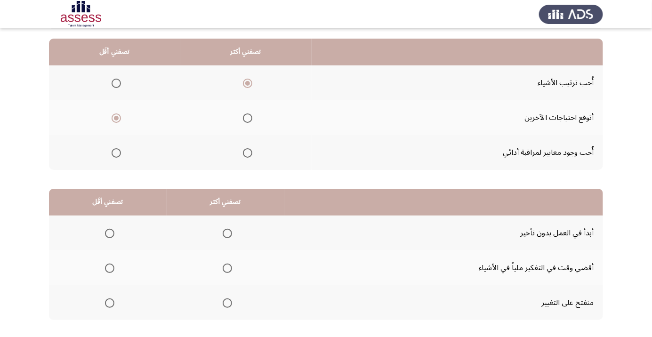
scroll to position [93, 0]
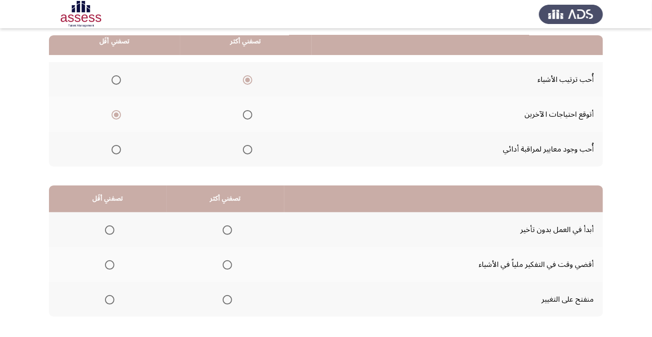
click at [223, 225] on span "Select an option" at bounding box center [227, 229] width 9 height 9
click at [223, 225] on input "Select an option" at bounding box center [227, 229] width 9 height 9
click at [223, 267] on span "Select an option" at bounding box center [227, 264] width 9 height 9
click at [223, 267] on input "Select an option" at bounding box center [227, 264] width 9 height 9
click at [223, 226] on span "Select an option" at bounding box center [227, 229] width 9 height 9
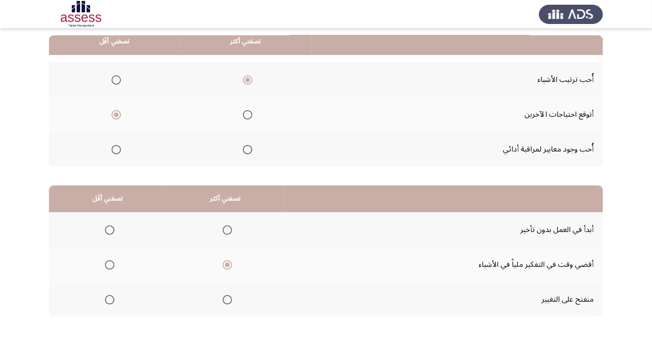
click at [223, 226] on input "Select an option" at bounding box center [227, 229] width 9 height 9
click at [112, 264] on span "Select an option" at bounding box center [109, 264] width 9 height 9
click at [112, 264] on input "Select an option" at bounding box center [109, 264] width 9 height 9
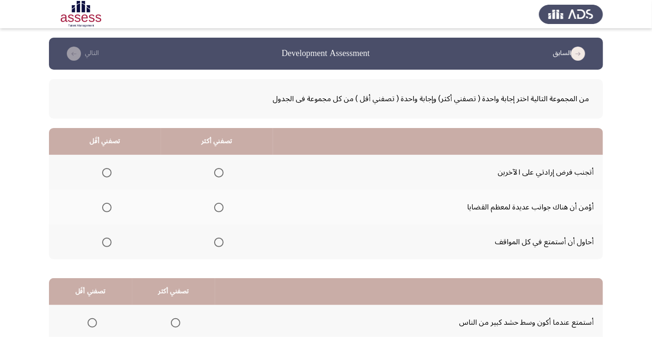
click at [216, 172] on span "Select an option" at bounding box center [218, 172] width 9 height 9
click at [216, 172] on input "Select an option" at bounding box center [218, 172] width 9 height 9
click at [69, 221] on th at bounding box center [105, 207] width 112 height 35
click at [102, 207] on span "Select an option" at bounding box center [106, 207] width 9 height 9
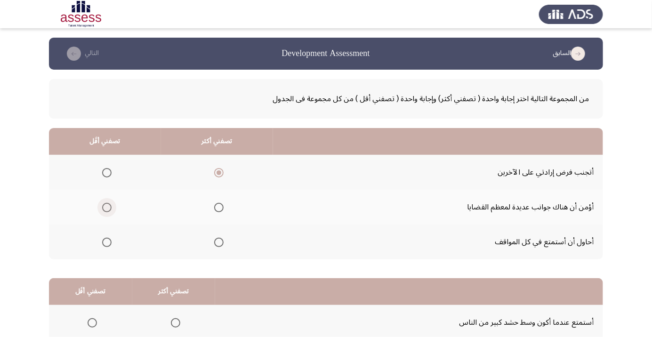
click at [102, 207] on input "Select an option" at bounding box center [106, 207] width 9 height 9
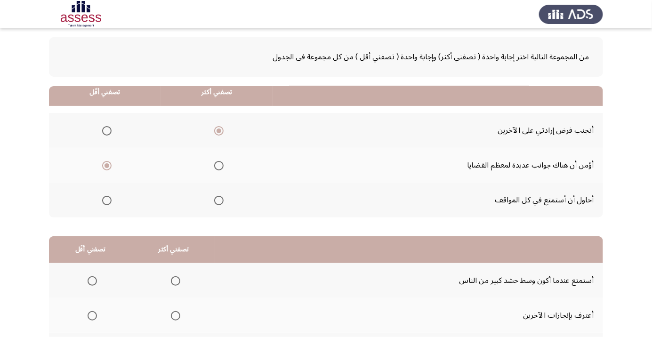
scroll to position [93, 0]
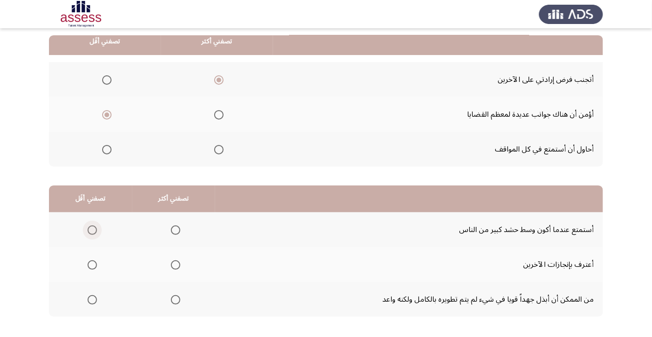
click at [85, 225] on label "Select an option" at bounding box center [90, 229] width 13 height 9
click at [88, 225] on input "Select an option" at bounding box center [92, 229] width 9 height 9
click at [171, 301] on span "Select an option" at bounding box center [175, 299] width 9 height 9
click at [171, 301] on input "Select an option" at bounding box center [175, 299] width 9 height 9
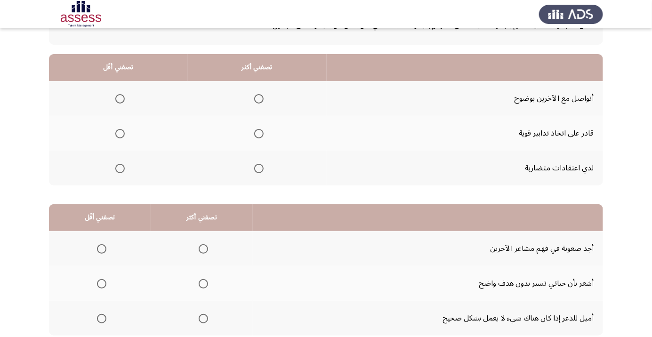
scroll to position [73, 0]
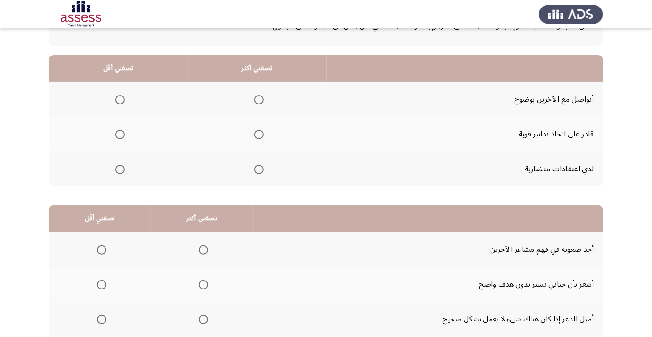
click at [120, 169] on span "Select an option" at bounding box center [119, 169] width 9 height 9
click at [120, 169] on input "Select an option" at bounding box center [119, 169] width 9 height 9
click at [254, 136] on span "Select an option" at bounding box center [258, 134] width 9 height 9
click at [254, 136] on input "Select an option" at bounding box center [258, 134] width 9 height 9
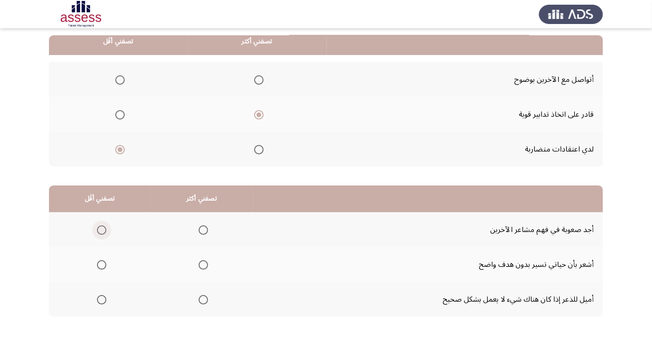
click at [97, 228] on span "Select an option" at bounding box center [101, 229] width 9 height 9
click at [97, 228] on input "Select an option" at bounding box center [101, 229] width 9 height 9
click at [203, 230] on span "Select an option" at bounding box center [203, 230] width 0 height 0
click at [201, 229] on input "Select an option" at bounding box center [203, 229] width 9 height 9
click at [101, 299] on span "Select an option" at bounding box center [101, 299] width 9 height 9
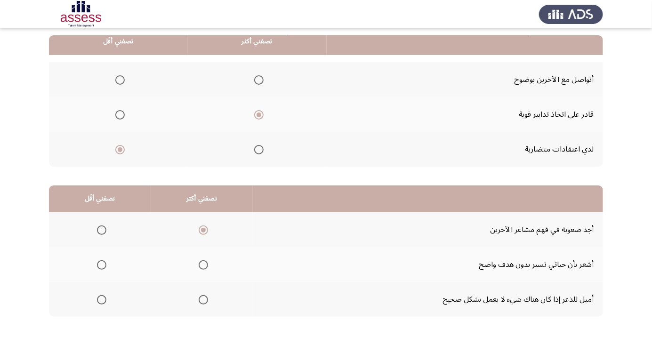
click at [101, 299] on input "Select an option" at bounding box center [101, 299] width 9 height 9
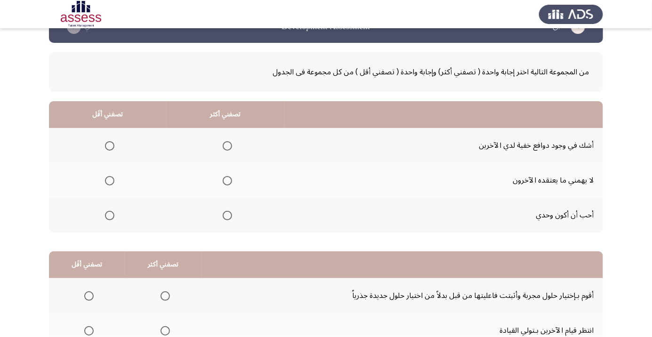
scroll to position [19, 0]
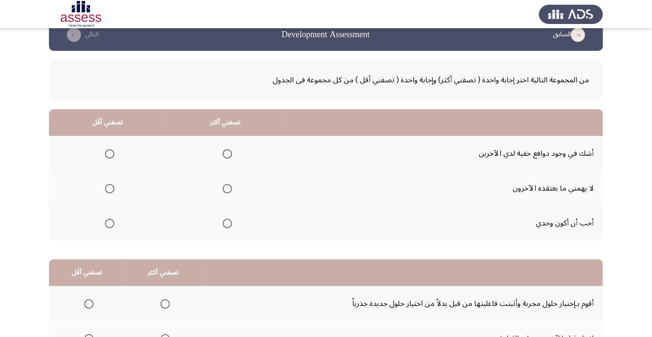
click at [227, 224] on span "Select an option" at bounding box center [227, 224] width 0 height 0
click at [225, 223] on input "Select an option" at bounding box center [227, 223] width 9 height 9
click at [108, 220] on span "Select an option" at bounding box center [109, 223] width 9 height 9
click at [108, 220] on input "Select an option" at bounding box center [109, 223] width 9 height 9
click at [227, 154] on span "Select an option" at bounding box center [227, 154] width 0 height 0
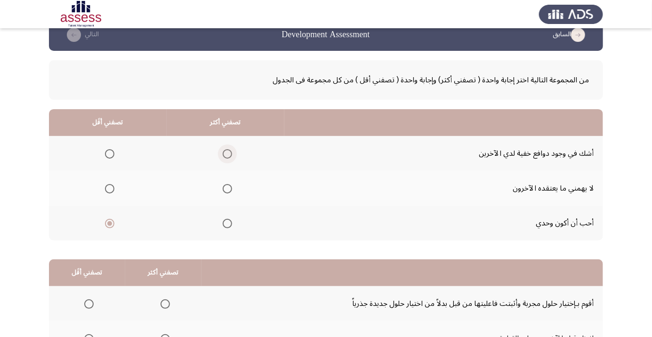
click at [225, 153] on input "Select an option" at bounding box center [227, 153] width 9 height 9
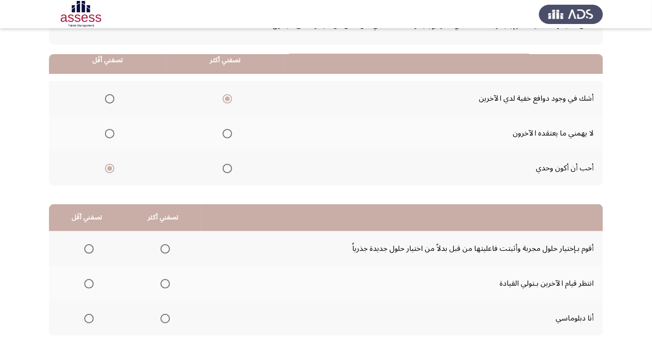
scroll to position [93, 0]
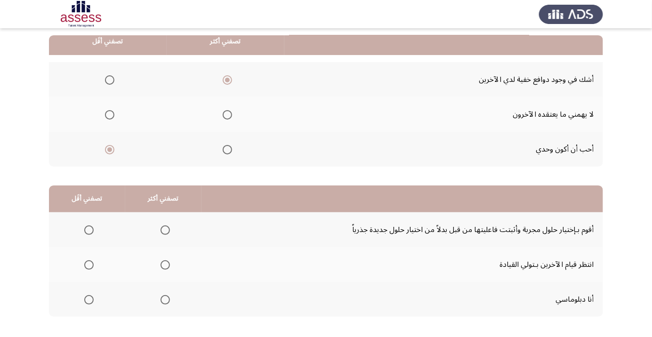
click at [89, 265] on span "Select an option" at bounding box center [89, 265] width 0 height 0
click at [88, 264] on input "Select an option" at bounding box center [88, 264] width 9 height 9
click at [157, 227] on label "Select an option" at bounding box center [163, 229] width 13 height 9
click at [161, 227] on input "Select an option" at bounding box center [165, 229] width 9 height 9
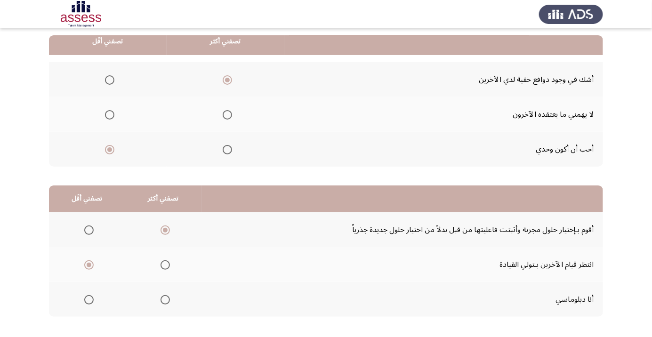
scroll to position [0, 0]
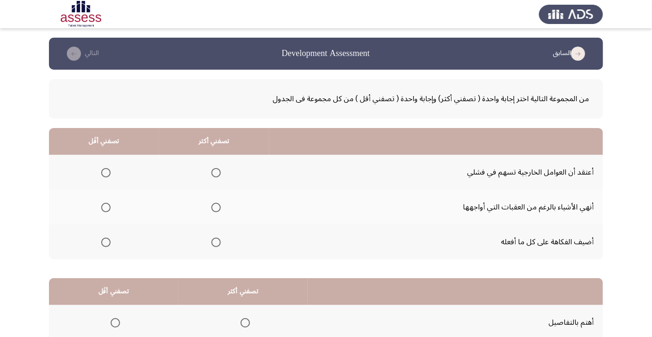
click at [106, 173] on span "Select an option" at bounding box center [106, 173] width 0 height 0
click at [105, 172] on input "Select an option" at bounding box center [105, 172] width 9 height 9
click at [216, 210] on span "Select an option" at bounding box center [215, 207] width 9 height 9
click at [216, 210] on input "Select an option" at bounding box center [215, 207] width 9 height 9
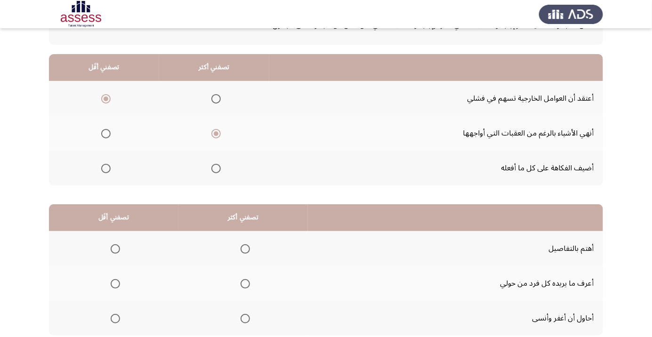
scroll to position [77, 0]
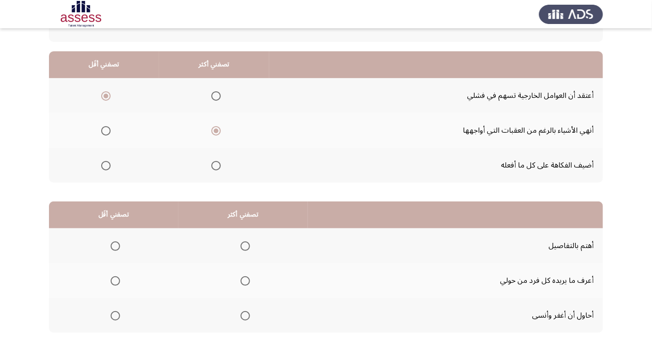
click at [245, 246] on span "Select an option" at bounding box center [245, 246] width 0 height 0
click at [245, 245] on input "Select an option" at bounding box center [245, 246] width 9 height 9
click at [115, 281] on span "Select an option" at bounding box center [115, 281] width 0 height 0
click at [115, 280] on input "Select an option" at bounding box center [115, 280] width 9 height 9
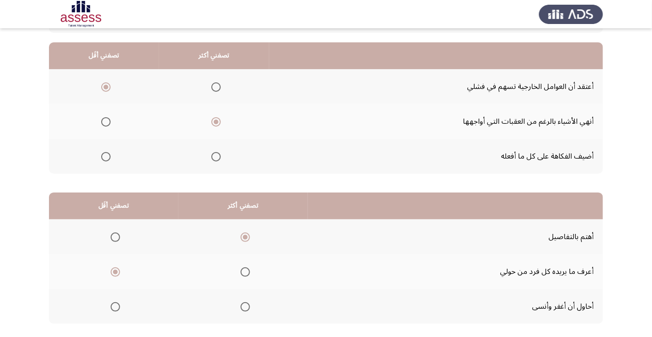
scroll to position [93, 0]
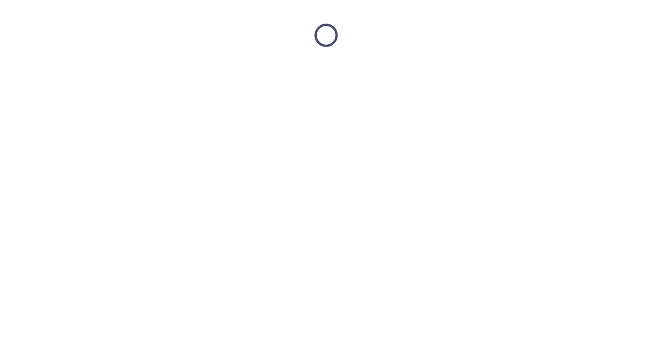
scroll to position [0, 0]
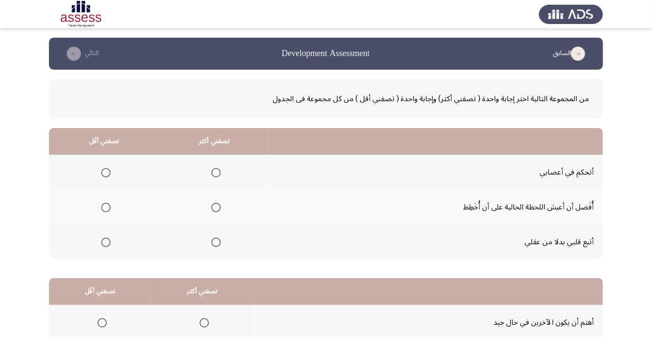
click at [211, 174] on span "Select an option" at bounding box center [215, 172] width 9 height 9
click at [211, 174] on input "Select an option" at bounding box center [215, 172] width 9 height 9
click at [101, 241] on span "Select an option" at bounding box center [105, 242] width 9 height 9
click at [101, 241] on input "Select an option" at bounding box center [105, 242] width 9 height 9
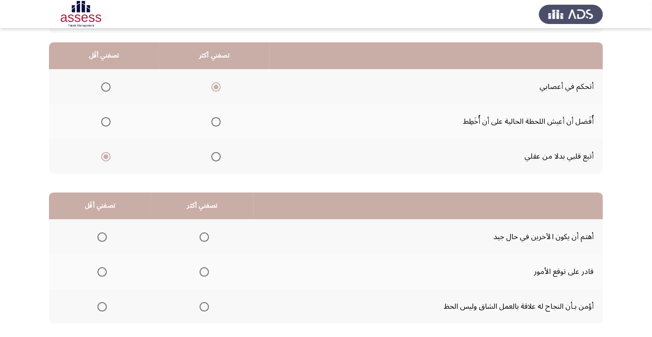
scroll to position [93, 0]
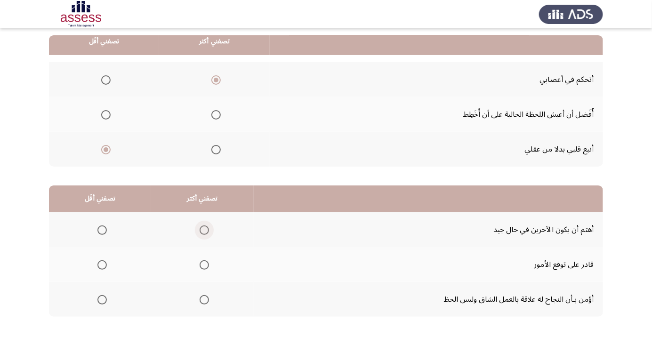
click at [204, 230] on span "Select an option" at bounding box center [204, 230] width 0 height 0
click at [201, 229] on input "Select an option" at bounding box center [204, 229] width 9 height 9
click at [101, 261] on span "Select an option" at bounding box center [101, 264] width 9 height 9
click at [101, 261] on input "Select an option" at bounding box center [101, 264] width 9 height 9
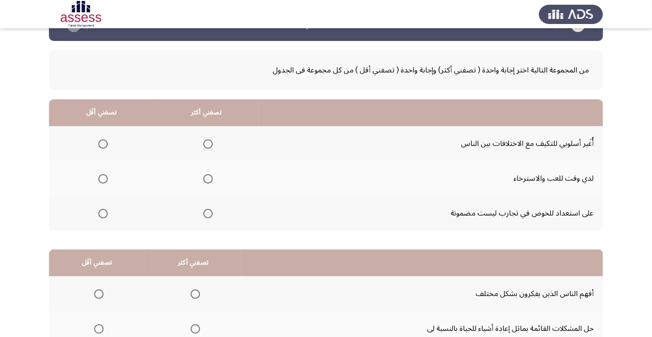
scroll to position [30, 0]
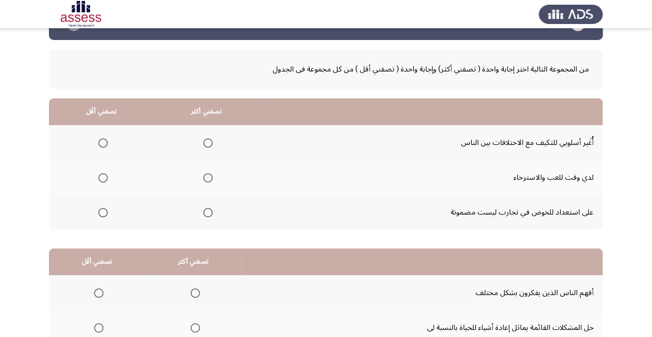
click at [99, 176] on span "Select an option" at bounding box center [102, 177] width 9 height 9
click at [99, 176] on input "Select an option" at bounding box center [102, 177] width 9 height 9
click at [206, 146] on span "Select an option" at bounding box center [207, 142] width 9 height 9
click at [206, 146] on input "Select an option" at bounding box center [207, 142] width 9 height 9
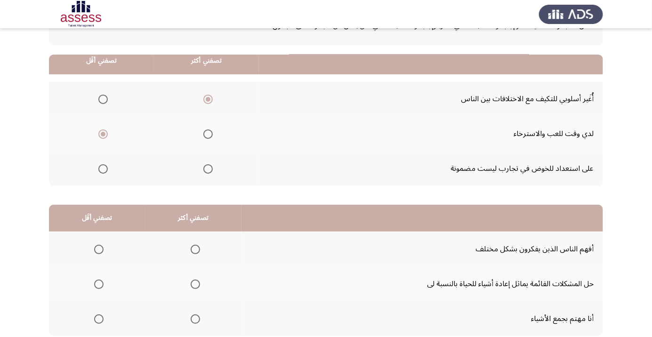
scroll to position [93, 0]
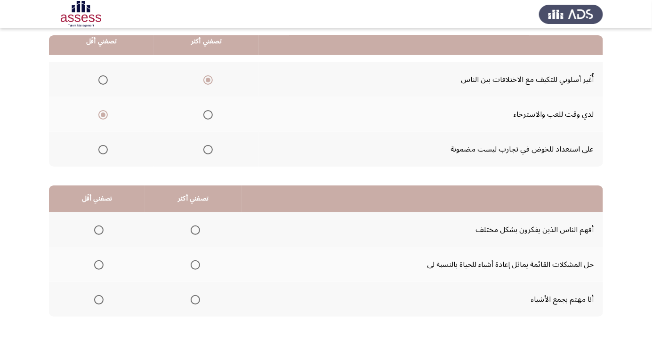
click at [95, 230] on span "Select an option" at bounding box center [98, 229] width 9 height 9
click at [95, 230] on input "Select an option" at bounding box center [98, 229] width 9 height 9
click at [195, 300] on span "Select an option" at bounding box center [195, 300] width 0 height 0
click at [192, 299] on input "Select an option" at bounding box center [195, 299] width 9 height 9
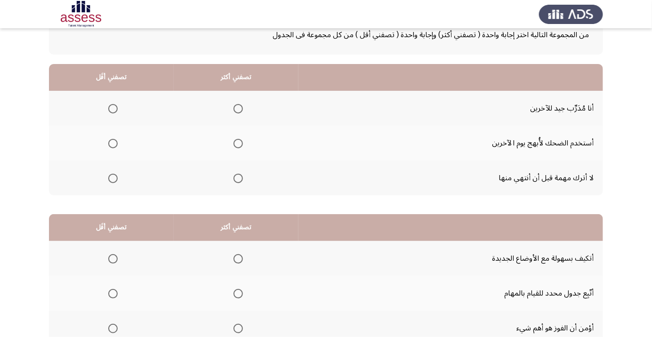
scroll to position [53, 0]
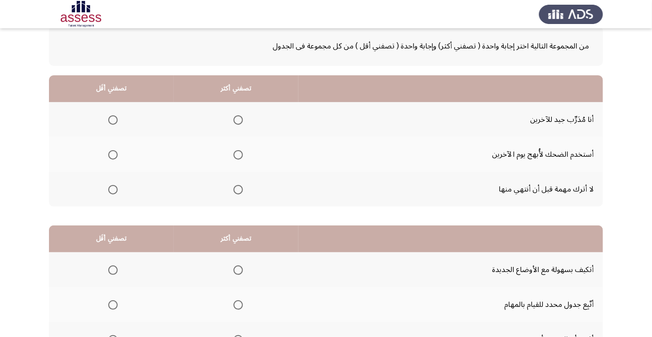
click at [238, 120] on span "Select an option" at bounding box center [238, 120] width 0 height 0
click at [237, 119] on input "Select an option" at bounding box center [238, 119] width 9 height 9
click at [113, 155] on span "Select an option" at bounding box center [113, 155] width 0 height 0
click at [113, 154] on input "Select an option" at bounding box center [112, 154] width 9 height 9
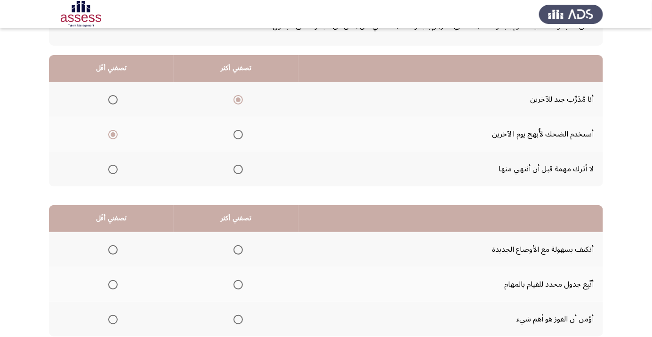
scroll to position [93, 0]
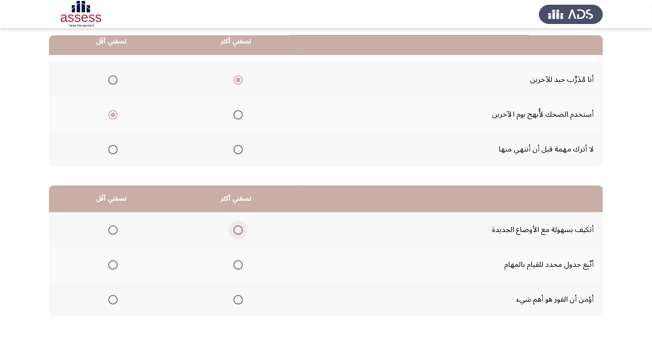
click at [235, 232] on span "Select an option" at bounding box center [238, 229] width 9 height 9
click at [235, 232] on input "Select an option" at bounding box center [238, 229] width 9 height 9
click at [106, 265] on label "Select an option" at bounding box center [111, 264] width 13 height 9
click at [108, 265] on input "Select an option" at bounding box center [112, 264] width 9 height 9
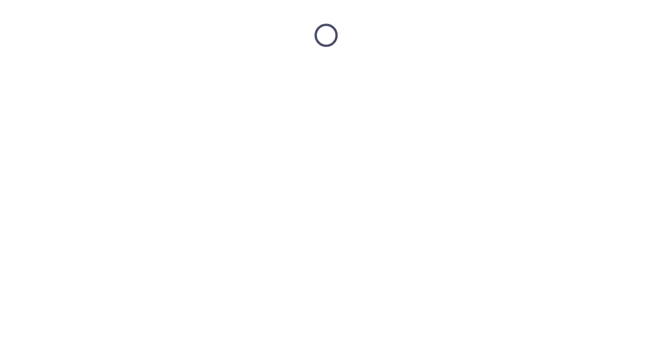
scroll to position [0, 0]
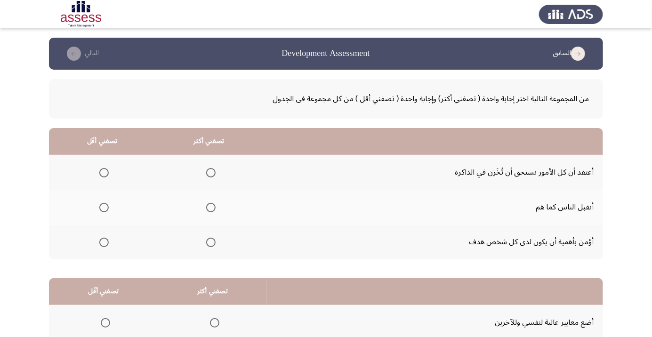
click at [104, 218] on th at bounding box center [102, 207] width 106 height 35
click at [105, 210] on span "Select an option" at bounding box center [103, 207] width 9 height 9
click at [105, 210] on input "Select an option" at bounding box center [103, 207] width 9 height 9
click at [211, 242] on span "Select an option" at bounding box center [211, 242] width 0 height 0
click at [211, 242] on input "Select an option" at bounding box center [210, 242] width 9 height 9
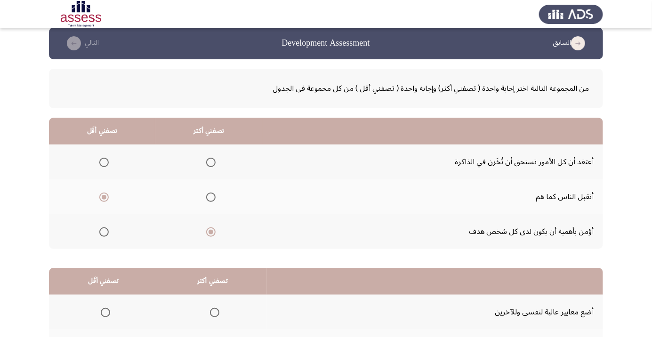
scroll to position [93, 0]
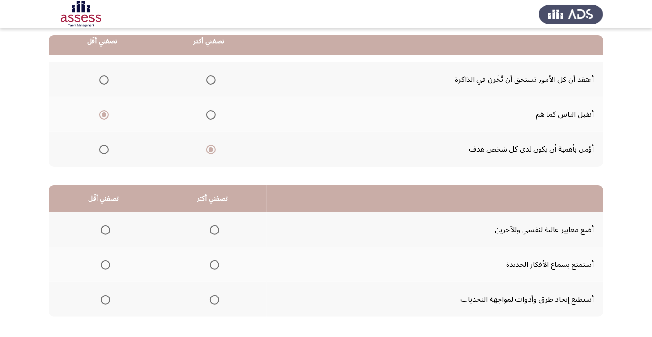
click at [212, 302] on span "Select an option" at bounding box center [214, 299] width 9 height 9
click at [212, 302] on input "Select an option" at bounding box center [214, 299] width 9 height 9
click at [105, 264] on span "Select an option" at bounding box center [105, 264] width 9 height 9
click at [105, 264] on input "Select an option" at bounding box center [105, 264] width 9 height 9
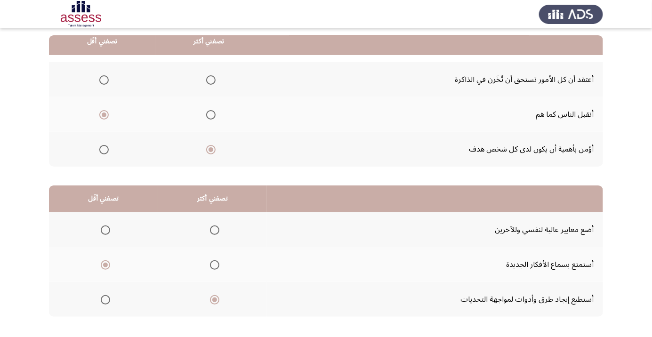
scroll to position [0, 0]
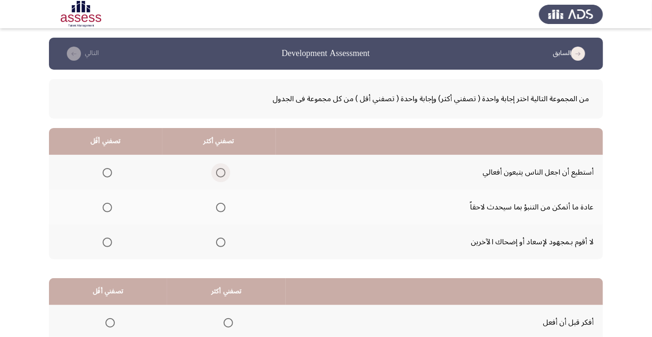
click at [221, 173] on span "Select an option" at bounding box center [221, 173] width 0 height 0
click at [219, 172] on input "Select an option" at bounding box center [220, 172] width 9 height 9
click at [104, 245] on span "Select an option" at bounding box center [107, 242] width 9 height 9
click at [104, 245] on input "Select an option" at bounding box center [107, 242] width 9 height 9
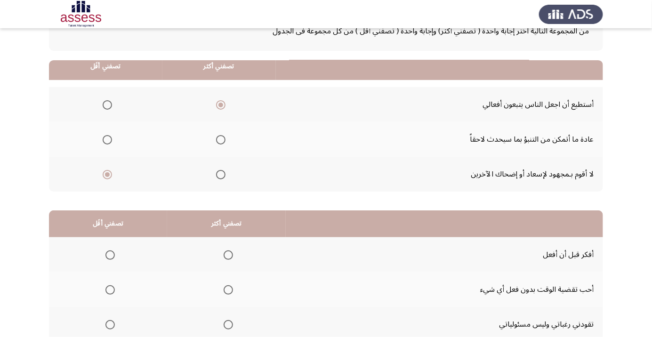
scroll to position [93, 0]
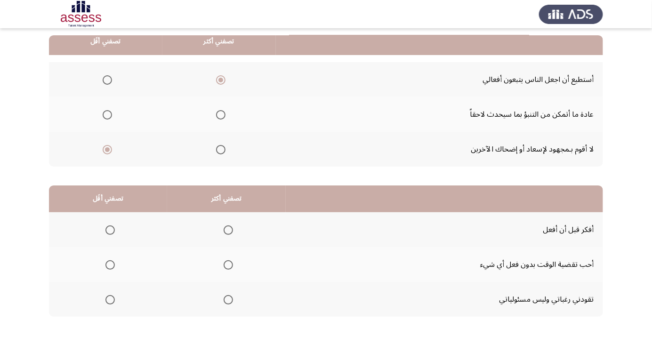
click at [224, 227] on span "Select an option" at bounding box center [228, 229] width 9 height 9
click at [224, 227] on input "Select an option" at bounding box center [228, 229] width 9 height 9
click at [106, 301] on span "Select an option" at bounding box center [109, 299] width 9 height 9
click at [106, 301] on input "Select an option" at bounding box center [109, 299] width 9 height 9
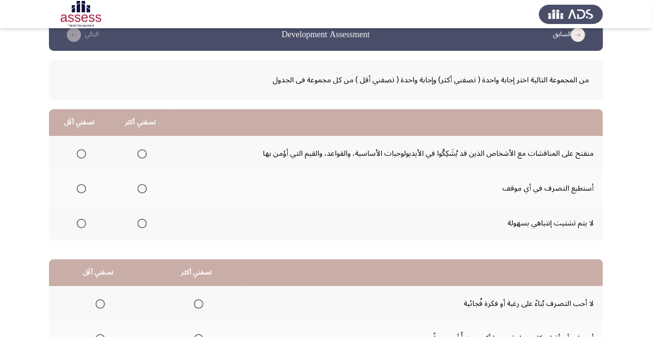
scroll to position [20, 0]
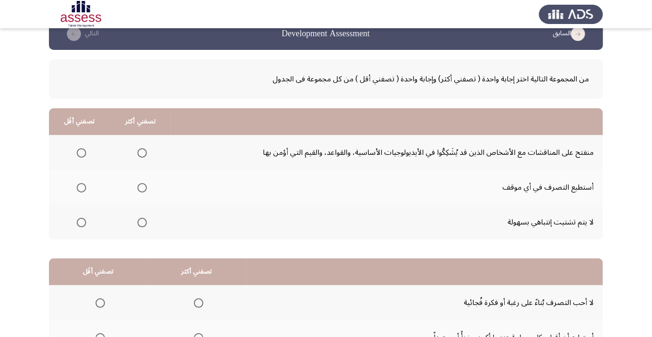
click at [134, 188] on label "Select an option" at bounding box center [140, 187] width 13 height 9
click at [137, 188] on input "Select an option" at bounding box center [141, 187] width 9 height 9
click at [138, 224] on span "Select an option" at bounding box center [141, 222] width 9 height 9
click at [138, 224] on input "Select an option" at bounding box center [141, 222] width 9 height 9
click at [143, 185] on span "Select an option" at bounding box center [141, 187] width 9 height 9
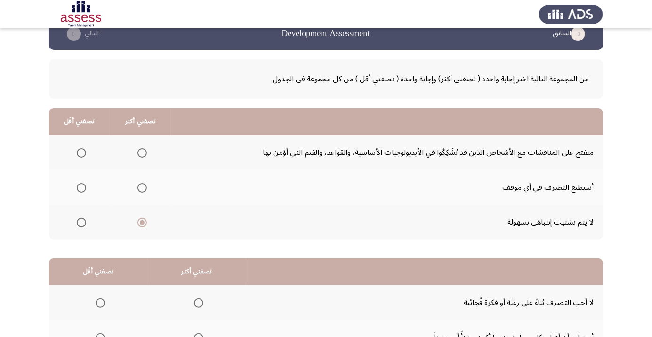
click at [143, 185] on input "Select an option" at bounding box center [141, 187] width 9 height 9
click at [78, 224] on span "Select an option" at bounding box center [81, 222] width 9 height 9
click at [78, 224] on input "Select an option" at bounding box center [81, 222] width 9 height 9
click at [79, 163] on th at bounding box center [79, 152] width 61 height 35
click at [83, 156] on span "Select an option" at bounding box center [81, 152] width 9 height 9
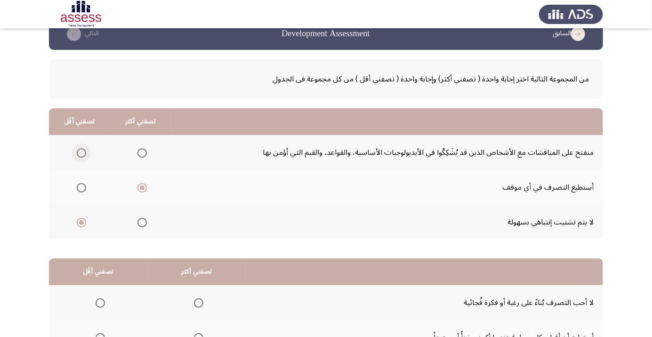
click at [83, 156] on input "Select an option" at bounding box center [81, 152] width 9 height 9
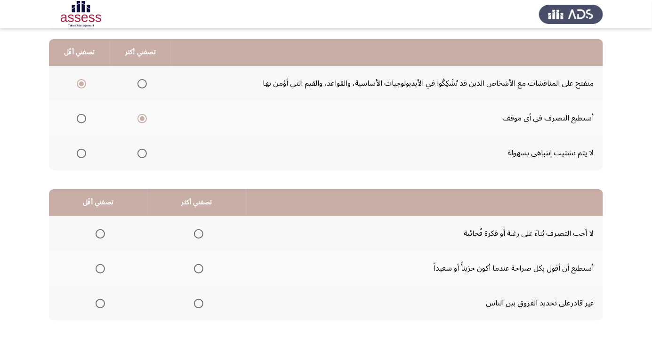
scroll to position [93, 0]
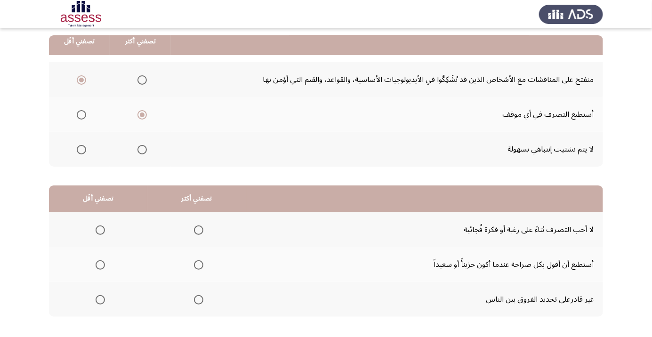
click at [194, 226] on span "Select an option" at bounding box center [198, 229] width 9 height 9
click at [194, 226] on input "Select an option" at bounding box center [198, 229] width 9 height 9
click at [100, 265] on span "Select an option" at bounding box center [100, 265] width 0 height 0
click at [99, 264] on input "Select an option" at bounding box center [100, 264] width 9 height 9
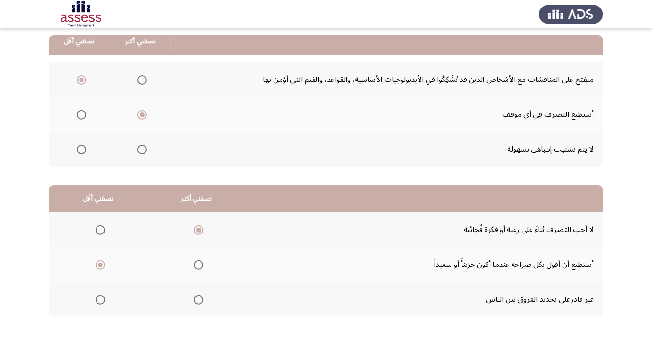
scroll to position [0, 0]
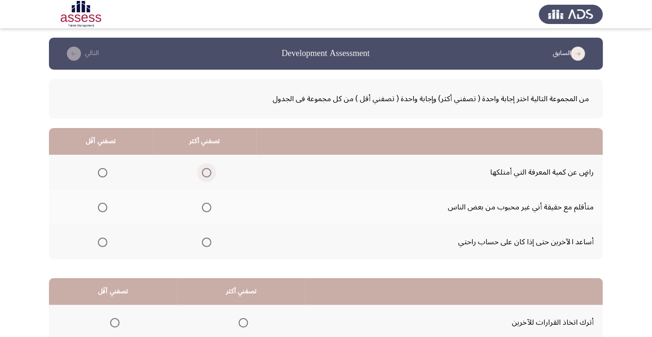
click at [207, 173] on span "Select an option" at bounding box center [207, 173] width 0 height 0
click at [205, 172] on input "Select an option" at bounding box center [206, 172] width 9 height 9
click at [102, 203] on span "Select an option" at bounding box center [102, 207] width 9 height 9
click at [102, 203] on input "Select an option" at bounding box center [102, 207] width 9 height 9
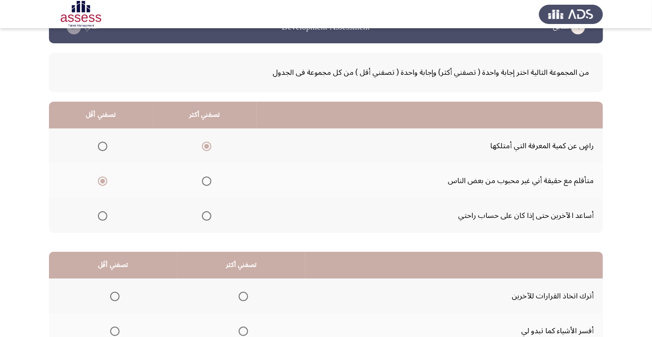
scroll to position [93, 0]
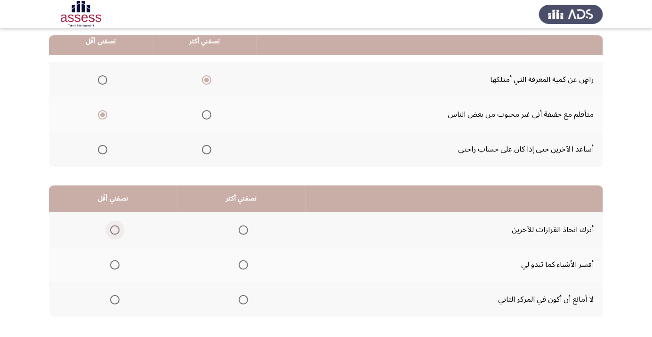
click at [108, 226] on label "Select an option" at bounding box center [112, 229] width 13 height 9
click at [110, 226] on input "Select an option" at bounding box center [114, 229] width 9 height 9
click at [240, 269] on span "Select an option" at bounding box center [243, 264] width 9 height 9
click at [240, 269] on input "Select an option" at bounding box center [243, 264] width 9 height 9
click at [236, 313] on th at bounding box center [241, 299] width 129 height 35
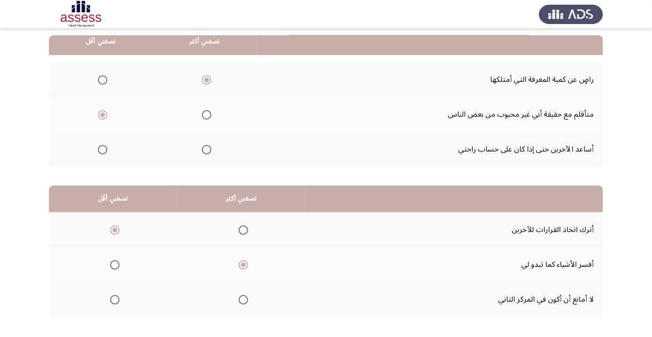
click at [240, 302] on span "Select an option" at bounding box center [243, 299] width 9 height 9
click at [240, 302] on input "Select an option" at bounding box center [243, 299] width 9 height 9
click at [239, 263] on span "Select an option" at bounding box center [243, 264] width 9 height 9
click at [239, 263] on input "Select an option" at bounding box center [243, 264] width 9 height 9
click at [110, 300] on span "Select an option" at bounding box center [114, 299] width 9 height 9
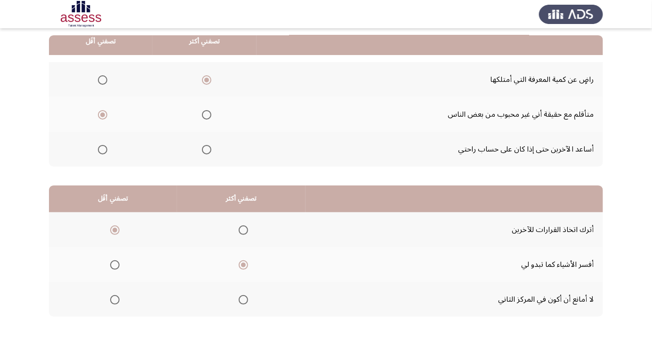
click at [110, 300] on input "Select an option" at bounding box center [114, 299] width 9 height 9
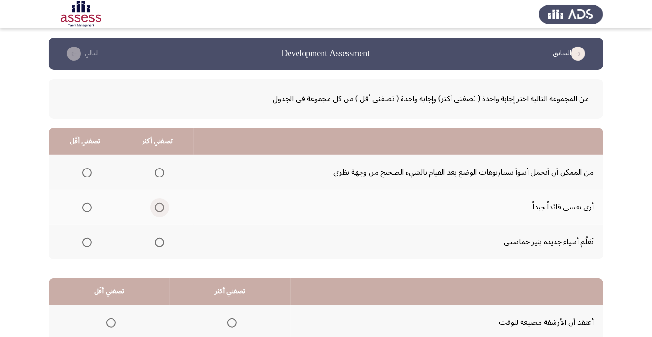
click at [155, 206] on span "Select an option" at bounding box center [159, 207] width 9 height 9
click at [155, 206] on input "Select an option" at bounding box center [159, 207] width 9 height 9
click at [79, 171] on label "Select an option" at bounding box center [85, 172] width 13 height 9
click at [82, 171] on input "Select an option" at bounding box center [86, 172] width 9 height 9
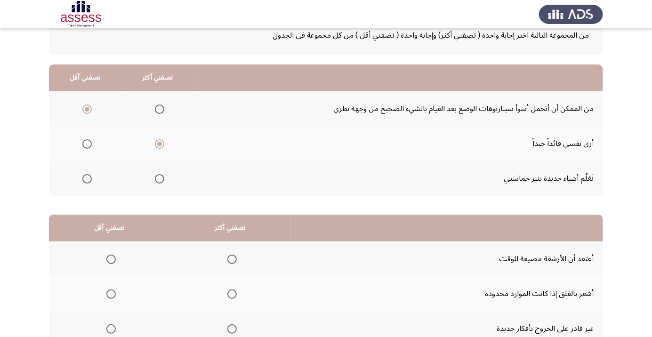
scroll to position [93, 0]
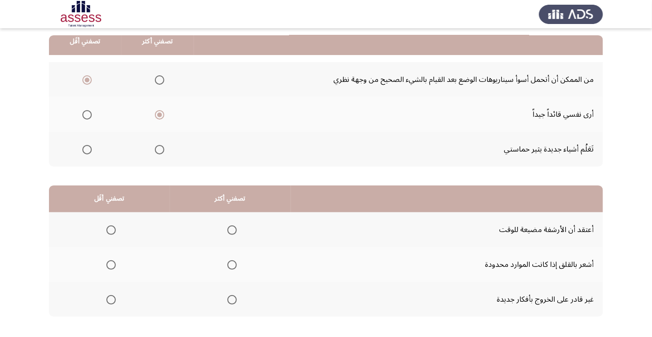
click at [228, 264] on span "Select an option" at bounding box center [231, 264] width 9 height 9
click at [228, 264] on input "Select an option" at bounding box center [231, 264] width 9 height 9
click at [108, 229] on span "Select an option" at bounding box center [110, 229] width 9 height 9
click at [108, 229] on input "Select an option" at bounding box center [110, 229] width 9 height 9
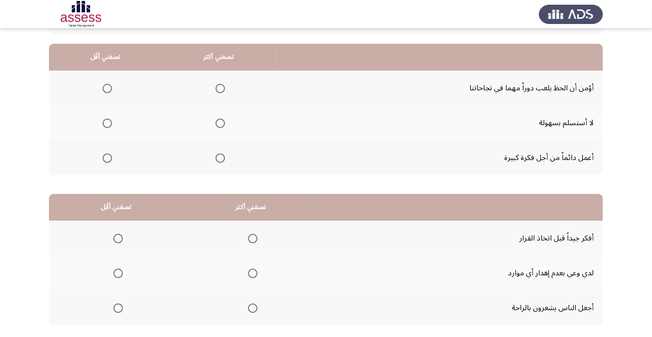
scroll to position [87, 0]
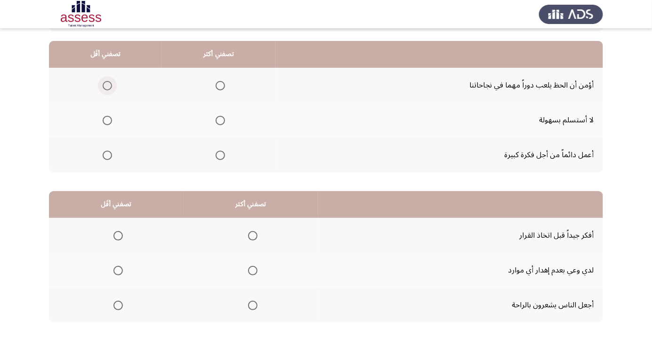
click at [107, 86] on span "Select an option" at bounding box center [107, 86] width 0 height 0
click at [106, 85] on input "Select an option" at bounding box center [107, 85] width 9 height 9
click at [219, 158] on span "Select an option" at bounding box center [220, 155] width 9 height 9
click at [219, 158] on input "Select an option" at bounding box center [220, 155] width 9 height 9
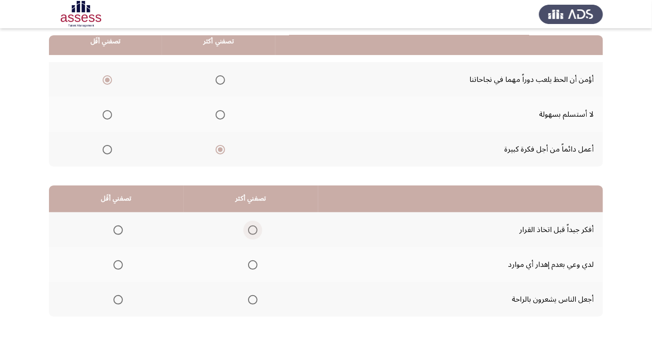
click at [253, 230] on span "Select an option" at bounding box center [253, 230] width 0 height 0
click at [250, 229] on input "Select an option" at bounding box center [252, 229] width 9 height 9
click at [105, 252] on th at bounding box center [116, 264] width 135 height 35
click at [118, 265] on span "Select an option" at bounding box center [118, 265] width 0 height 0
click at [117, 264] on input "Select an option" at bounding box center [117, 264] width 9 height 9
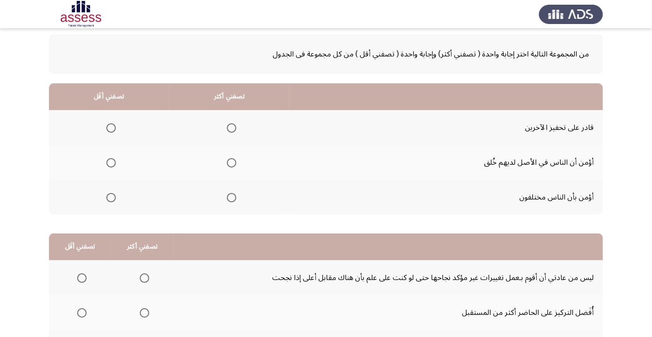
scroll to position [49, 0]
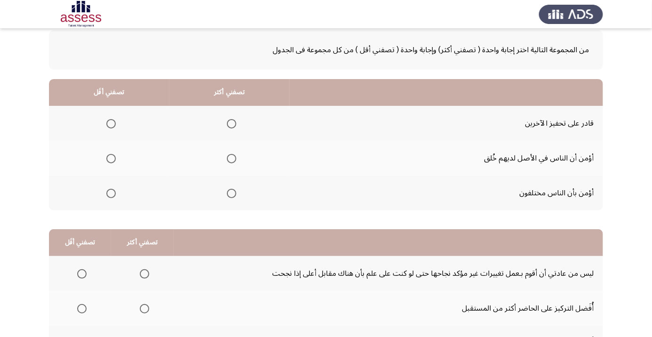
click at [231, 124] on span "Select an option" at bounding box center [231, 124] width 0 height 0
click at [231, 123] on input "Select an option" at bounding box center [231, 123] width 9 height 9
click at [111, 193] on span "Select an option" at bounding box center [111, 193] width 0 height 0
click at [111, 192] on input "Select an option" at bounding box center [110, 193] width 9 height 9
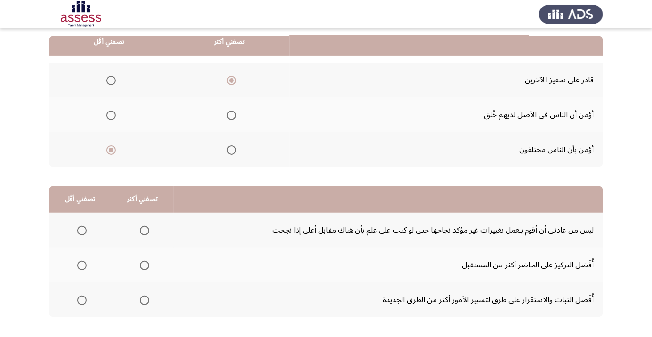
scroll to position [93, 0]
click at [81, 229] on span "Select an option" at bounding box center [81, 229] width 9 height 9
click at [81, 229] on input "Select an option" at bounding box center [81, 229] width 9 height 9
click at [140, 300] on span "Select an option" at bounding box center [144, 299] width 9 height 9
click at [140, 300] on input "Select an option" at bounding box center [144, 299] width 9 height 9
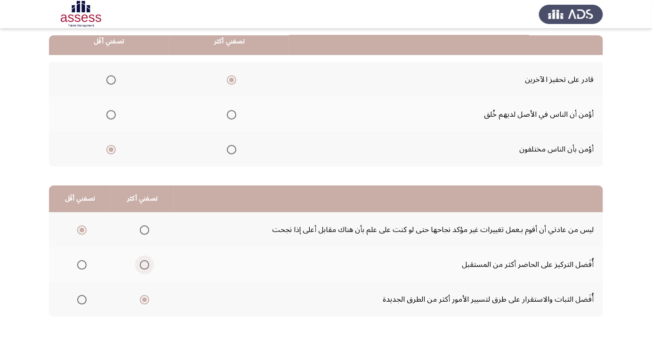
click at [140, 264] on span "Select an option" at bounding box center [144, 264] width 9 height 9
click at [140, 264] on input "Select an option" at bounding box center [144, 264] width 9 height 9
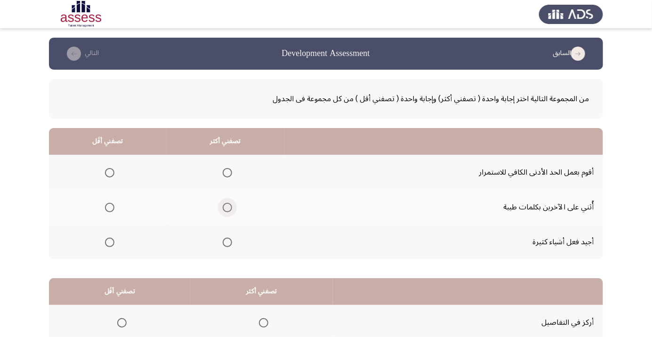
click at [226, 210] on span "Select an option" at bounding box center [227, 207] width 9 height 9
click at [226, 210] on input "Select an option" at bounding box center [227, 207] width 9 height 9
click at [108, 175] on span "Select an option" at bounding box center [109, 172] width 9 height 9
click at [108, 175] on input "Select an option" at bounding box center [109, 172] width 9 height 9
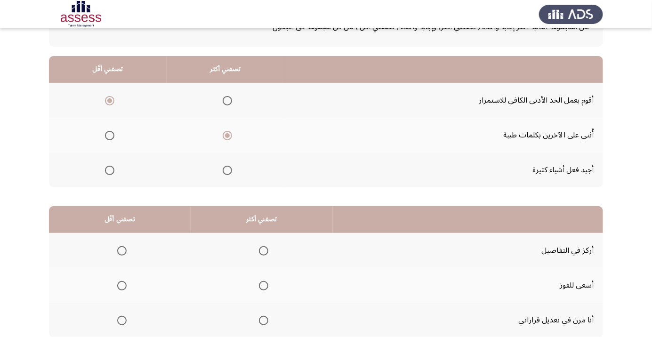
scroll to position [75, 0]
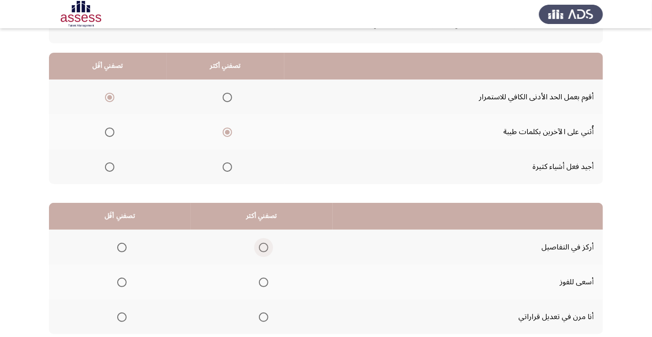
click at [262, 251] on span "Select an option" at bounding box center [263, 247] width 9 height 9
click at [262, 251] on input "Select an option" at bounding box center [263, 247] width 9 height 9
click at [122, 317] on span "Select an option" at bounding box center [122, 317] width 0 height 0
click at [121, 316] on input "Select an option" at bounding box center [121, 317] width 9 height 9
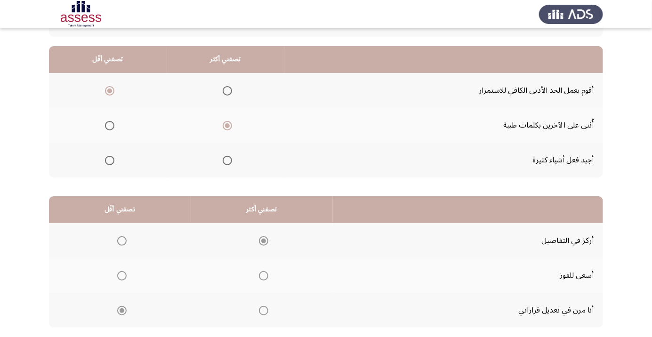
scroll to position [93, 0]
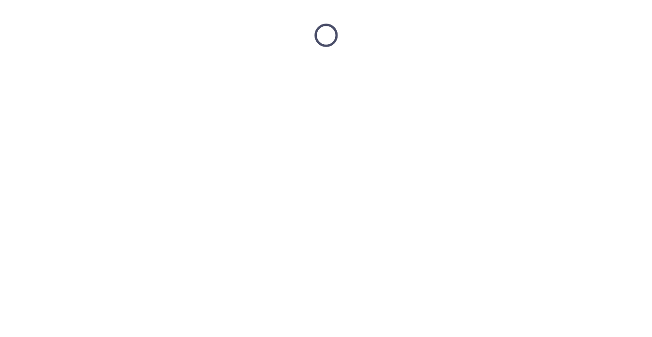
scroll to position [0, 0]
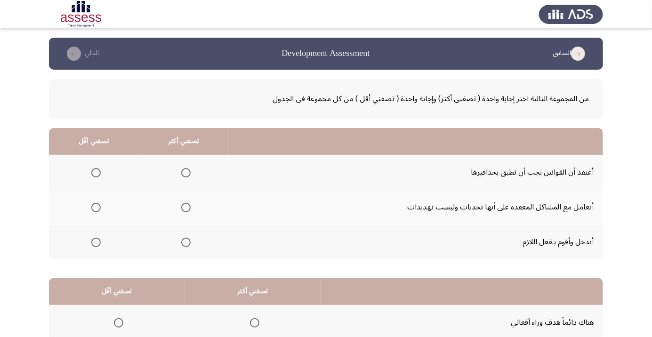
click at [98, 176] on span "Select an option" at bounding box center [95, 172] width 9 height 9
click at [98, 176] on input "Select an option" at bounding box center [95, 172] width 9 height 9
click at [185, 218] on th at bounding box center [184, 207] width 90 height 35
click at [186, 211] on span "Select an option" at bounding box center [185, 207] width 9 height 9
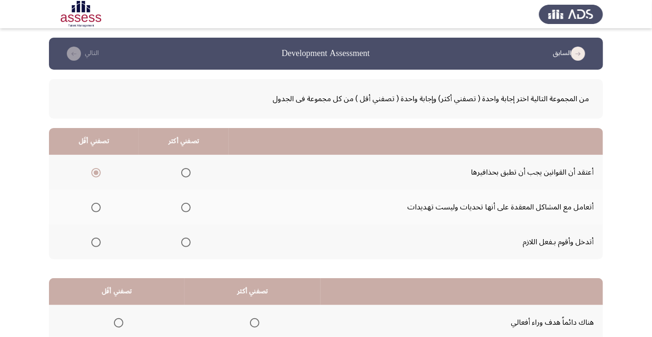
click at [186, 211] on input "Select an option" at bounding box center [185, 207] width 9 height 9
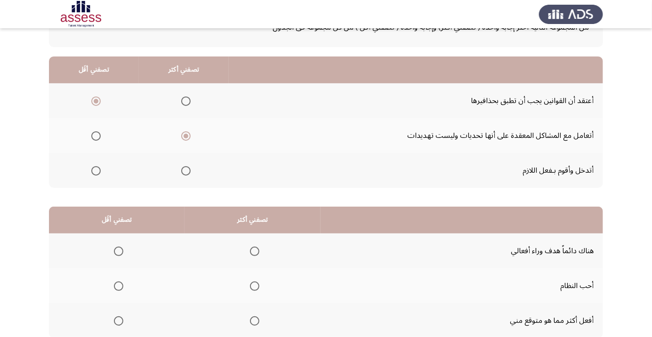
scroll to position [93, 0]
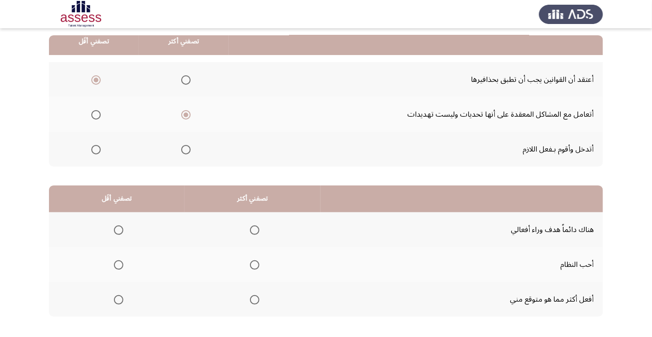
click at [254, 266] on span "Select an option" at bounding box center [254, 264] width 9 height 9
click at [254, 266] on input "Select an option" at bounding box center [254, 264] width 9 height 9
click at [111, 302] on label "Select an option" at bounding box center [116, 299] width 13 height 9
click at [114, 302] on input "Select an option" at bounding box center [118, 299] width 9 height 9
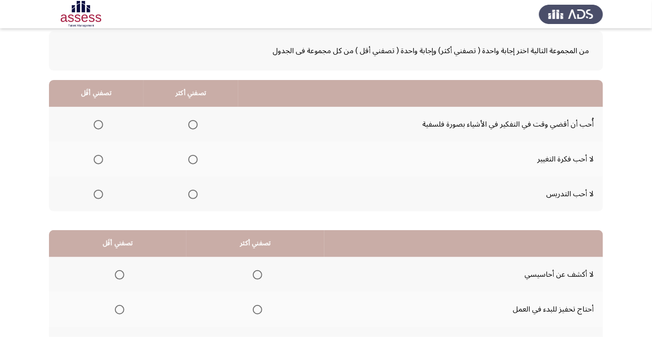
scroll to position [48, 0]
click at [98, 159] on span "Select an option" at bounding box center [98, 159] width 0 height 0
click at [97, 158] on input "Select an option" at bounding box center [98, 158] width 9 height 9
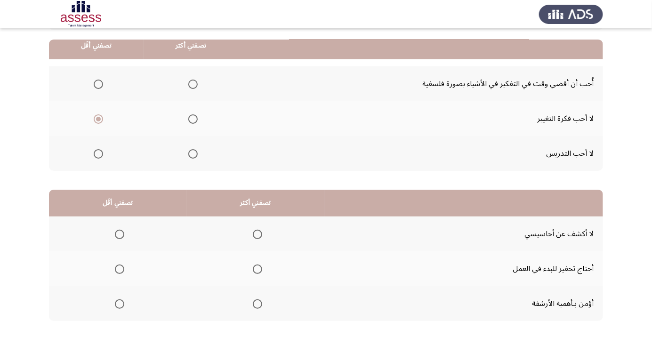
scroll to position [93, 0]
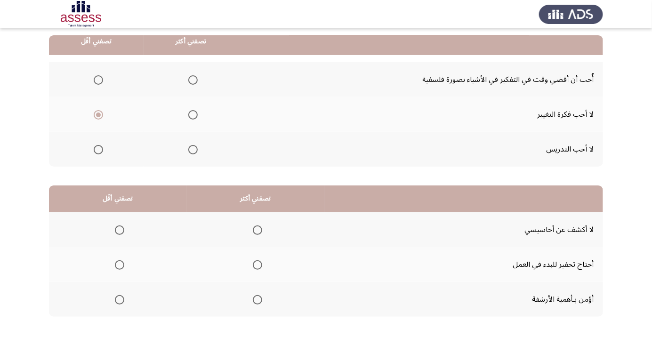
click at [253, 226] on span "Select an option" at bounding box center [257, 229] width 9 height 9
click at [253, 226] on input "Select an option" at bounding box center [257, 229] width 9 height 9
click at [117, 296] on span "Select an option" at bounding box center [119, 299] width 9 height 9
click at [117, 296] on input "Select an option" at bounding box center [119, 299] width 9 height 9
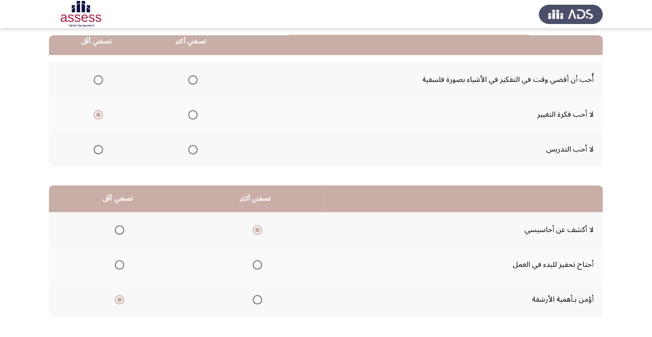
scroll to position [0, 0]
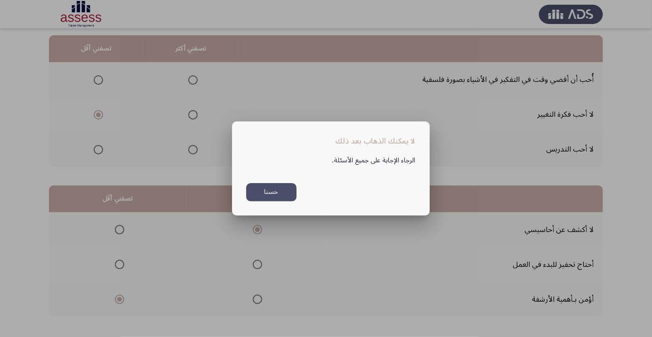
click at [43, 260] on div at bounding box center [326, 168] width 652 height 337
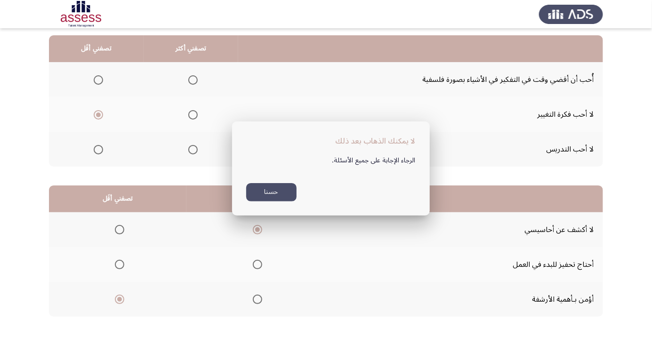
scroll to position [93, 0]
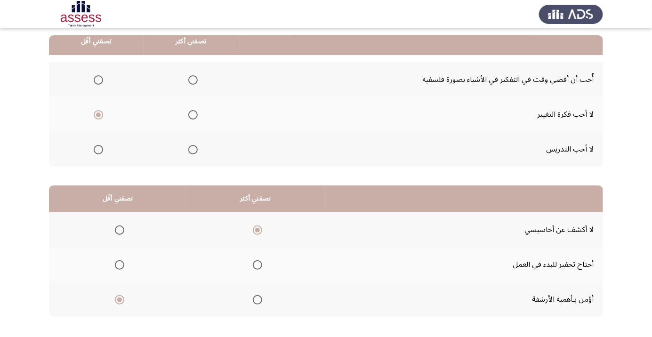
click at [193, 77] on span "Select an option" at bounding box center [192, 79] width 9 height 9
click at [193, 77] on input "Select an option" at bounding box center [192, 79] width 9 height 9
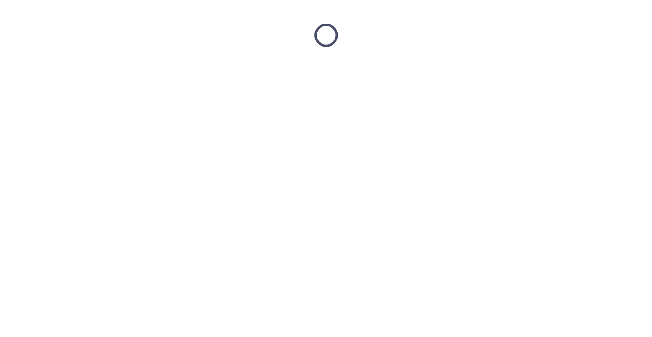
scroll to position [0, 0]
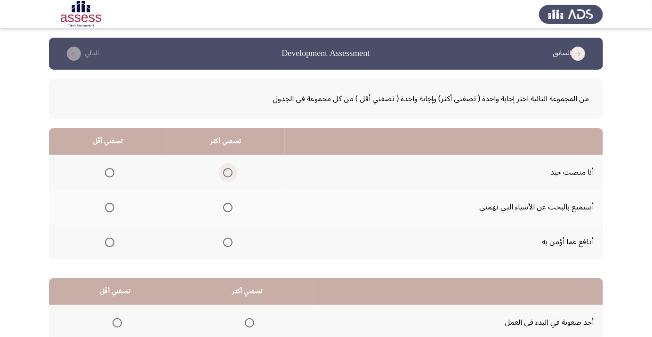
click at [228, 173] on span "Select an option" at bounding box center [228, 173] width 0 height 0
click at [226, 172] on input "Select an option" at bounding box center [227, 172] width 9 height 9
click at [110, 208] on span "Select an option" at bounding box center [110, 208] width 0 height 0
click at [109, 207] on input "Select an option" at bounding box center [109, 207] width 9 height 9
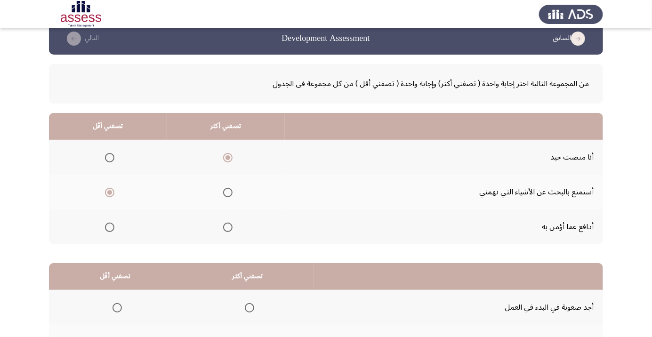
scroll to position [93, 0]
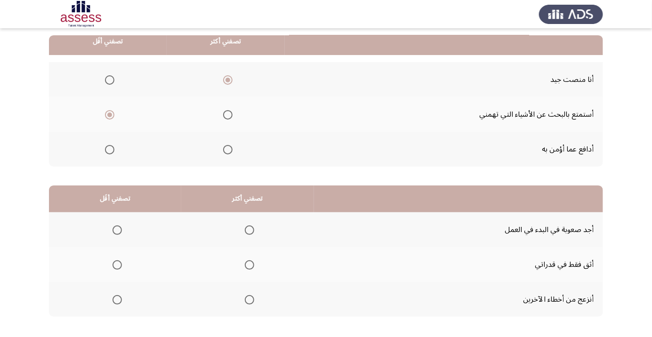
click at [116, 229] on span "Select an option" at bounding box center [117, 229] width 9 height 9
click at [116, 229] on input "Select an option" at bounding box center [117, 229] width 9 height 9
click at [109, 301] on label "Select an option" at bounding box center [115, 299] width 13 height 9
click at [113, 301] on input "Select an option" at bounding box center [117, 299] width 9 height 9
click at [113, 299] on span "Select an option" at bounding box center [117, 299] width 9 height 9
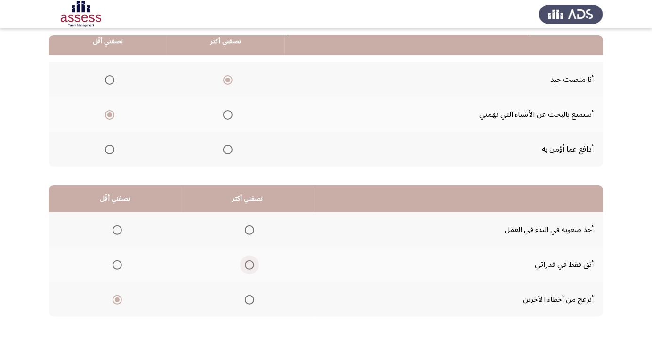
click at [245, 268] on span "Select an option" at bounding box center [249, 264] width 9 height 9
click at [245, 268] on input "Select an option" at bounding box center [249, 264] width 9 height 9
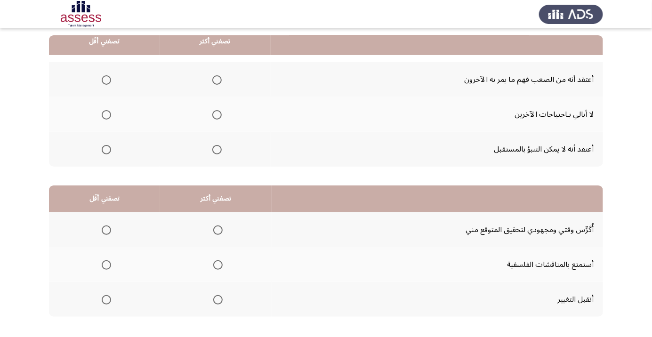
scroll to position [102, 0]
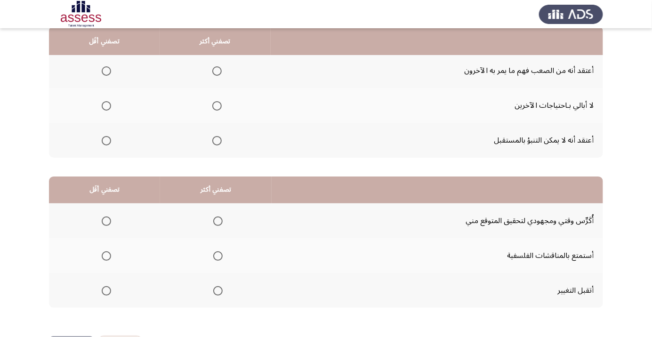
click at [105, 70] on span "Select an option" at bounding box center [106, 70] width 9 height 9
click at [105, 70] on input "Select an option" at bounding box center [106, 70] width 9 height 9
click at [219, 72] on span "Select an option" at bounding box center [216, 70] width 9 height 9
click at [219, 72] on input "Select an option" at bounding box center [216, 70] width 9 height 9
click at [102, 142] on span "Select an option" at bounding box center [106, 140] width 9 height 9
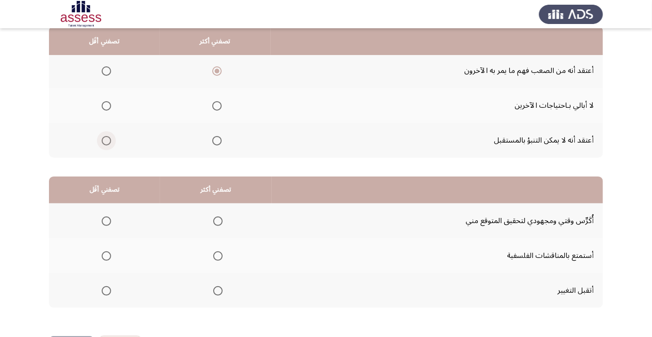
click at [102, 142] on input "Select an option" at bounding box center [106, 140] width 9 height 9
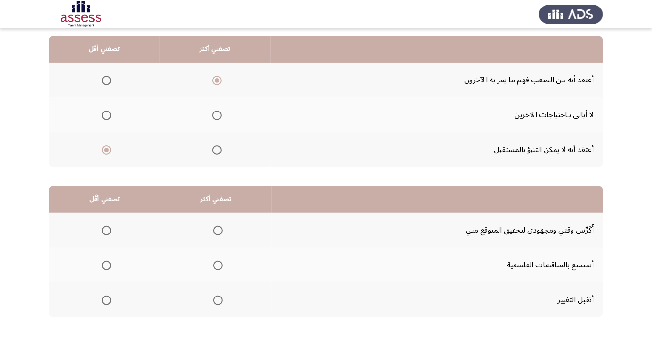
scroll to position [89, 0]
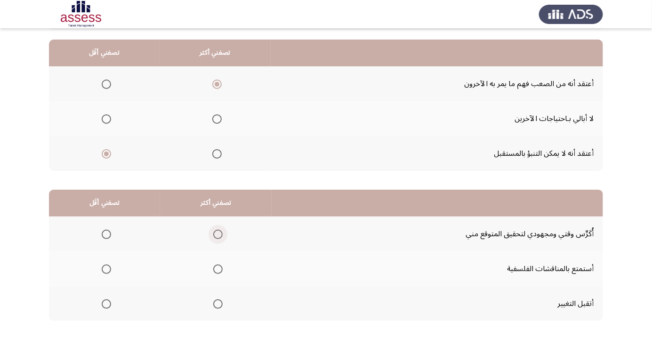
click at [210, 232] on label "Select an option" at bounding box center [215, 234] width 13 height 9
click at [213, 232] on input "Select an option" at bounding box center [217, 234] width 9 height 9
click at [102, 304] on span "Select an option" at bounding box center [106, 303] width 9 height 9
click at [102, 304] on input "Select an option" at bounding box center [106, 303] width 9 height 9
click at [106, 269] on span "Select an option" at bounding box center [106, 269] width 0 height 0
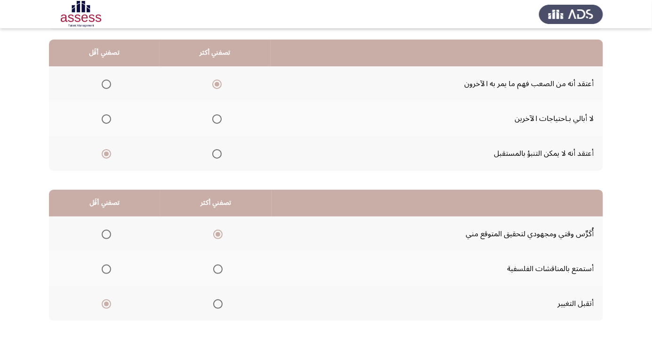
click at [106, 268] on input "Select an option" at bounding box center [106, 269] width 9 height 9
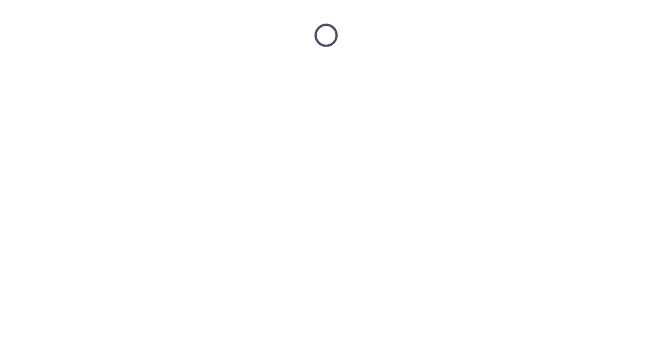
scroll to position [0, 0]
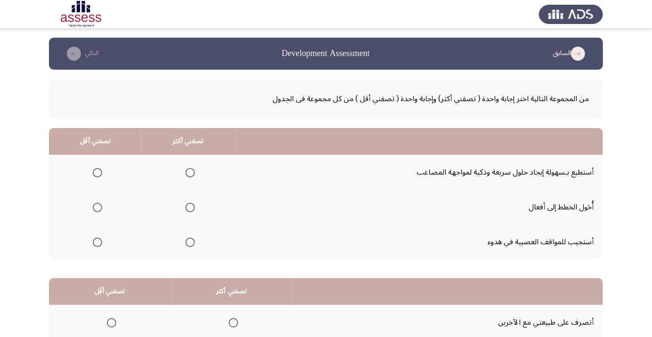
click at [182, 162] on th at bounding box center [188, 172] width 93 height 35
click at [187, 169] on span "Select an option" at bounding box center [189, 172] width 9 height 9
click at [187, 169] on input "Select an option" at bounding box center [189, 172] width 9 height 9
click at [89, 242] on label "Select an option" at bounding box center [95, 242] width 13 height 9
click at [93, 242] on input "Select an option" at bounding box center [97, 242] width 9 height 9
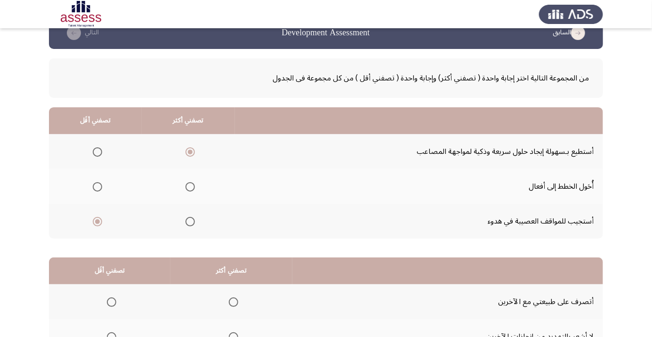
scroll to position [93, 0]
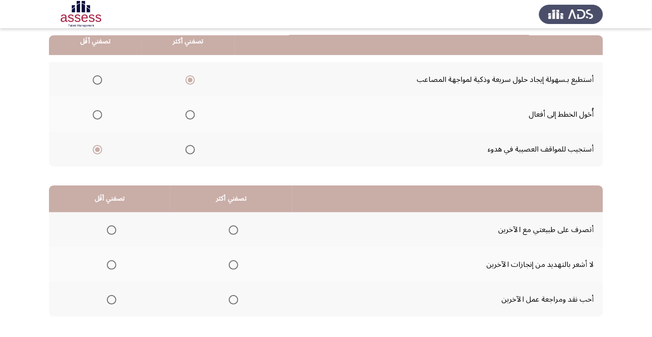
click at [232, 264] on span "Select an option" at bounding box center [233, 264] width 9 height 9
click at [232, 264] on input "Select an option" at bounding box center [233, 264] width 9 height 9
click at [109, 303] on span "Select an option" at bounding box center [111, 299] width 9 height 9
click at [109, 303] on input "Select an option" at bounding box center [111, 299] width 9 height 9
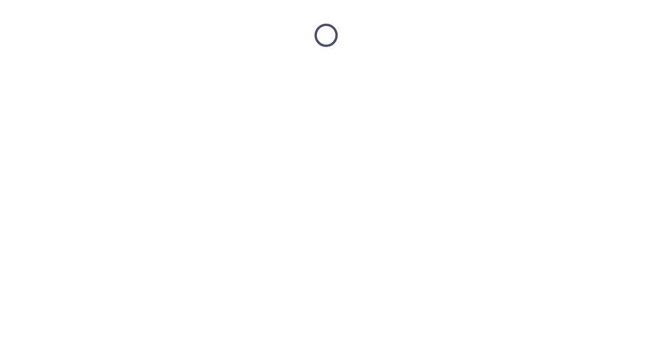
scroll to position [0, 0]
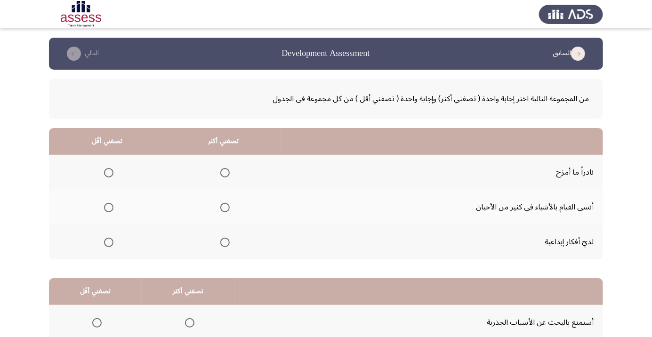
click at [105, 211] on span "Select an option" at bounding box center [108, 207] width 9 height 9
click at [105, 211] on input "Select an option" at bounding box center [108, 207] width 9 height 9
click at [225, 173] on span "Select an option" at bounding box center [225, 173] width 0 height 0
click at [224, 172] on input "Select an option" at bounding box center [224, 172] width 9 height 9
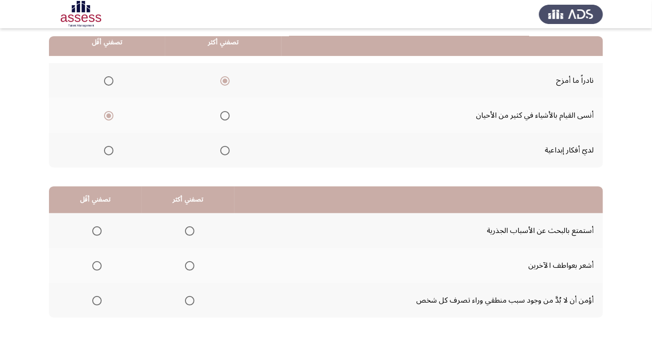
scroll to position [93, 0]
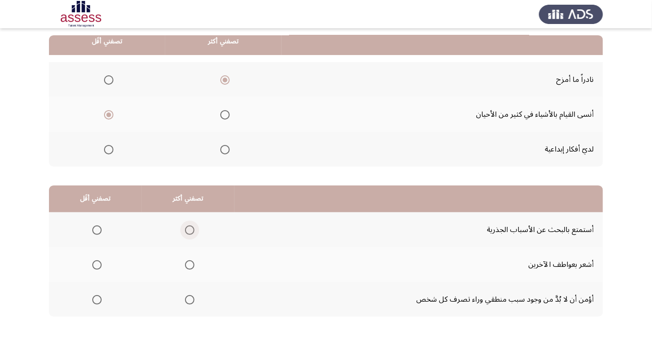
click at [190, 230] on span "Select an option" at bounding box center [190, 230] width 0 height 0
click at [188, 229] on input "Select an option" at bounding box center [189, 229] width 9 height 9
click at [97, 265] on span "Select an option" at bounding box center [97, 265] width 0 height 0
click at [97, 264] on input "Select an option" at bounding box center [96, 264] width 9 height 9
click at [97, 300] on span "Select an option" at bounding box center [97, 300] width 0 height 0
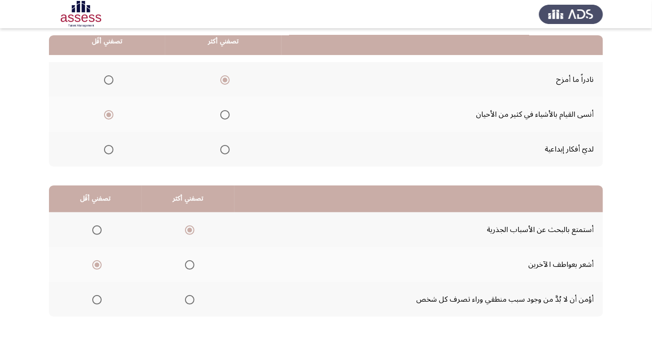
click at [97, 299] on input "Select an option" at bounding box center [96, 299] width 9 height 9
click at [97, 265] on span "Select an option" at bounding box center [97, 265] width 0 height 0
click at [97, 264] on input "Select an option" at bounding box center [96, 264] width 9 height 9
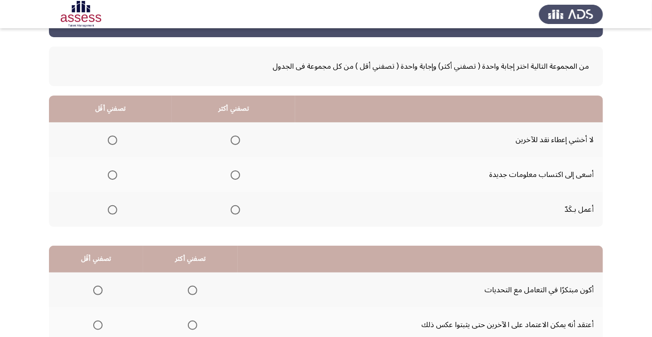
scroll to position [34, 0]
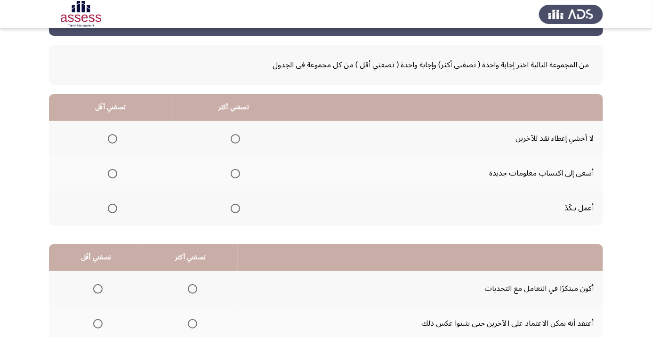
click at [238, 170] on span "Select an option" at bounding box center [235, 173] width 9 height 9
click at [238, 170] on input "Select an option" at bounding box center [235, 173] width 9 height 9
click at [94, 124] on th at bounding box center [110, 138] width 123 height 35
click at [113, 139] on span "Select an option" at bounding box center [113, 139] width 0 height 0
click at [112, 138] on input "Select an option" at bounding box center [112, 138] width 9 height 9
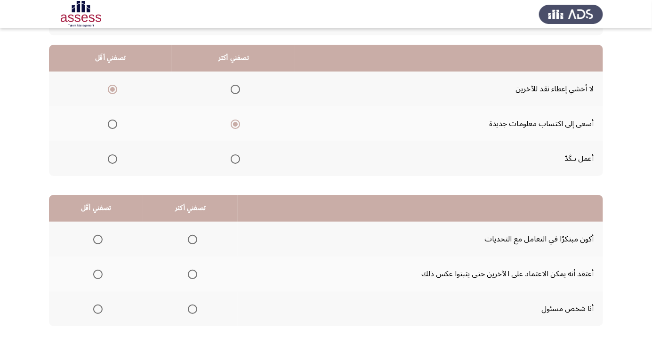
scroll to position [93, 0]
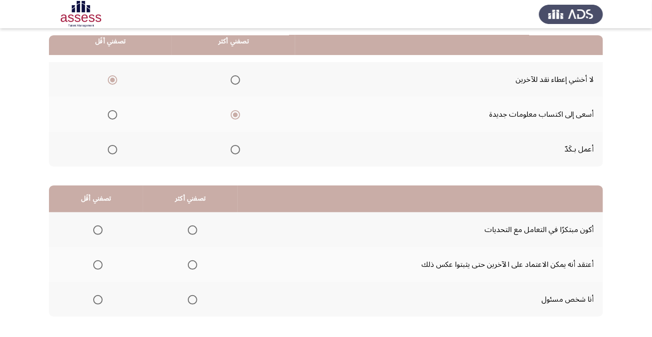
click at [191, 234] on span "Select an option" at bounding box center [192, 229] width 9 height 9
click at [191, 234] on input "Select an option" at bounding box center [192, 229] width 9 height 9
click at [98, 265] on span "Select an option" at bounding box center [98, 265] width 0 height 0
click at [97, 264] on input "Select an option" at bounding box center [97, 264] width 9 height 9
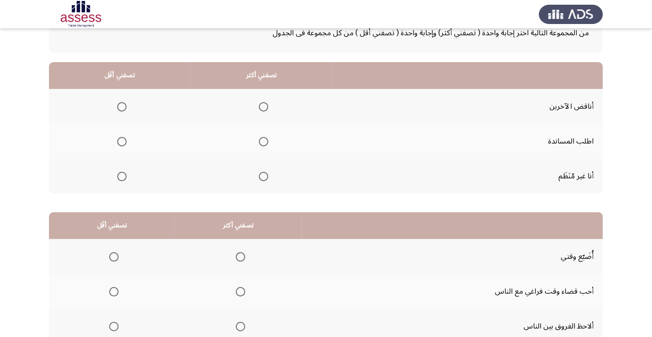
scroll to position [65, 0]
click at [264, 142] on span "Select an option" at bounding box center [264, 142] width 0 height 0
click at [261, 141] on input "Select an option" at bounding box center [263, 141] width 9 height 9
click at [117, 105] on span "Select an option" at bounding box center [121, 107] width 9 height 9
click at [117, 105] on input "Select an option" at bounding box center [121, 107] width 9 height 9
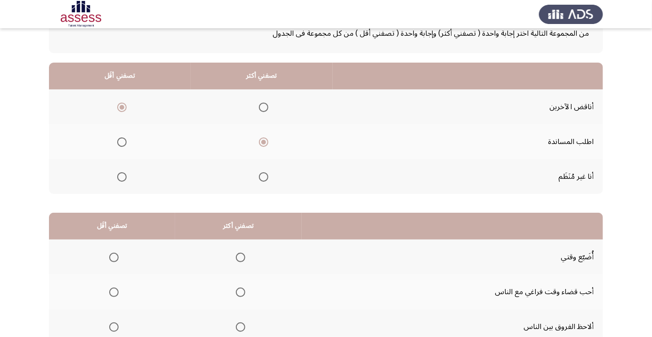
scroll to position [93, 0]
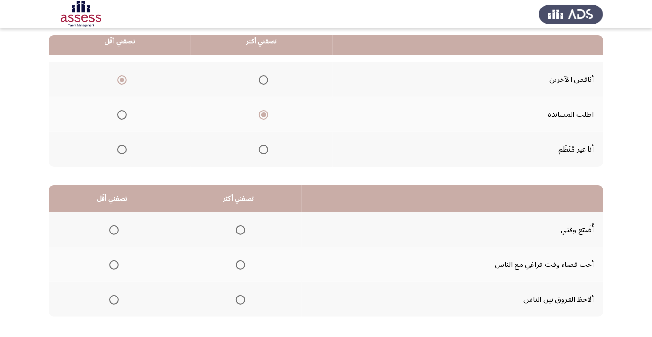
click at [113, 229] on span "Select an option" at bounding box center [113, 229] width 9 height 9
click at [113, 229] on input "Select an option" at bounding box center [113, 229] width 9 height 9
click at [233, 312] on th at bounding box center [238, 299] width 127 height 35
click at [243, 288] on th at bounding box center [238, 299] width 127 height 35
click at [236, 299] on span "Select an option" at bounding box center [240, 299] width 9 height 9
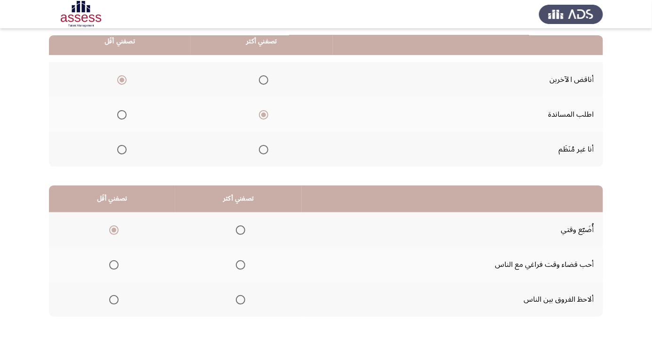
click at [236, 299] on input "Select an option" at bounding box center [240, 299] width 9 height 9
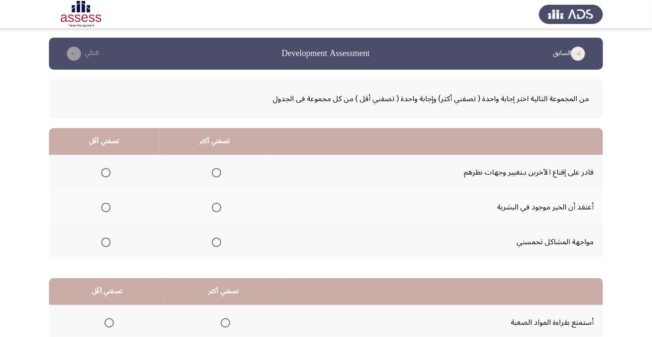
click at [217, 173] on span "Select an option" at bounding box center [217, 173] width 0 height 0
click at [214, 172] on input "Select an option" at bounding box center [216, 172] width 9 height 9
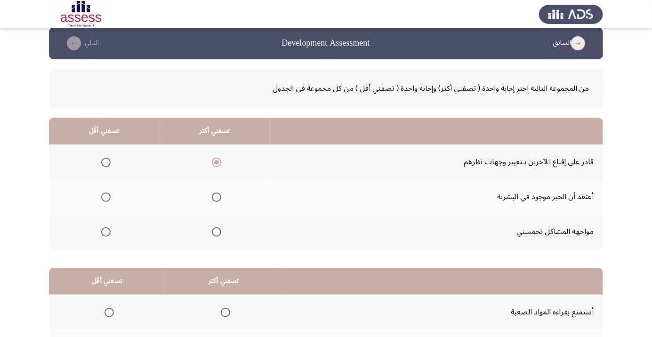
scroll to position [16, 0]
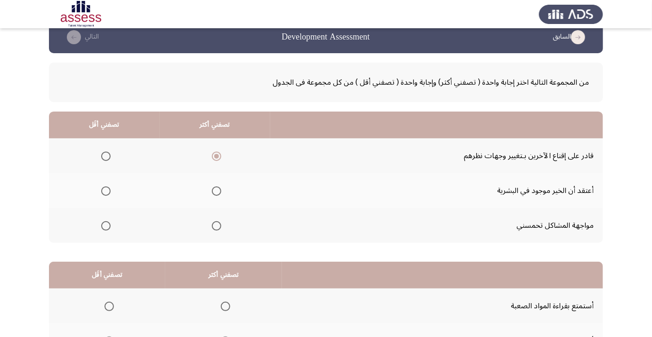
click at [103, 228] on span "Select an option" at bounding box center [105, 225] width 9 height 9
click at [103, 228] on input "Select an option" at bounding box center [105, 225] width 9 height 9
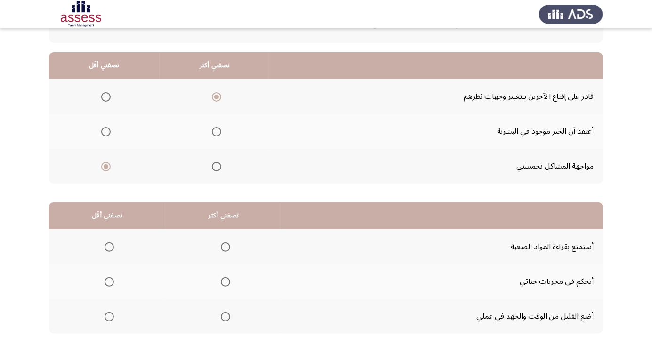
scroll to position [78, 0]
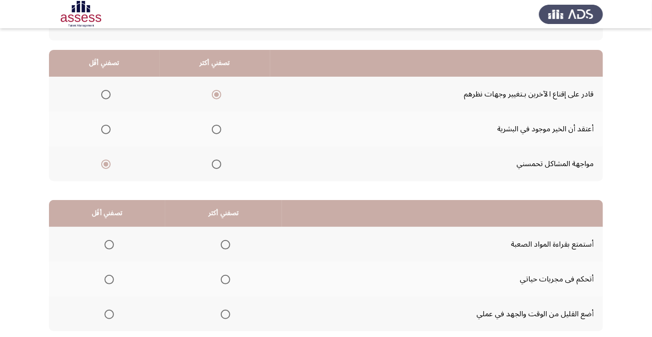
click at [222, 277] on span "Select an option" at bounding box center [225, 279] width 9 height 9
click at [222, 277] on input "Select an option" at bounding box center [225, 279] width 9 height 9
click at [106, 316] on span "Select an option" at bounding box center [109, 314] width 9 height 9
click at [106, 316] on input "Select an option" at bounding box center [109, 314] width 9 height 9
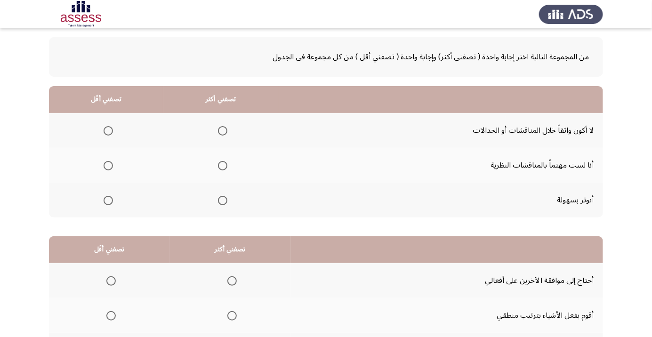
scroll to position [60, 0]
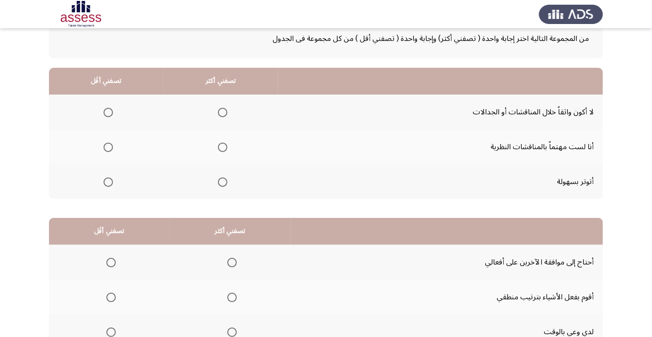
click at [224, 193] on th at bounding box center [220, 181] width 115 height 35
click at [214, 113] on label "Select an option" at bounding box center [220, 112] width 13 height 9
click at [218, 113] on input "Select an option" at bounding box center [222, 112] width 9 height 9
click at [108, 182] on span "Select an option" at bounding box center [108, 182] width 0 height 0
click at [107, 181] on input "Select an option" at bounding box center [108, 181] width 9 height 9
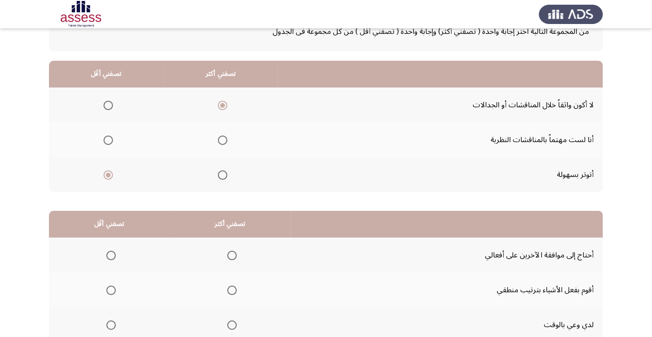
scroll to position [93, 0]
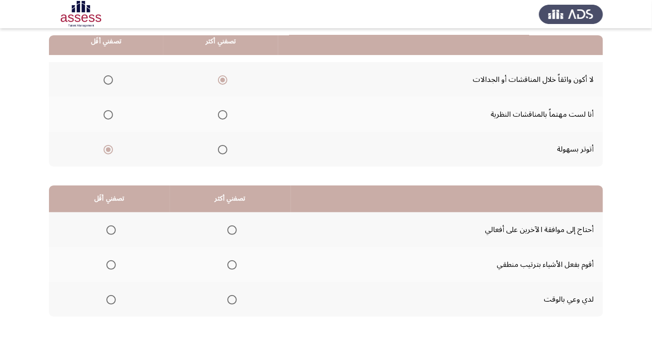
click at [106, 219] on th at bounding box center [109, 229] width 121 height 35
click at [228, 302] on span "Select an option" at bounding box center [231, 299] width 9 height 9
click at [228, 302] on input "Select an option" at bounding box center [231, 299] width 9 height 9
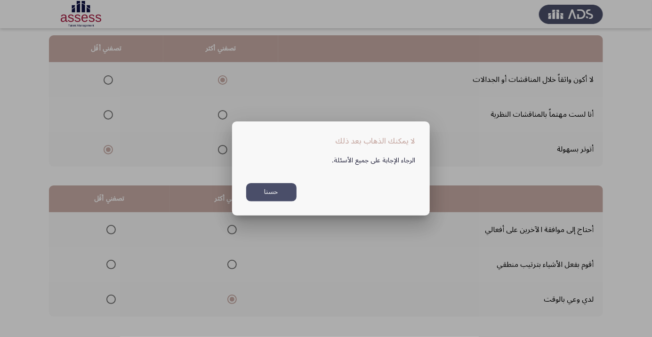
click at [610, 183] on div at bounding box center [326, 168] width 652 height 337
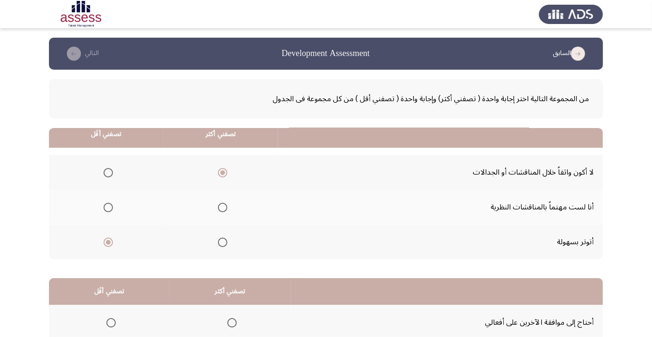
scroll to position [93, 0]
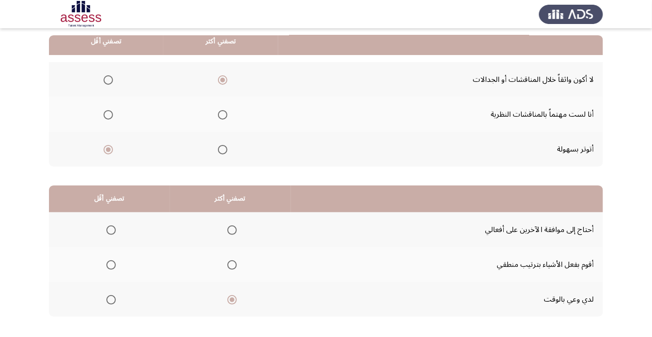
click at [111, 229] on span "Select an option" at bounding box center [110, 229] width 9 height 9
click at [111, 229] on input "Select an option" at bounding box center [110, 229] width 9 height 9
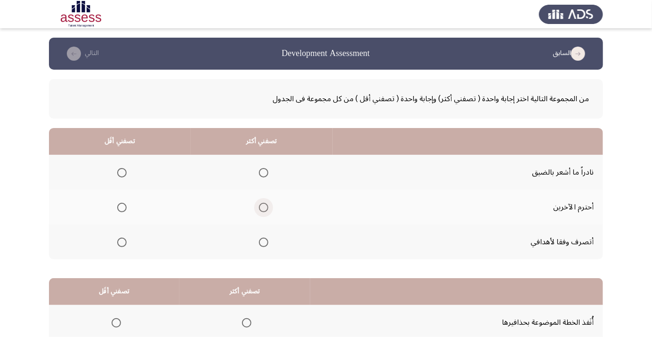
click at [264, 208] on span "Select an option" at bounding box center [264, 208] width 0 height 0
click at [261, 207] on input "Select an option" at bounding box center [263, 207] width 9 height 9
click at [121, 177] on span "Select an option" at bounding box center [121, 172] width 9 height 9
click at [121, 177] on input "Select an option" at bounding box center [121, 172] width 9 height 9
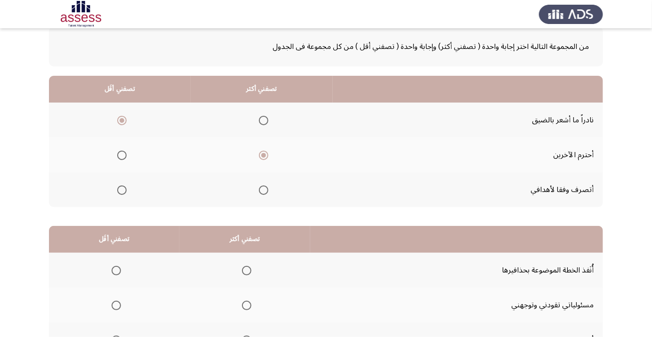
scroll to position [93, 0]
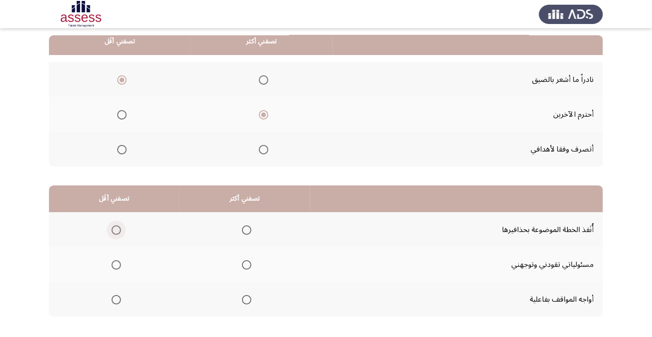
click at [116, 232] on span "Select an option" at bounding box center [116, 229] width 9 height 9
click at [116, 232] on input "Select an option" at bounding box center [116, 229] width 9 height 9
click at [238, 264] on label "Select an option" at bounding box center [244, 264] width 13 height 9
click at [242, 264] on input "Select an option" at bounding box center [246, 264] width 9 height 9
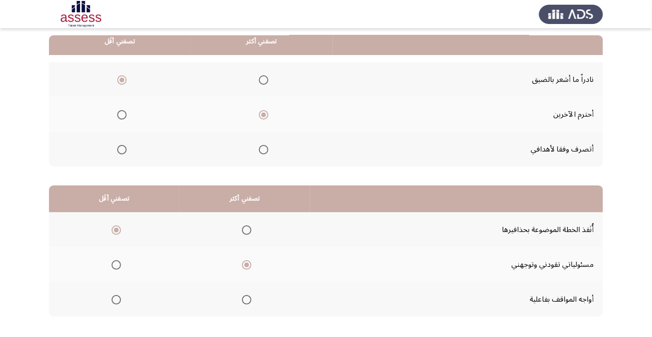
scroll to position [0, 0]
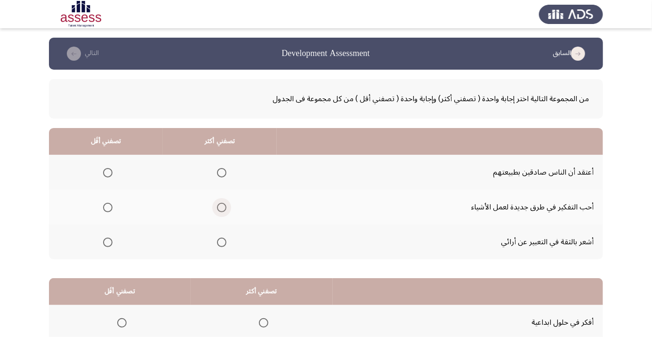
click at [221, 209] on span "Select an option" at bounding box center [221, 207] width 9 height 9
click at [221, 209] on input "Select an option" at bounding box center [221, 207] width 9 height 9
click at [106, 169] on span "Select an option" at bounding box center [107, 172] width 9 height 9
click at [106, 169] on input "Select an option" at bounding box center [107, 172] width 9 height 9
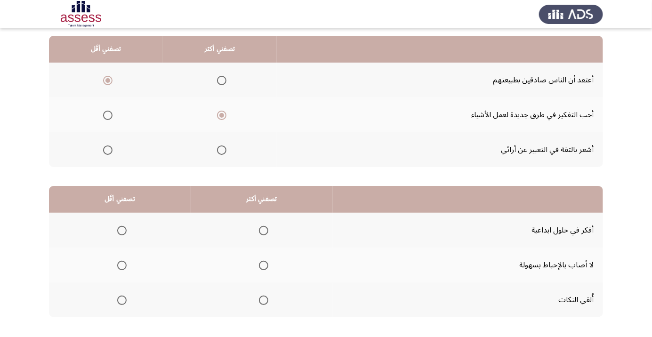
scroll to position [93, 0]
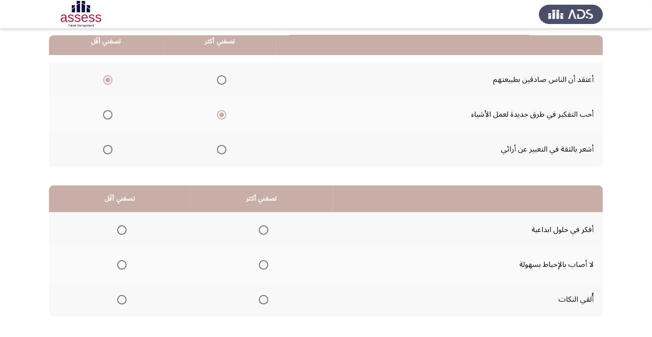
click at [246, 222] on th at bounding box center [262, 229] width 142 height 35
click at [264, 230] on span "Select an option" at bounding box center [264, 230] width 0 height 0
click at [261, 229] on input "Select an option" at bounding box center [263, 229] width 9 height 9
click at [122, 265] on span "Select an option" at bounding box center [122, 265] width 0 height 0
click at [121, 264] on input "Select an option" at bounding box center [121, 264] width 9 height 9
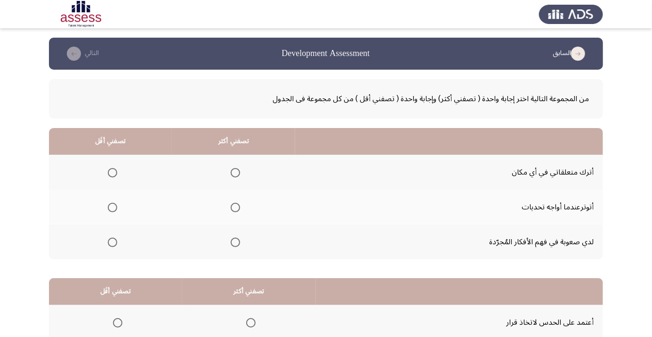
click at [113, 173] on span "Select an option" at bounding box center [113, 173] width 0 height 0
click at [112, 172] on input "Select an option" at bounding box center [112, 172] width 9 height 9
click at [232, 245] on span "Select an option" at bounding box center [235, 242] width 9 height 9
click at [232, 245] on input "Select an option" at bounding box center [235, 242] width 9 height 9
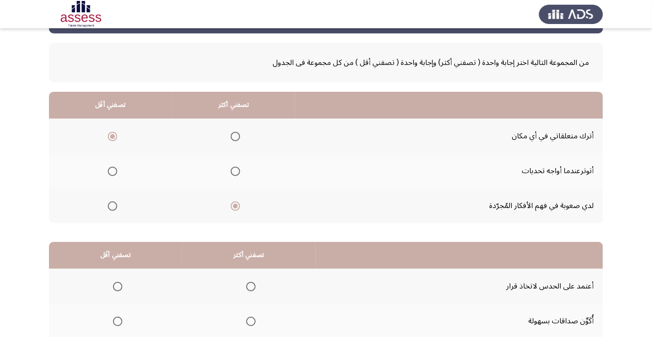
scroll to position [51, 0]
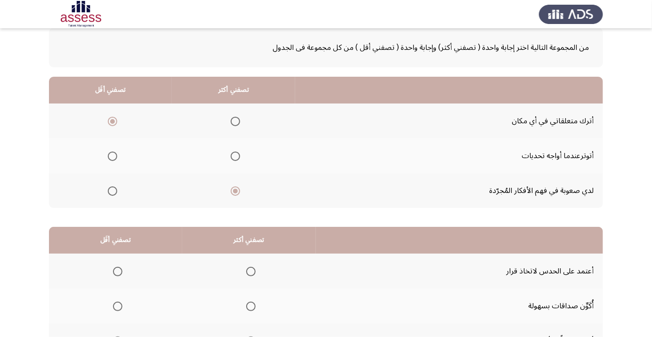
click at [118, 272] on span "Select an option" at bounding box center [118, 272] width 0 height 0
click at [117, 271] on input "Select an option" at bounding box center [117, 271] width 9 height 9
click at [242, 337] on th at bounding box center [249, 340] width 134 height 35
click at [247, 337] on span "Select an option" at bounding box center [250, 341] width 9 height 9
click at [247, 337] on input "Select an option" at bounding box center [250, 341] width 9 height 9
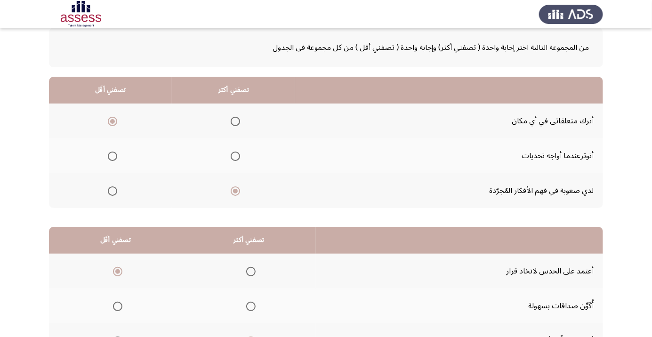
scroll to position [93, 0]
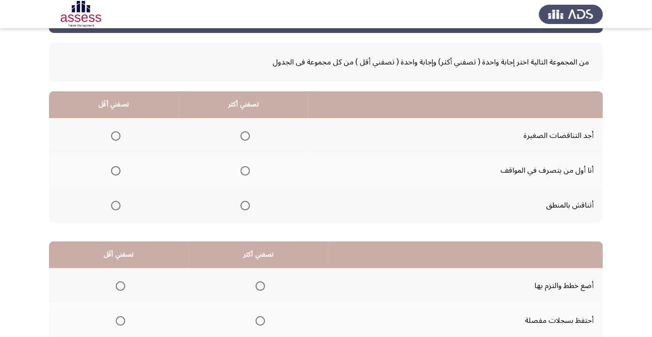
scroll to position [39, 0]
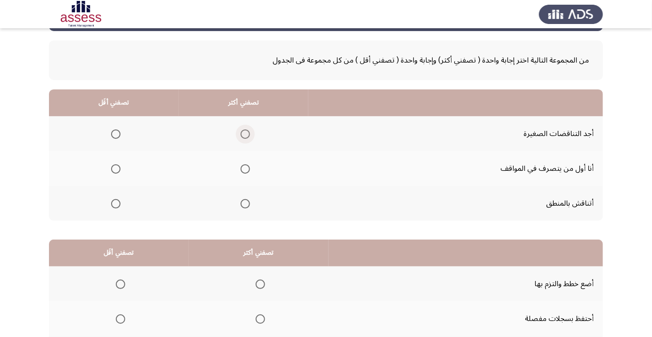
click at [245, 134] on span "Select an option" at bounding box center [245, 134] width 0 height 0
click at [244, 133] on input "Select an option" at bounding box center [245, 133] width 9 height 9
click at [115, 203] on span "Select an option" at bounding box center [115, 203] width 9 height 9
click at [115, 203] on input "Select an option" at bounding box center [115, 203] width 9 height 9
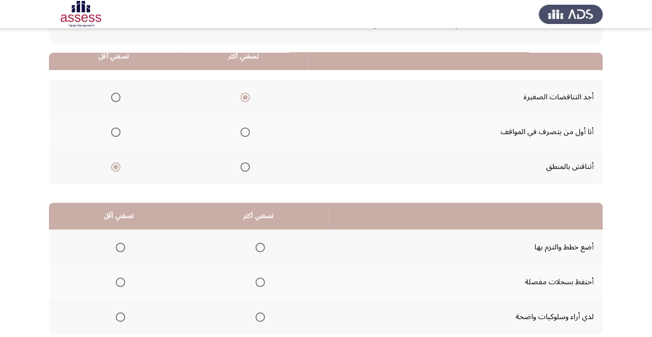
scroll to position [93, 0]
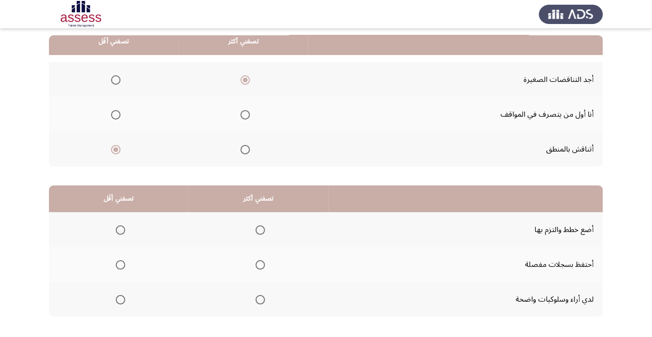
click at [256, 230] on span "Select an option" at bounding box center [260, 229] width 9 height 9
click at [256, 230] on input "Select an option" at bounding box center [260, 229] width 9 height 9
click at [117, 264] on span "Select an option" at bounding box center [120, 264] width 9 height 9
click at [117, 264] on input "Select an option" at bounding box center [120, 264] width 9 height 9
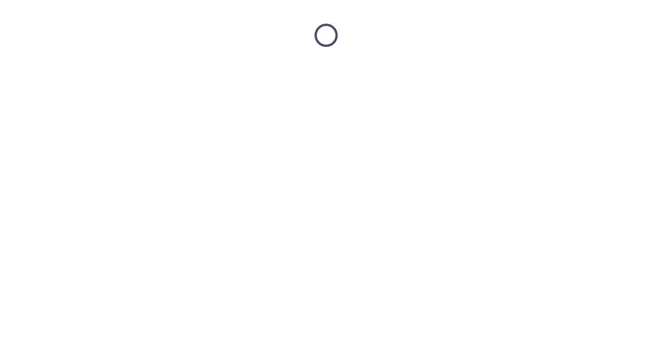
scroll to position [0, 0]
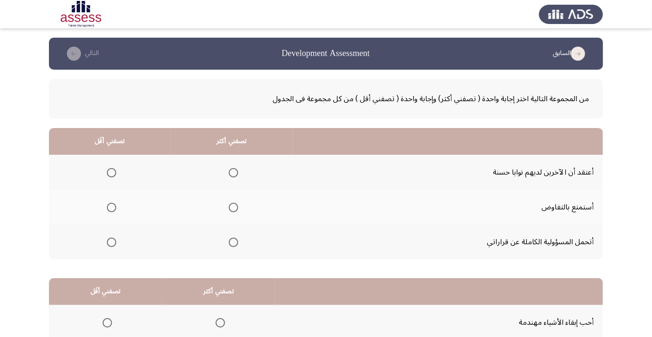
click at [237, 253] on th at bounding box center [232, 242] width 122 height 35
click at [107, 169] on span "Select an option" at bounding box center [111, 172] width 9 height 9
click at [107, 169] on input "Select an option" at bounding box center [111, 172] width 9 height 9
click at [229, 241] on span "Select an option" at bounding box center [233, 242] width 9 height 9
click at [229, 241] on input "Select an option" at bounding box center [233, 242] width 9 height 9
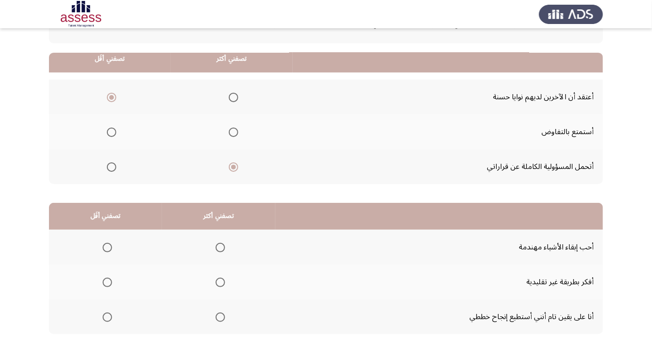
scroll to position [93, 0]
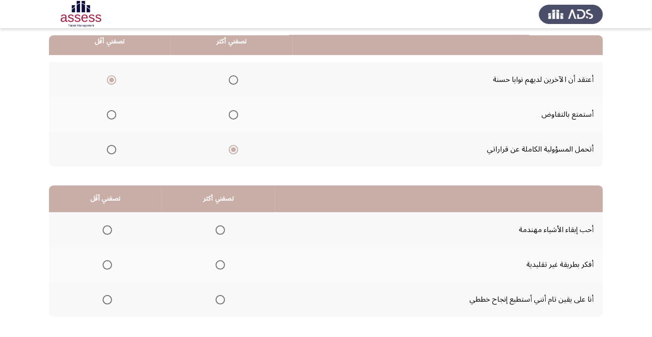
click at [212, 229] on label "Select an option" at bounding box center [218, 229] width 13 height 9
click at [216, 229] on input "Select an option" at bounding box center [220, 229] width 9 height 9
click at [106, 264] on span "Select an option" at bounding box center [107, 264] width 9 height 9
click at [106, 264] on input "Select an option" at bounding box center [107, 264] width 9 height 9
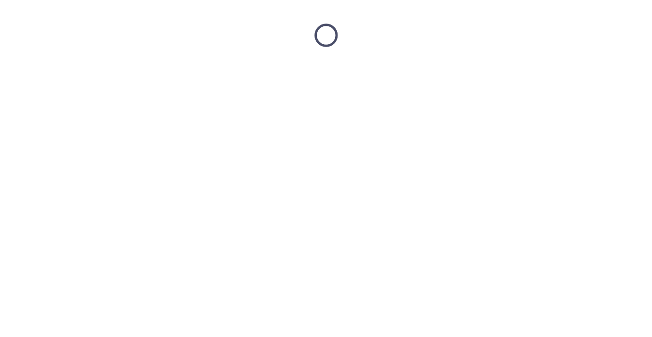
scroll to position [0, 0]
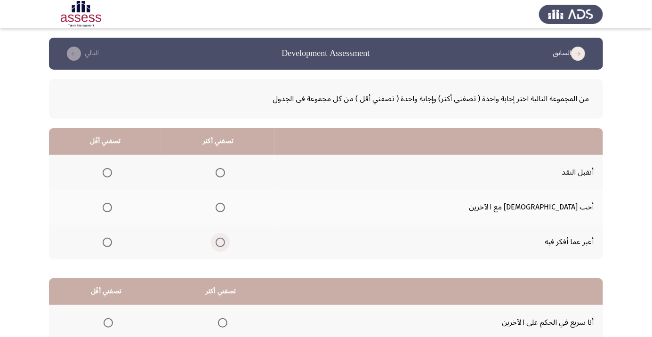
click at [225, 246] on span "Select an option" at bounding box center [220, 242] width 9 height 9
click at [225, 246] on input "Select an option" at bounding box center [220, 242] width 9 height 9
click at [112, 169] on span "Select an option" at bounding box center [107, 172] width 9 height 9
click at [112, 169] on input "Select an option" at bounding box center [107, 172] width 9 height 9
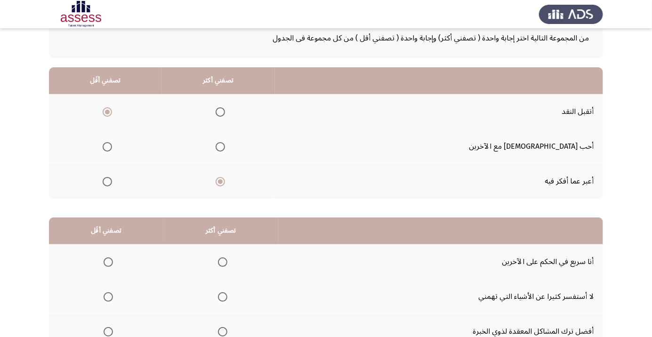
scroll to position [93, 0]
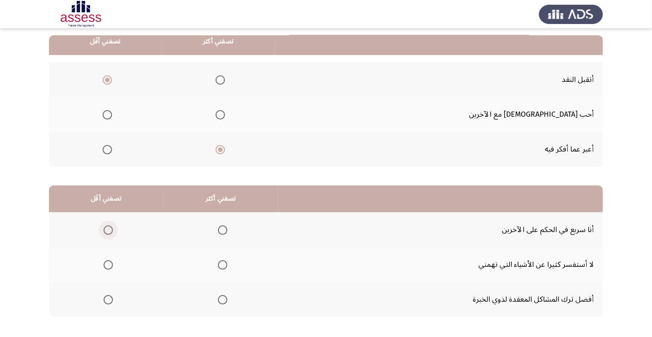
click at [104, 230] on span "Select an option" at bounding box center [108, 229] width 9 height 9
click at [104, 230] on input "Select an option" at bounding box center [108, 229] width 9 height 9
click at [223, 265] on span "Select an option" at bounding box center [223, 265] width 0 height 0
click at [222, 264] on input "Select an option" at bounding box center [222, 264] width 9 height 9
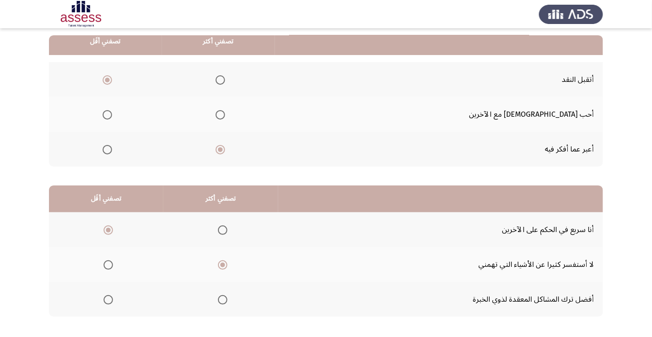
scroll to position [0, 0]
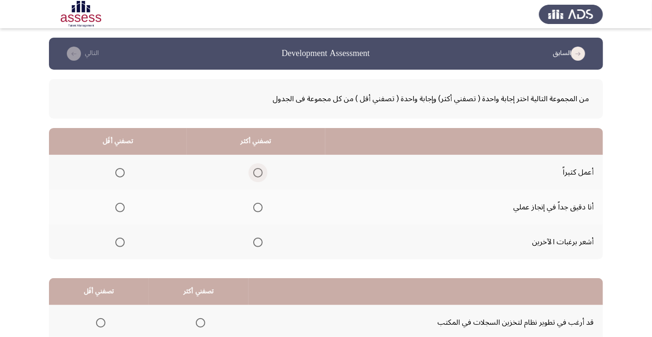
click at [258, 173] on span "Select an option" at bounding box center [258, 173] width 0 height 0
click at [256, 172] on input "Select an option" at bounding box center [257, 172] width 9 height 9
click at [120, 242] on span "Select an option" at bounding box center [120, 242] width 0 height 0
click at [119, 242] on input "Select an option" at bounding box center [119, 242] width 9 height 9
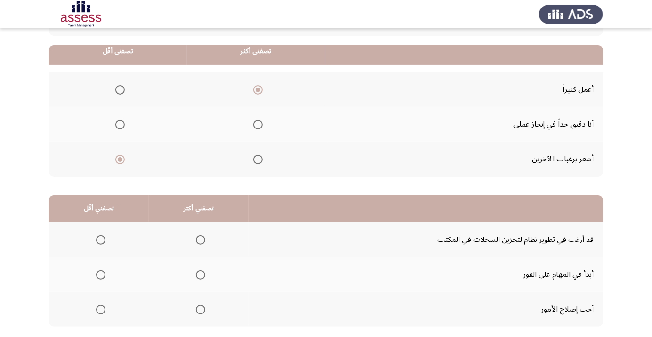
scroll to position [93, 0]
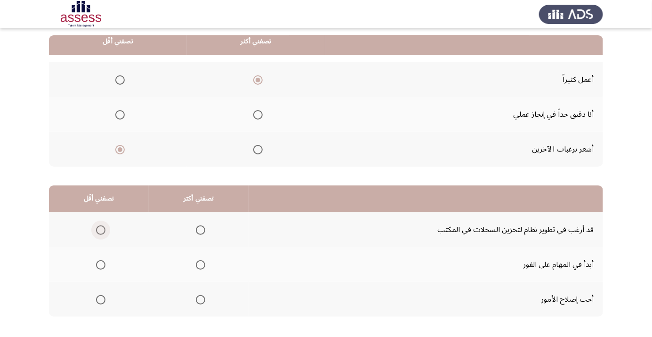
click at [98, 232] on span "Select an option" at bounding box center [100, 229] width 9 height 9
click at [98, 232] on input "Select an option" at bounding box center [100, 229] width 9 height 9
click at [192, 268] on label "Select an option" at bounding box center [198, 264] width 13 height 9
click at [196, 268] on input "Select an option" at bounding box center [200, 264] width 9 height 9
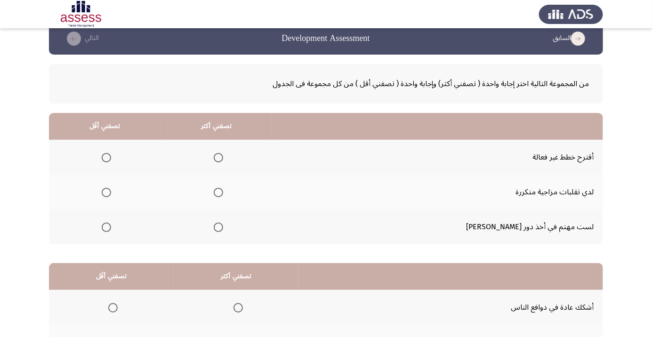
scroll to position [22, 0]
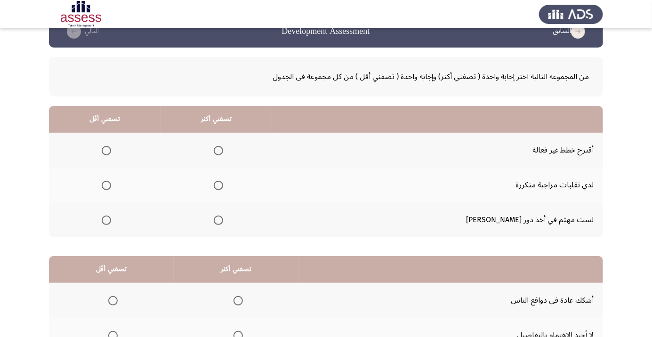
click at [106, 151] on span "Select an option" at bounding box center [106, 151] width 0 height 0
click at [111, 150] on input "Select an option" at bounding box center [106, 150] width 9 height 9
click at [223, 185] on span "Select an option" at bounding box center [218, 185] width 9 height 9
click at [223, 185] on input "Select an option" at bounding box center [218, 185] width 9 height 9
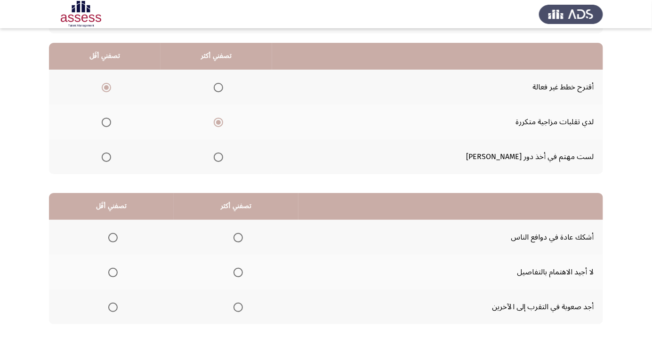
scroll to position [93, 0]
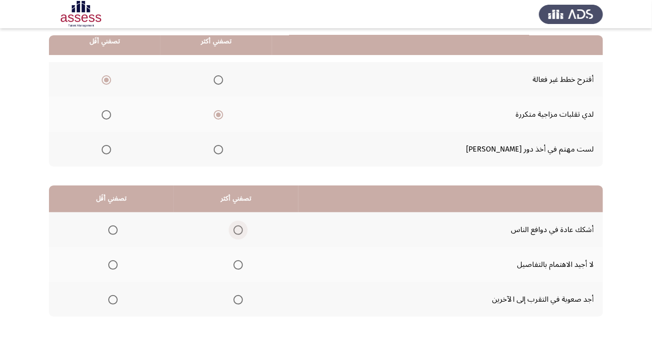
click at [238, 230] on span "Select an option" at bounding box center [238, 230] width 0 height 0
click at [236, 229] on input "Select an option" at bounding box center [238, 229] width 9 height 9
click at [110, 261] on span "Select an option" at bounding box center [112, 264] width 9 height 9
click at [110, 261] on input "Select an option" at bounding box center [112, 264] width 9 height 9
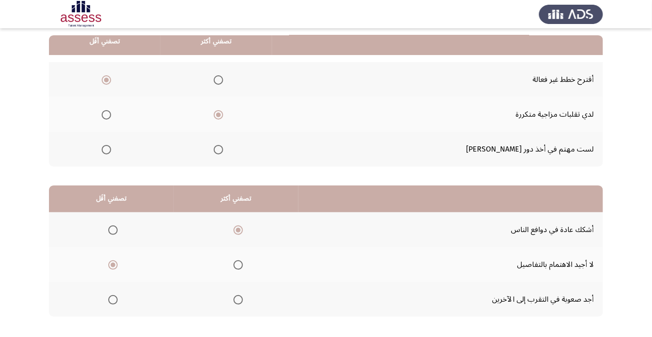
scroll to position [0, 0]
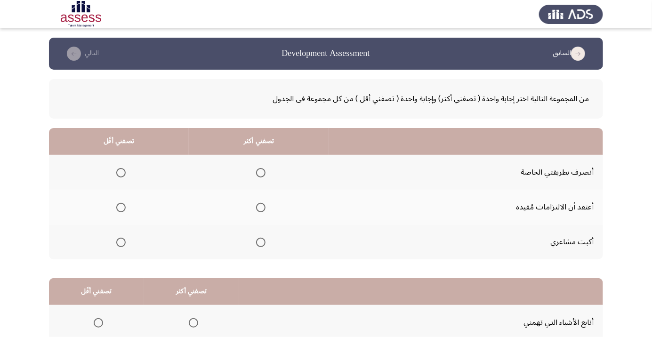
click at [261, 244] on span "Select an option" at bounding box center [260, 242] width 9 height 9
click at [261, 244] on input "Select an option" at bounding box center [260, 242] width 9 height 9
click at [118, 203] on span "Select an option" at bounding box center [120, 207] width 9 height 9
click at [118, 203] on input "Select an option" at bounding box center [120, 207] width 9 height 9
click at [260, 210] on span "Select an option" at bounding box center [260, 207] width 9 height 9
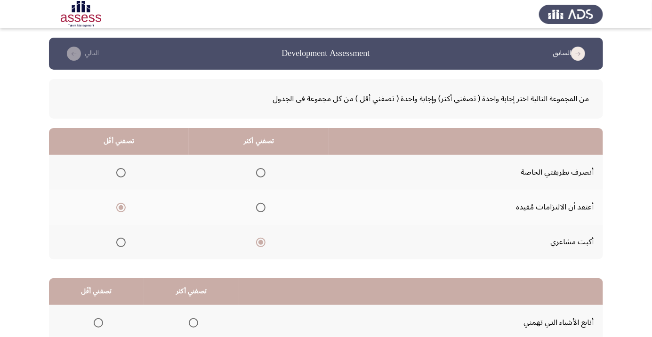
click at [260, 210] on input "Select an option" at bounding box center [260, 207] width 9 height 9
click at [258, 253] on th at bounding box center [259, 242] width 140 height 35
click at [117, 174] on span "Select an option" at bounding box center [120, 172] width 9 height 9
click at [117, 174] on input "Select an option" at bounding box center [120, 172] width 9 height 9
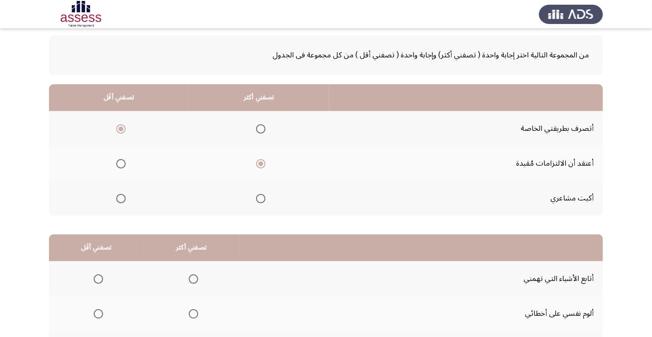
scroll to position [93, 0]
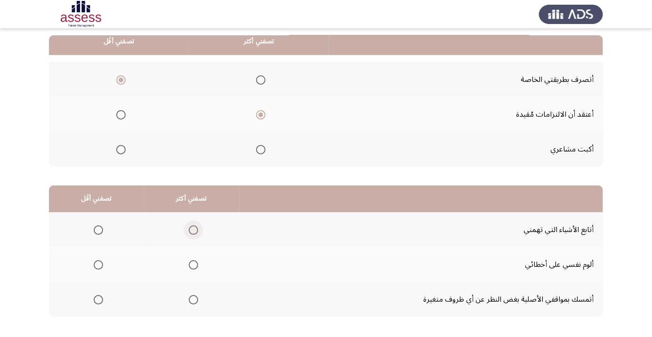
click at [192, 227] on span "Select an option" at bounding box center [193, 229] width 9 height 9
click at [192, 227] on input "Select an option" at bounding box center [193, 229] width 9 height 9
click at [98, 300] on span "Select an option" at bounding box center [98, 300] width 0 height 0
click at [98, 299] on input "Select an option" at bounding box center [98, 299] width 9 height 9
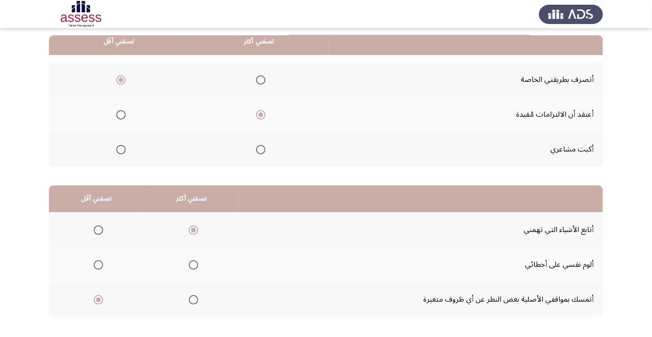
scroll to position [0, 0]
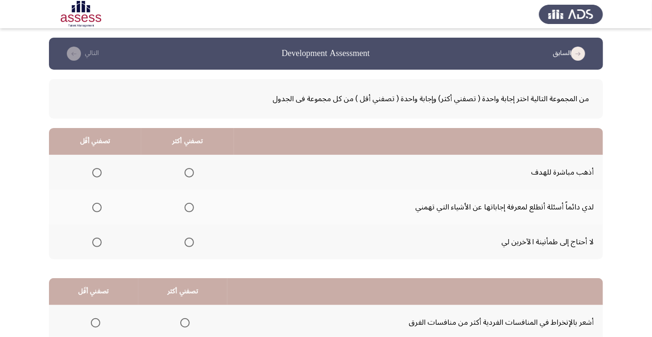
click at [186, 206] on span "Select an option" at bounding box center [189, 207] width 9 height 9
click at [186, 206] on input "Select an option" at bounding box center [189, 207] width 9 height 9
click at [97, 242] on span "Select an option" at bounding box center [97, 242] width 0 height 0
click at [97, 242] on input "Select an option" at bounding box center [96, 242] width 9 height 9
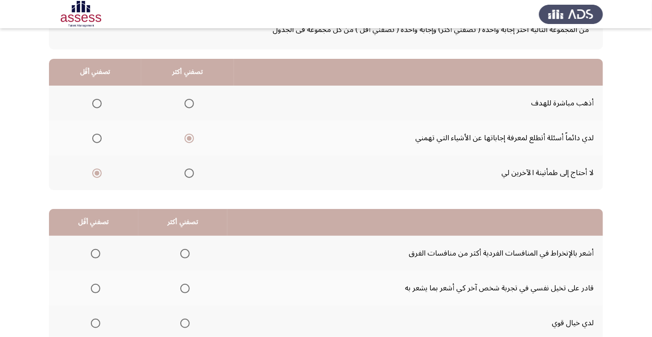
scroll to position [93, 0]
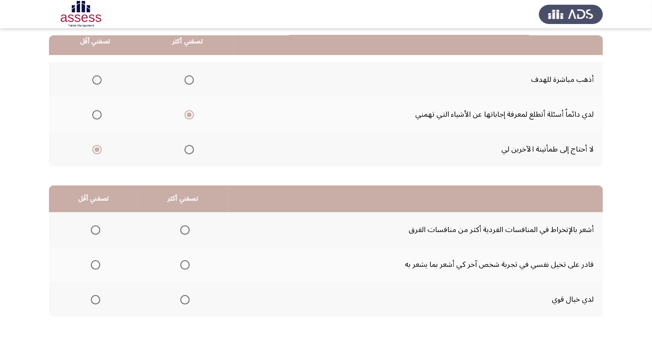
click at [185, 265] on span "Select an option" at bounding box center [185, 265] width 0 height 0
click at [183, 264] on input "Select an option" at bounding box center [184, 264] width 9 height 9
click at [79, 220] on th at bounding box center [93, 229] width 89 height 35
click at [96, 230] on span "Select an option" at bounding box center [96, 230] width 0 height 0
click at [95, 229] on input "Select an option" at bounding box center [95, 229] width 9 height 9
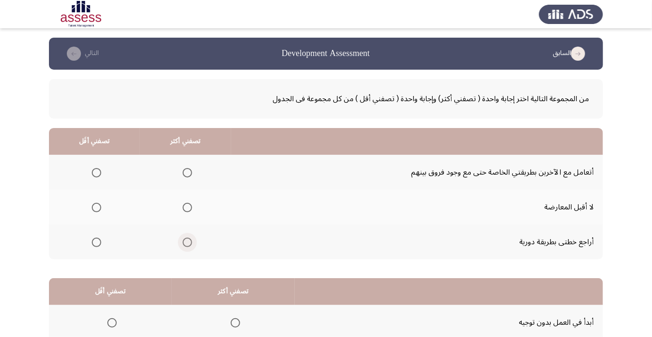
click at [187, 246] on span "Select an option" at bounding box center [187, 242] width 9 height 9
click at [187, 246] on input "Select an option" at bounding box center [187, 242] width 9 height 9
click at [97, 173] on span "Select an option" at bounding box center [97, 173] width 0 height 0
click at [96, 172] on input "Select an option" at bounding box center [96, 172] width 9 height 9
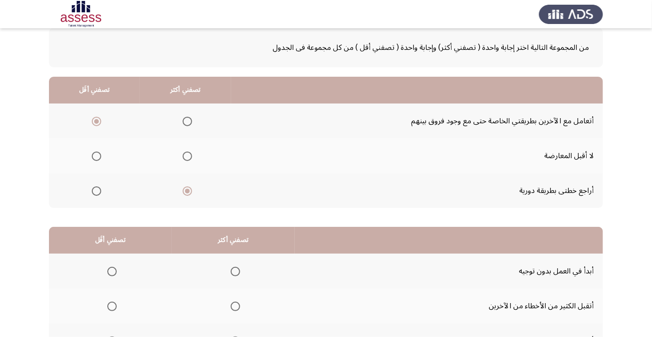
scroll to position [93, 0]
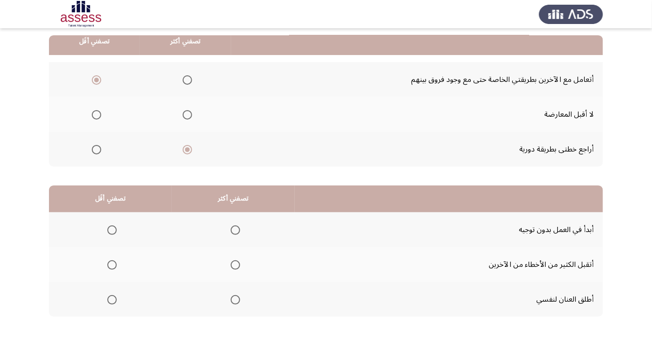
click at [104, 266] on label "Select an option" at bounding box center [110, 264] width 13 height 9
click at [107, 266] on input "Select an option" at bounding box center [111, 264] width 9 height 9
click at [232, 233] on span "Select an option" at bounding box center [235, 229] width 9 height 9
click at [232, 233] on input "Select an option" at bounding box center [235, 229] width 9 height 9
click at [234, 303] on span "Select an option" at bounding box center [235, 299] width 9 height 9
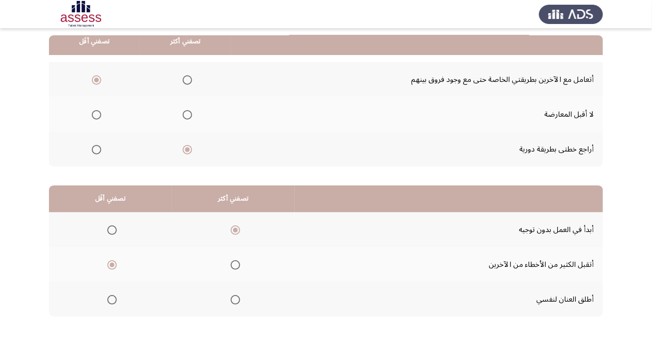
click at [234, 303] on input "Select an option" at bounding box center [235, 299] width 9 height 9
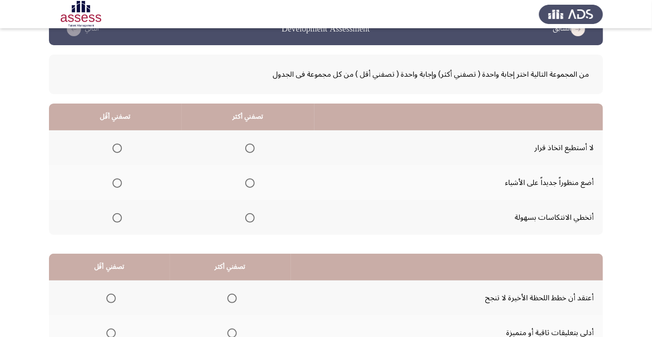
scroll to position [27, 0]
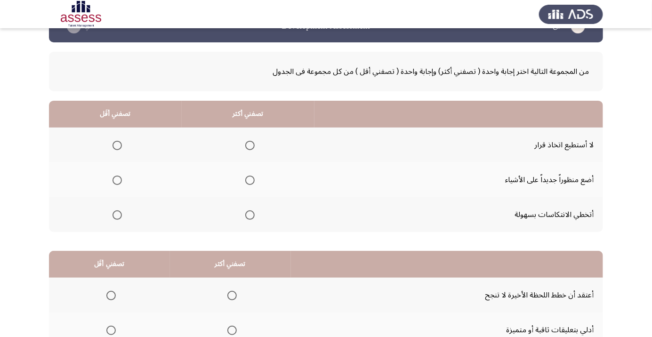
click at [250, 180] on span "Select an option" at bounding box center [250, 180] width 0 height 0
click at [248, 179] on input "Select an option" at bounding box center [249, 180] width 9 height 9
click at [117, 145] on span "Select an option" at bounding box center [117, 145] width 0 height 0
click at [116, 145] on input "Select an option" at bounding box center [117, 145] width 9 height 9
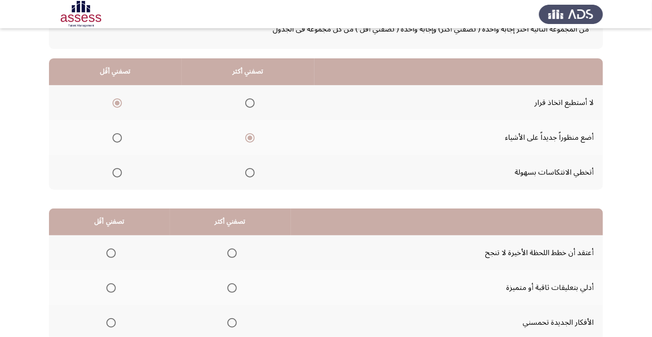
scroll to position [93, 0]
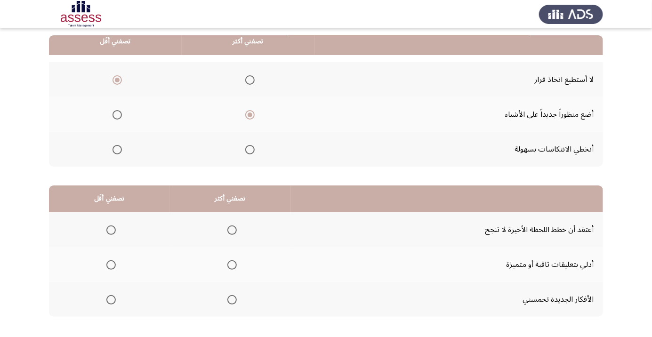
click at [106, 228] on span "Select an option" at bounding box center [110, 229] width 9 height 9
click at [106, 228] on input "Select an option" at bounding box center [110, 229] width 9 height 9
click at [228, 303] on span "Select an option" at bounding box center [231, 299] width 9 height 9
click at [228, 303] on input "Select an option" at bounding box center [231, 299] width 9 height 9
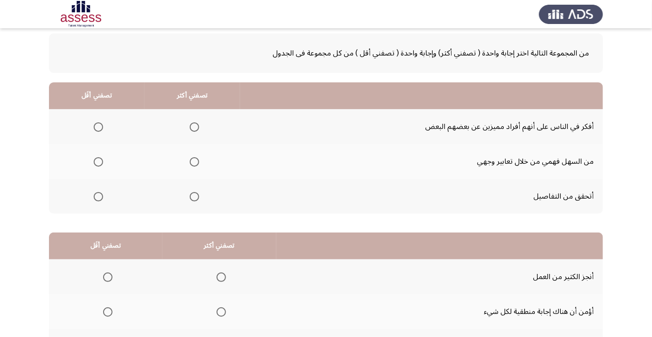
scroll to position [45, 0]
click at [98, 162] on span "Select an option" at bounding box center [98, 162] width 9 height 9
click at [98, 162] on input "Select an option" at bounding box center [98, 162] width 9 height 9
click at [192, 200] on span "Select an option" at bounding box center [194, 197] width 9 height 9
click at [192, 200] on input "Select an option" at bounding box center [194, 197] width 9 height 9
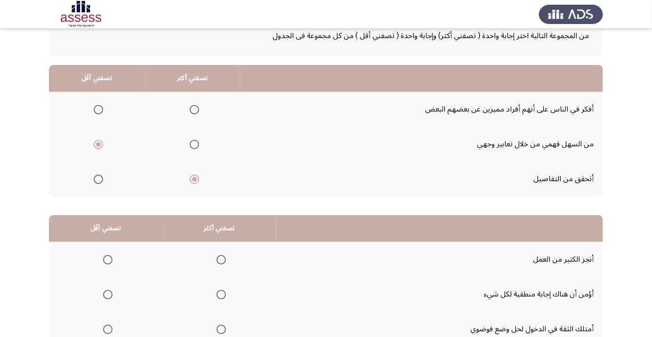
scroll to position [93, 0]
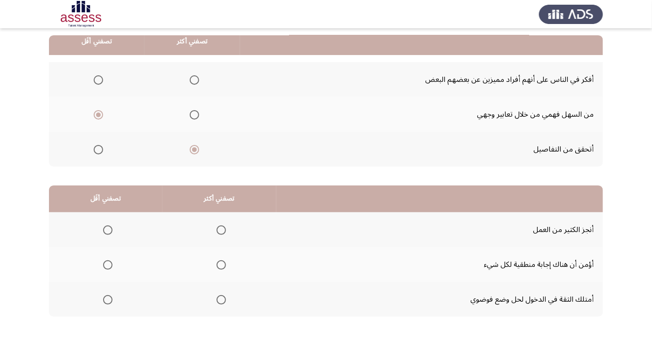
click at [221, 265] on span "Select an option" at bounding box center [221, 265] width 0 height 0
click at [219, 264] on input "Select an option" at bounding box center [221, 264] width 9 height 9
click at [217, 303] on span "Select an option" at bounding box center [221, 299] width 9 height 9
click at [217, 303] on input "Select an option" at bounding box center [221, 299] width 9 height 9
click at [105, 264] on span "Select an option" at bounding box center [107, 264] width 9 height 9
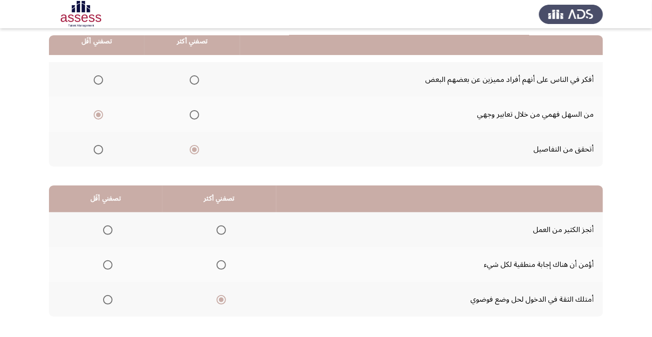
click at [105, 264] on input "Select an option" at bounding box center [107, 264] width 9 height 9
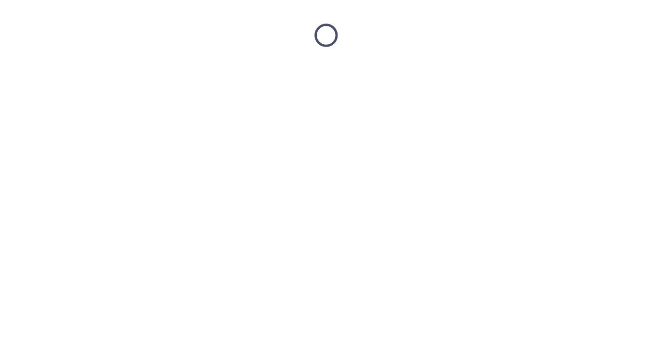
scroll to position [0, 0]
